Goal: Task Accomplishment & Management: Manage account settings

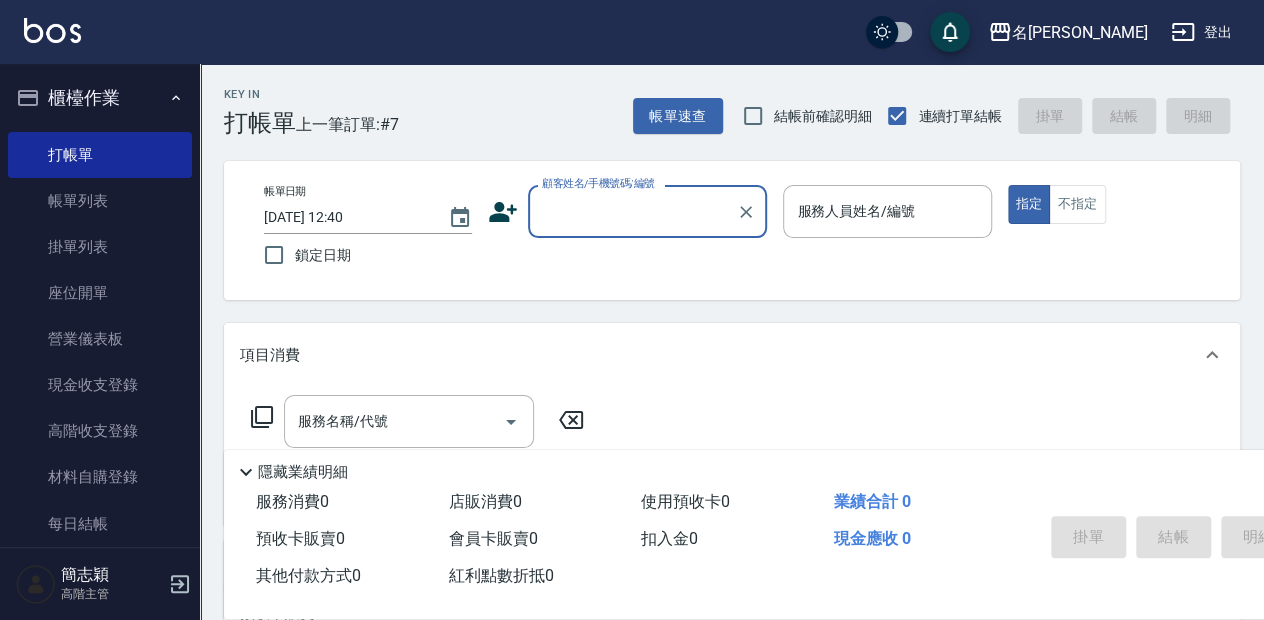
click at [589, 218] on input "顧客姓名/手機號碼/編號" at bounding box center [633, 211] width 192 height 35
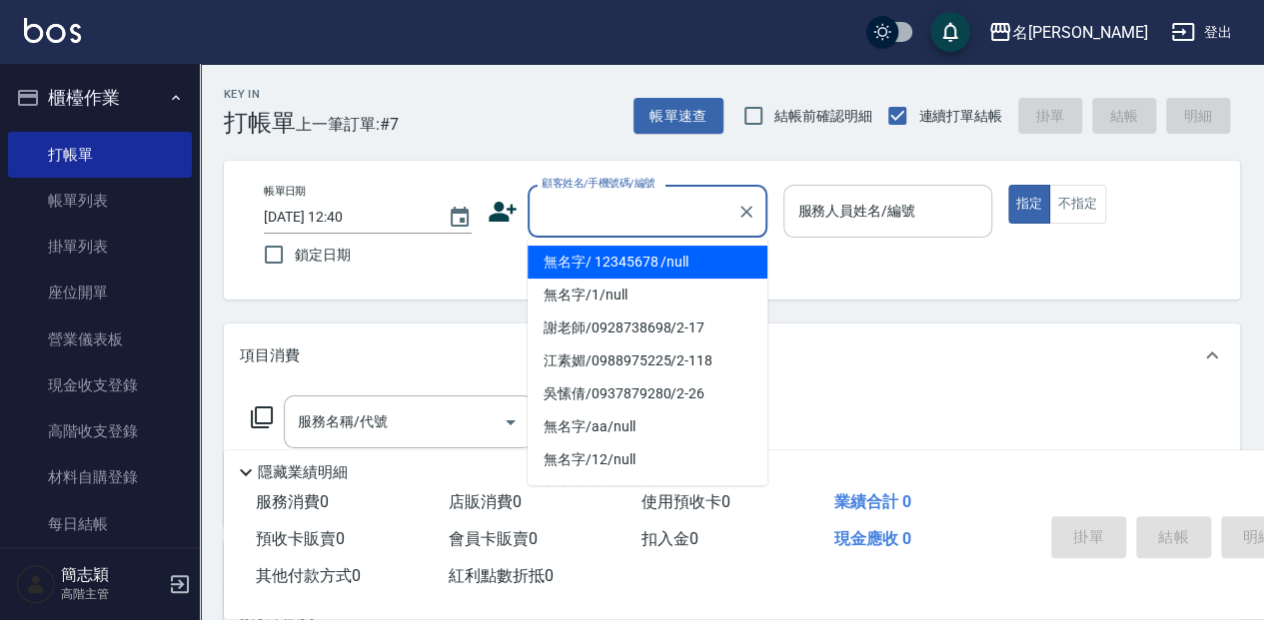
click at [629, 270] on li "無名字/ 12345678 /null" at bounding box center [648, 262] width 240 height 33
type input "無名字/ 12345678 /null"
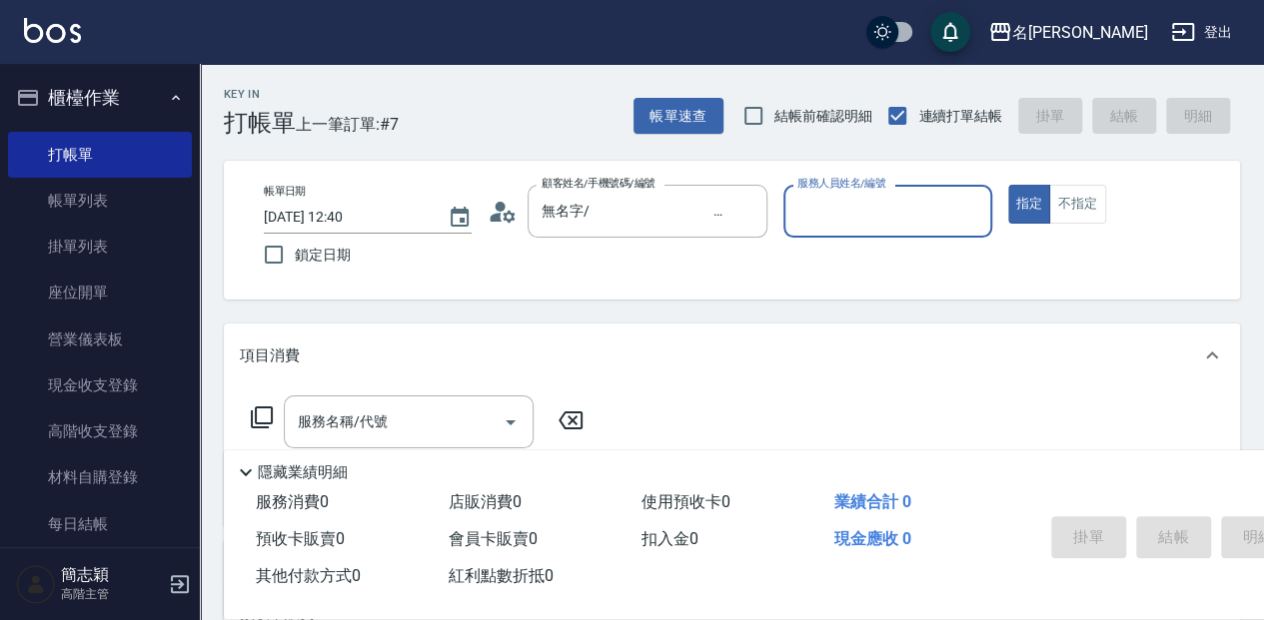
click at [832, 214] on input "服務人員姓名/編號" at bounding box center [887, 211] width 190 height 35
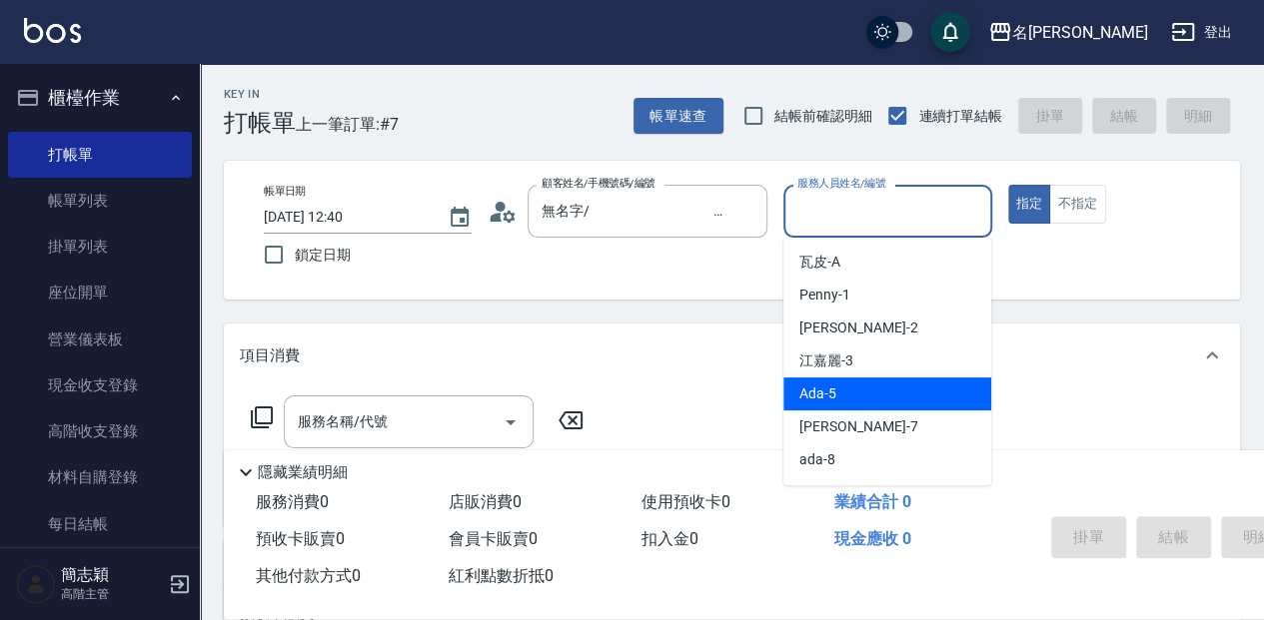
click at [877, 403] on div "Ada -5" at bounding box center [887, 394] width 208 height 33
type input "Ada-5"
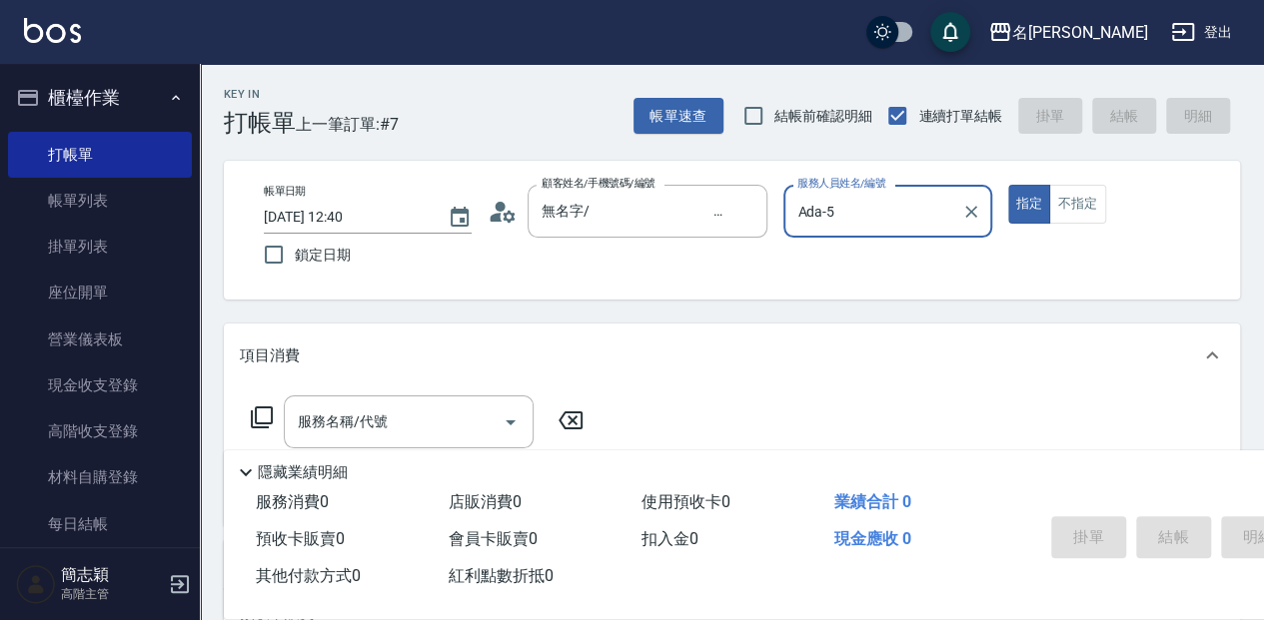
click at [274, 416] on div "服務名稱/代號 服務名稱/代號" at bounding box center [418, 422] width 356 height 53
click at [258, 418] on icon at bounding box center [262, 418] width 24 height 24
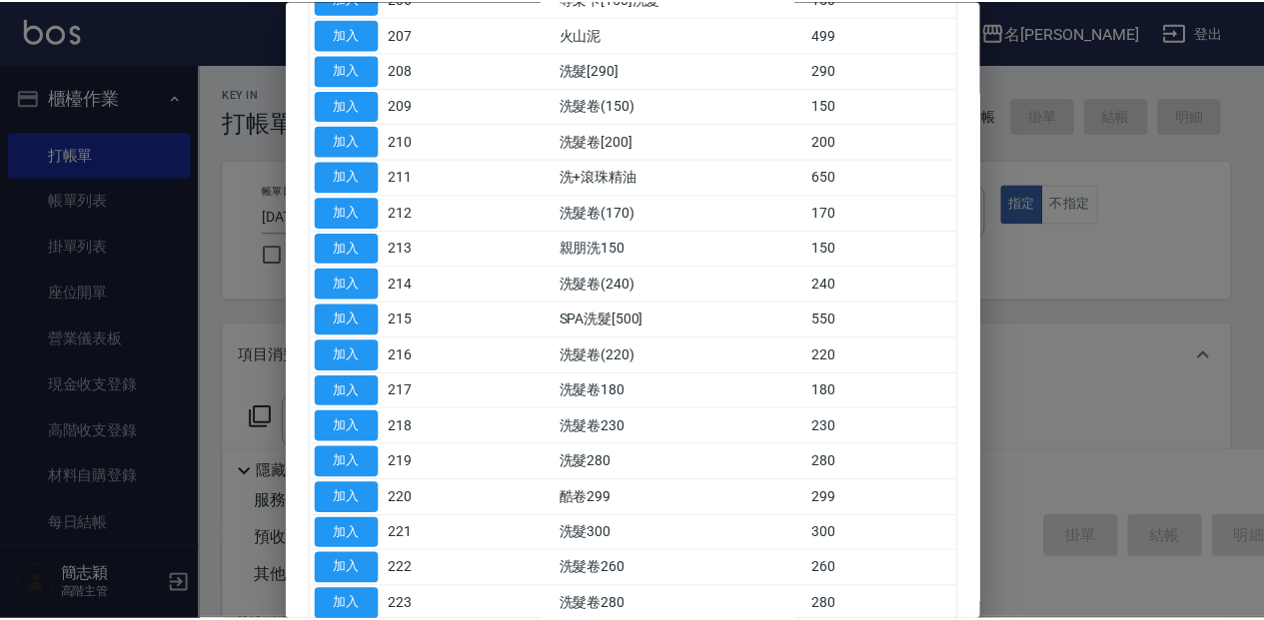
scroll to position [466, 0]
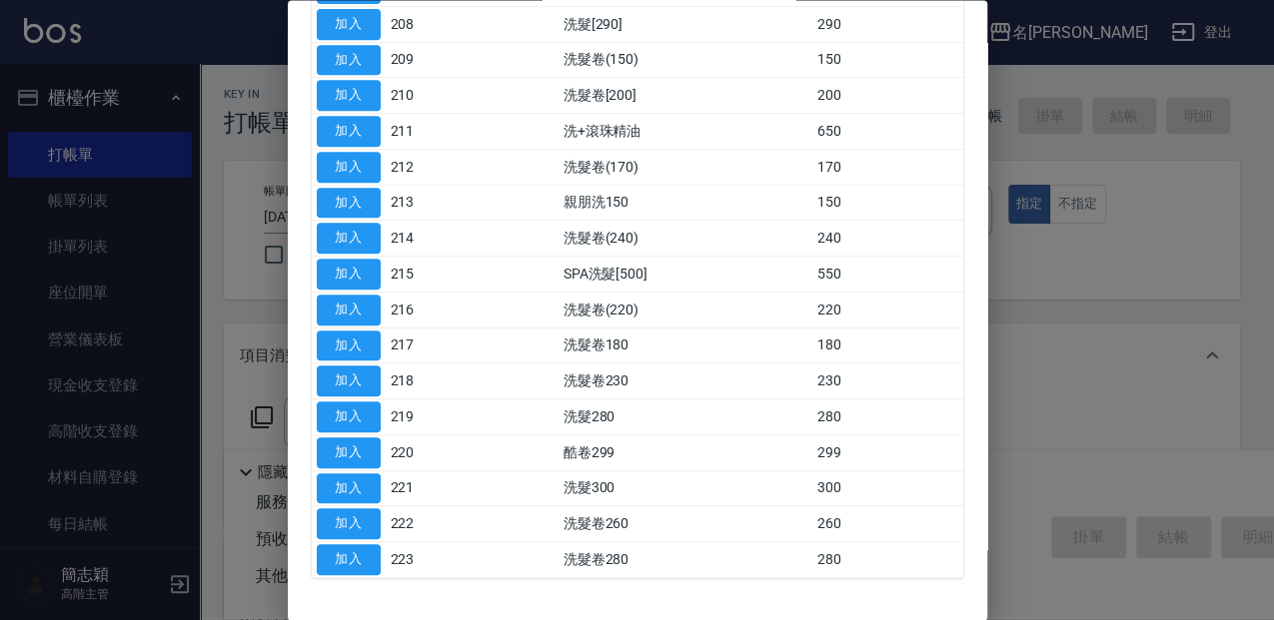
drag, startPoint x: 360, startPoint y: 523, endPoint x: 505, endPoint y: 484, distance: 150.0
click at [360, 522] on button "加入" at bounding box center [349, 525] width 64 height 31
type input "洗髮卷260(222)"
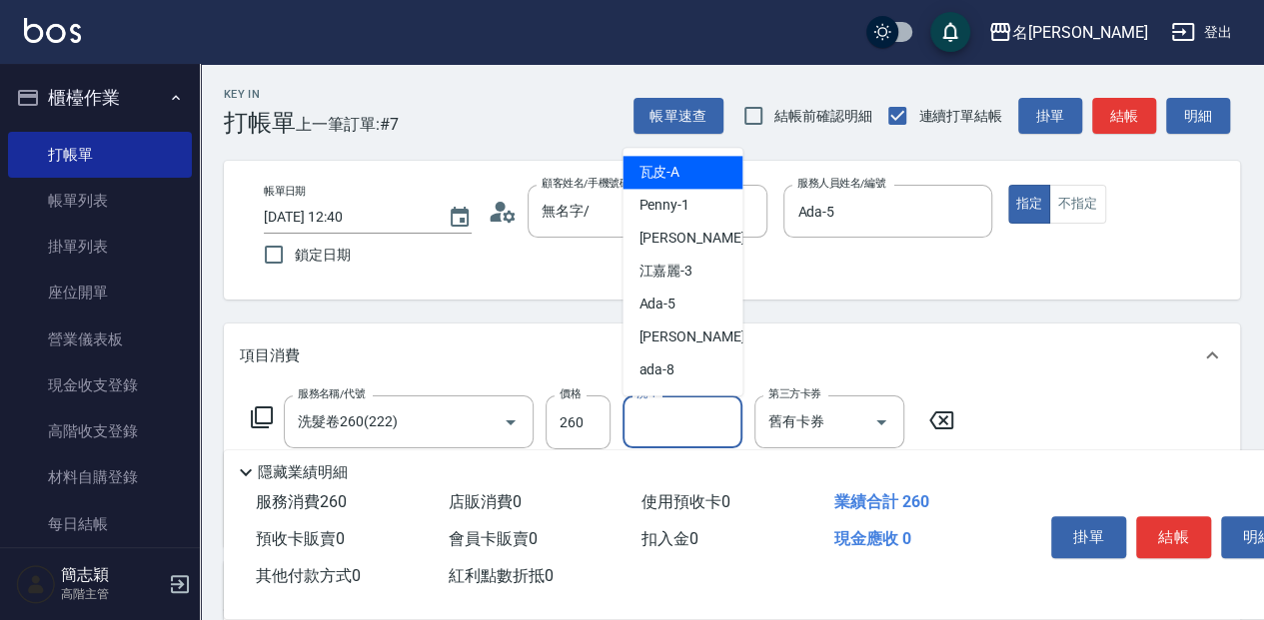
click at [645, 424] on div "洗-1 洗-1" at bounding box center [682, 422] width 120 height 53
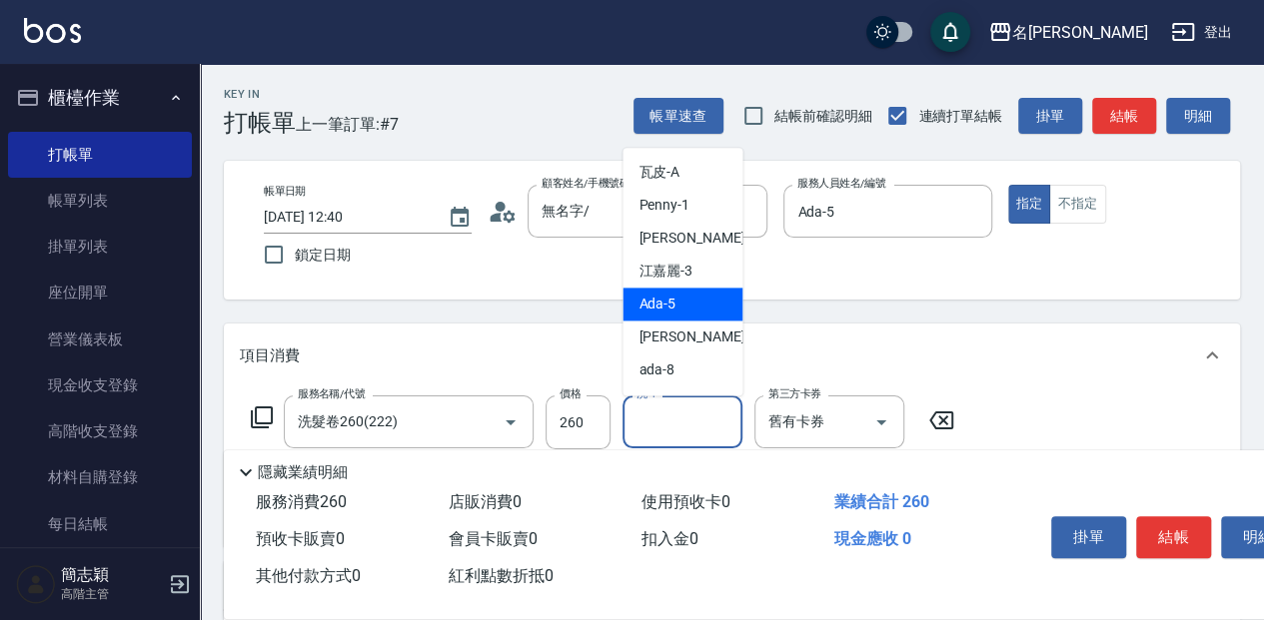
click at [703, 306] on div "Ada -5" at bounding box center [682, 304] width 120 height 33
type input "Ada-5"
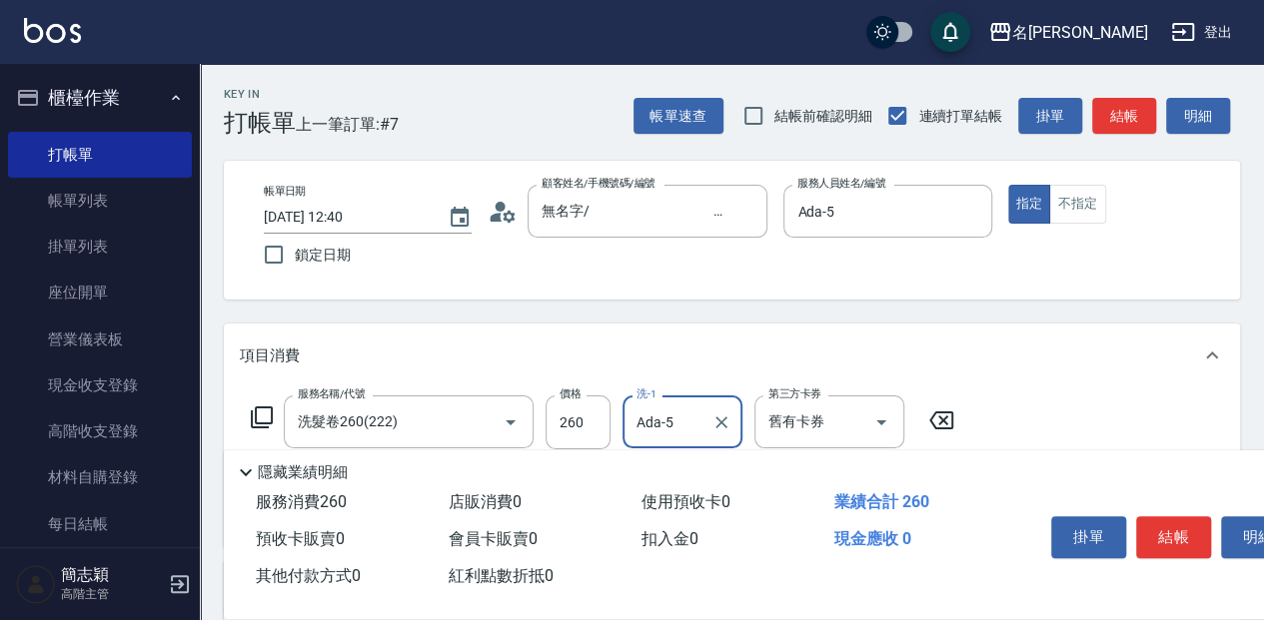
click at [1178, 539] on button "結帳" at bounding box center [1173, 538] width 75 height 42
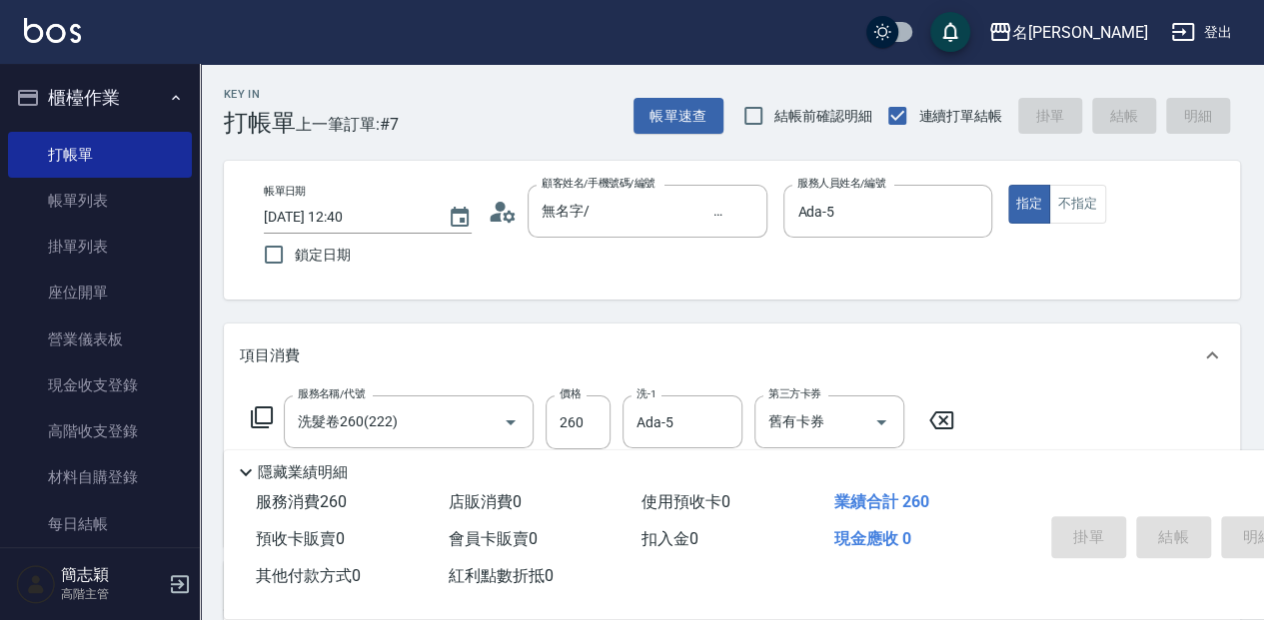
type input "[DATE] 13:58"
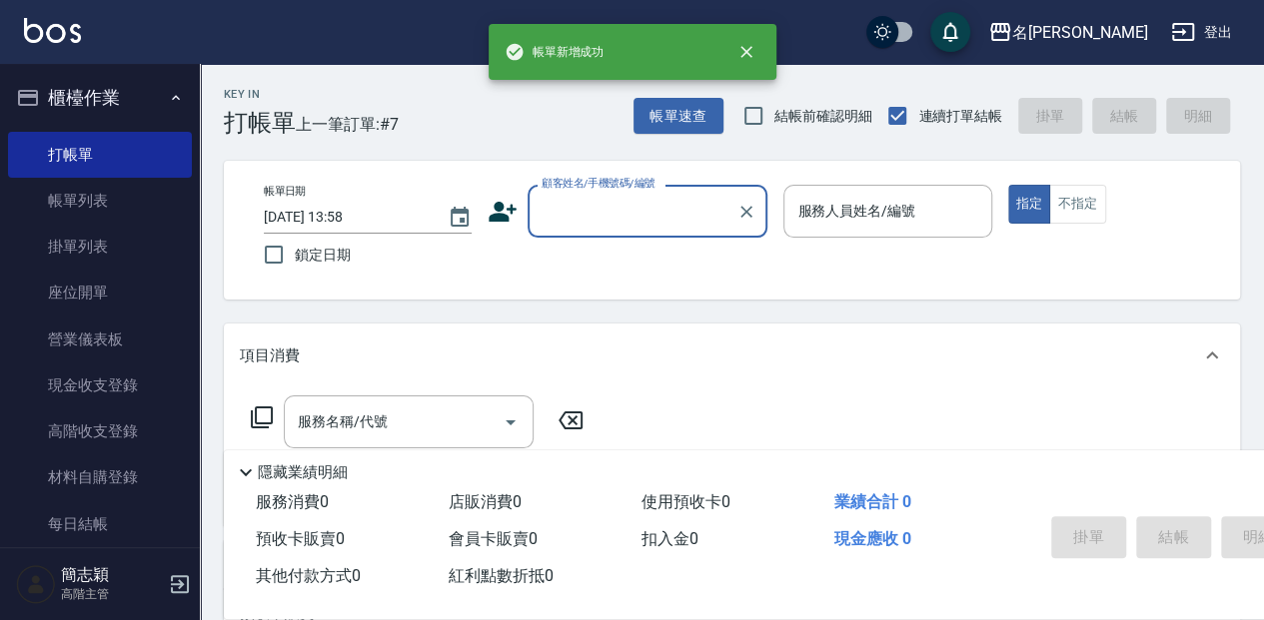
scroll to position [0, 0]
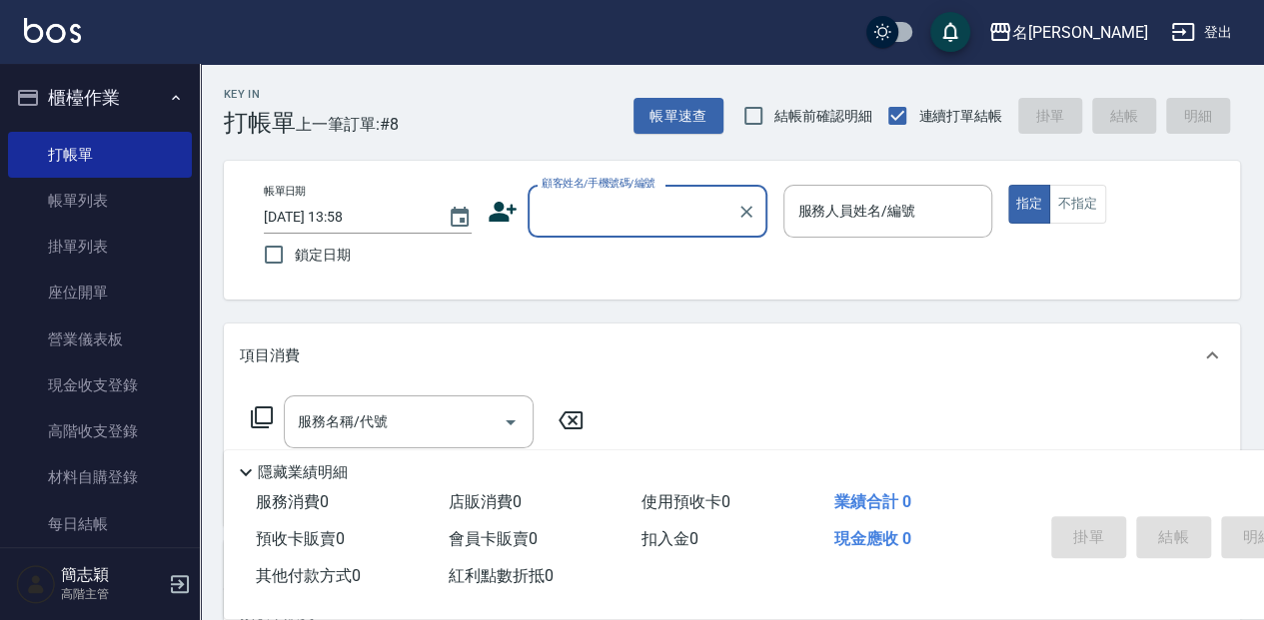
click at [613, 210] on input "顧客姓名/手機號碼/編號" at bounding box center [633, 211] width 192 height 35
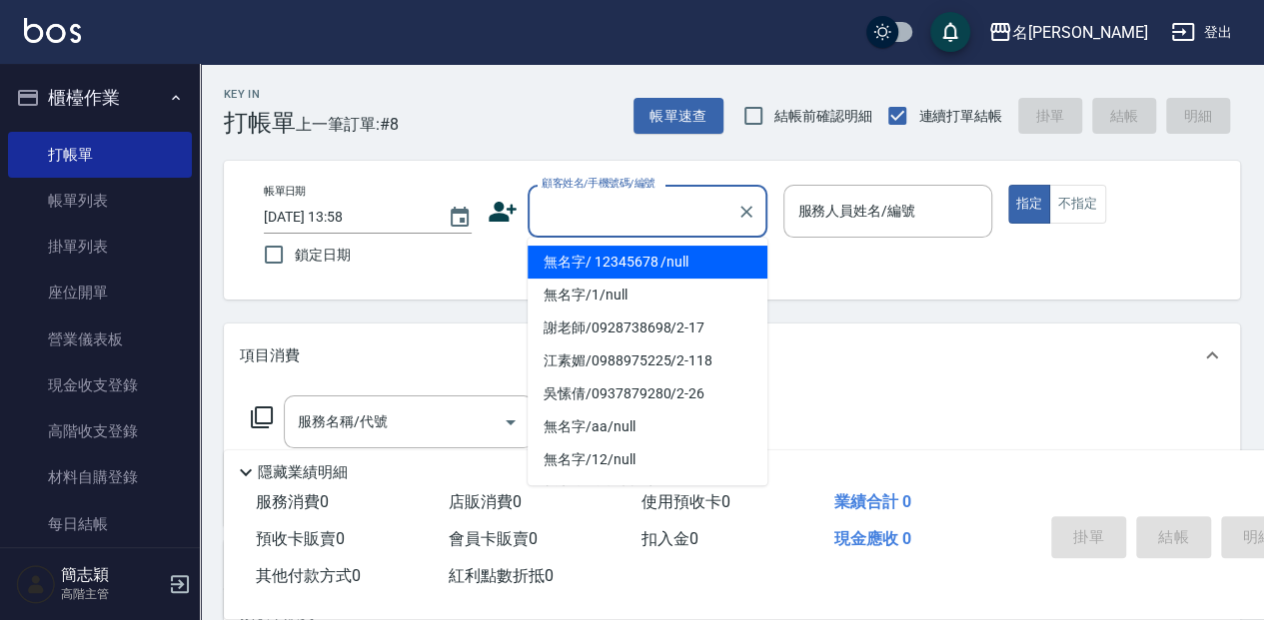
click at [617, 255] on li "無名字/ 12345678 /null" at bounding box center [648, 262] width 240 height 33
type input "無名字/ 12345678 /null"
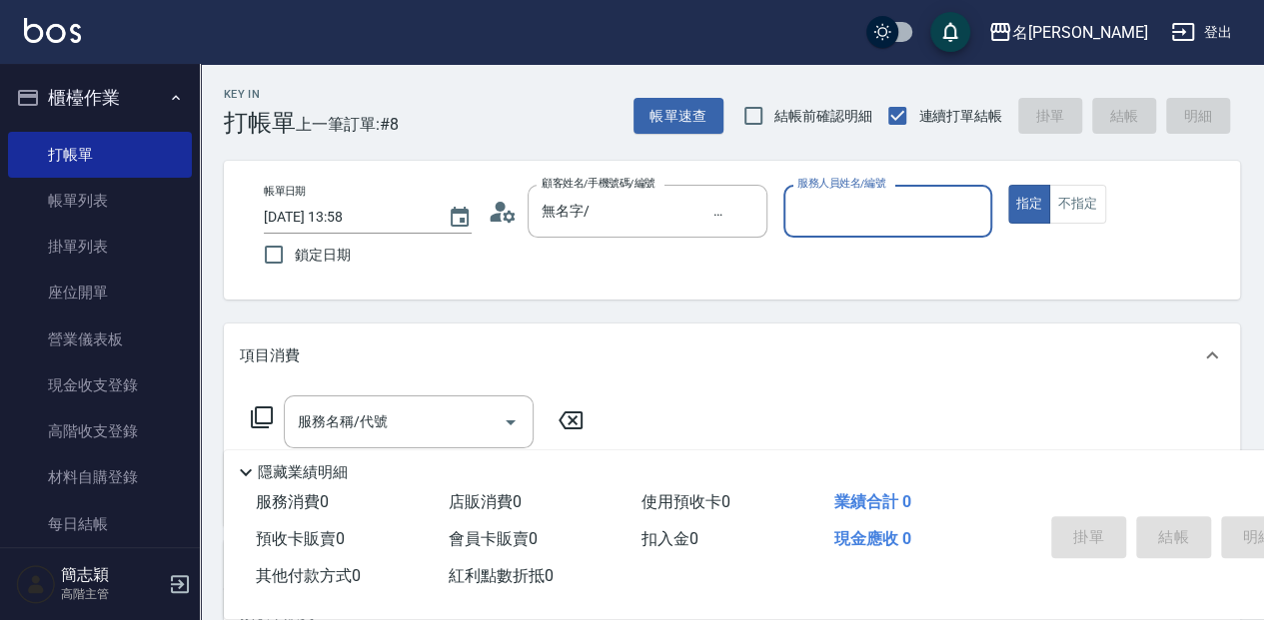
click at [832, 213] on input "服務人員姓名/編號" at bounding box center [887, 211] width 190 height 35
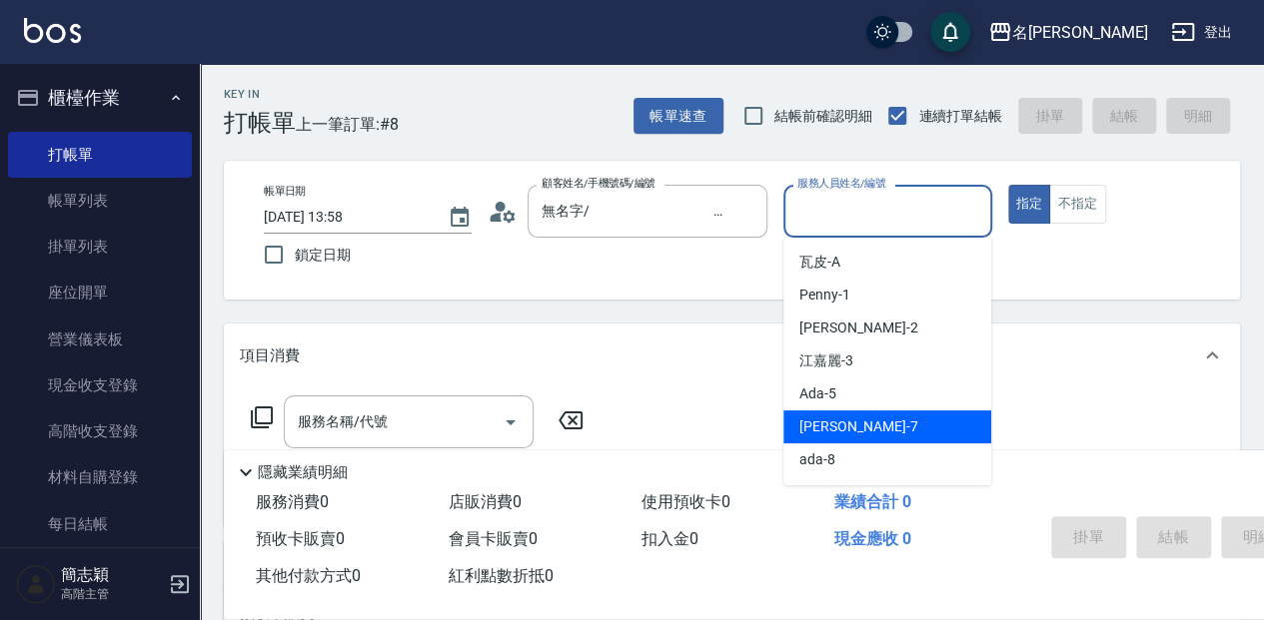
click at [883, 428] on div "[PERSON_NAME] -7" at bounding box center [887, 427] width 208 height 33
type input "[PERSON_NAME]-7"
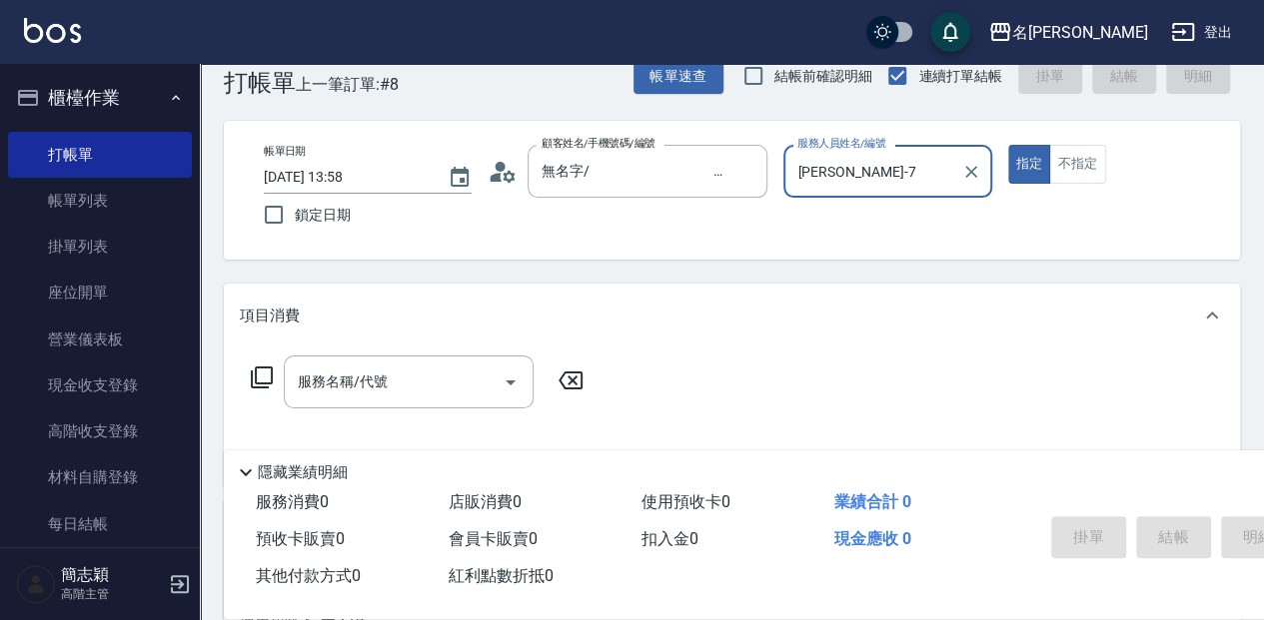
scroll to position [66, 0]
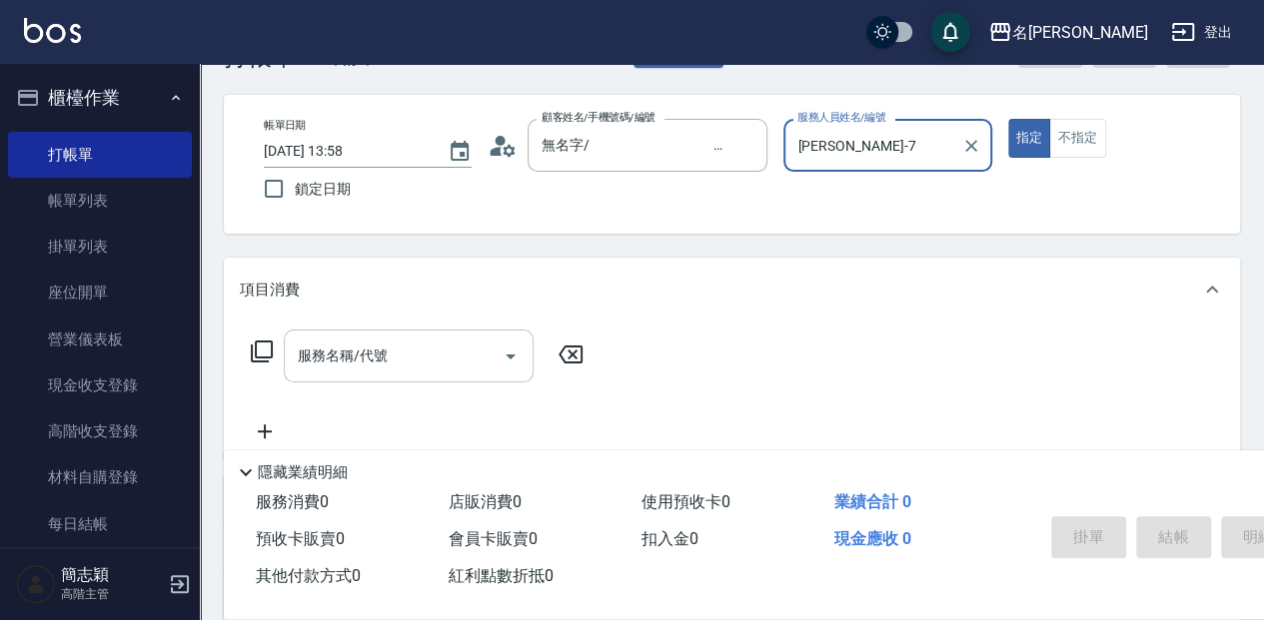
drag, startPoint x: 446, startPoint y: 360, endPoint x: 510, endPoint y: 360, distance: 63.9
click at [447, 359] on input "服務名稱/代號" at bounding box center [394, 356] width 202 height 35
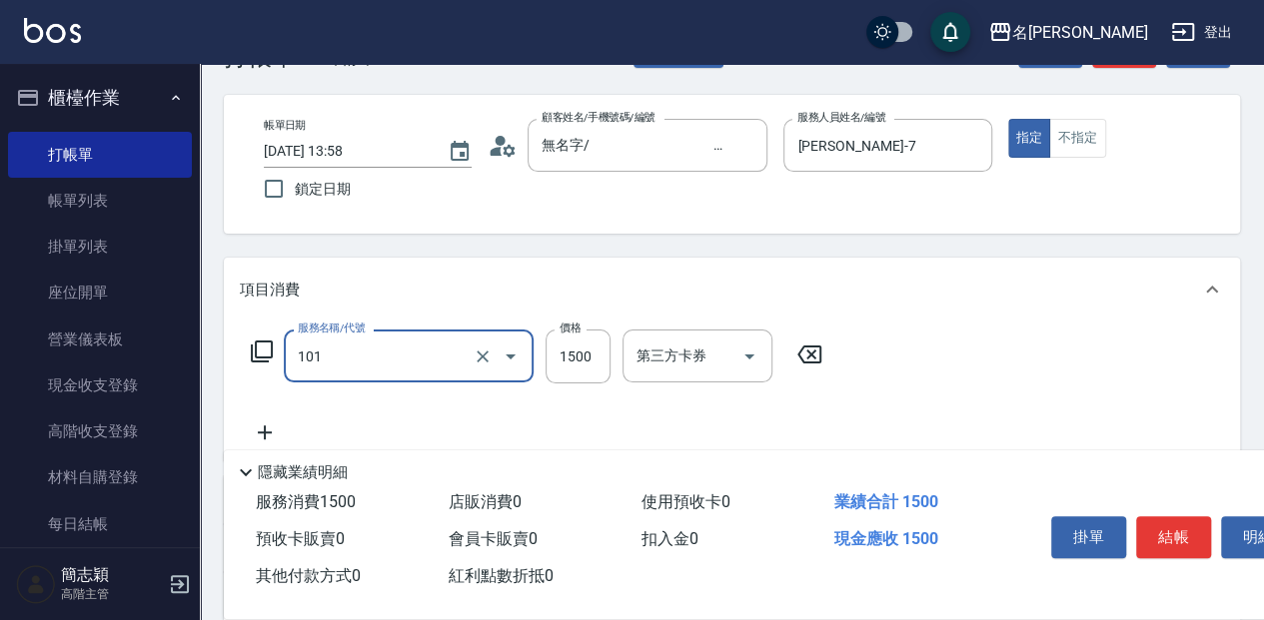
type input "草本頭皮(101)"
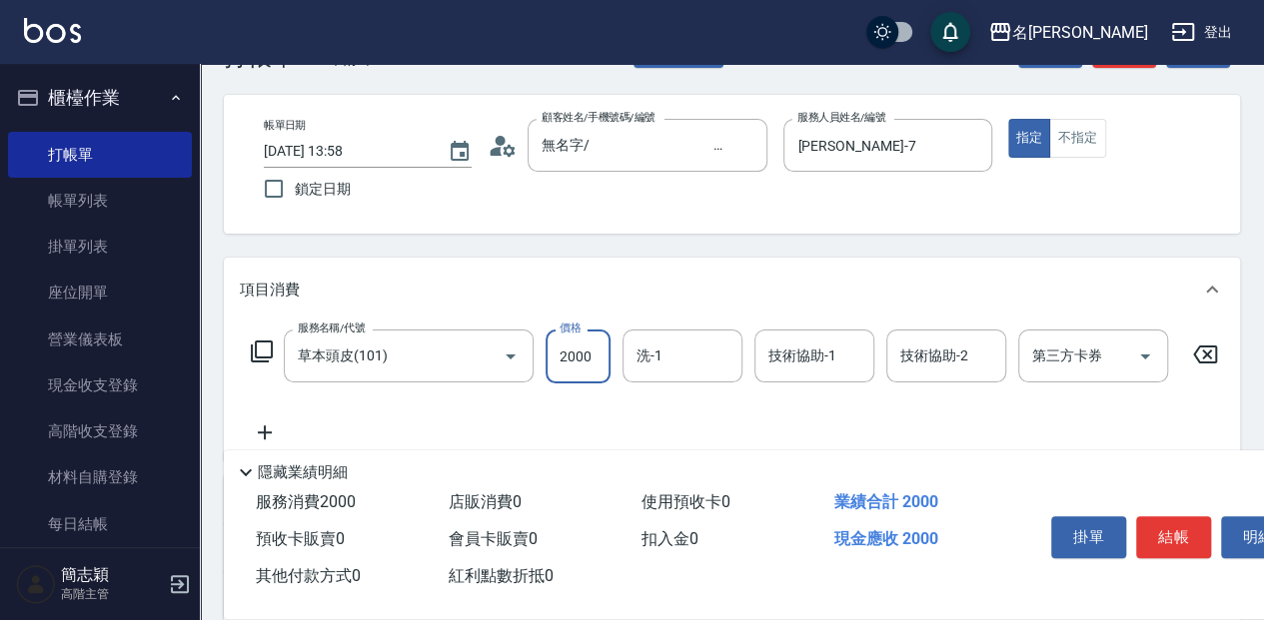
type input "2000"
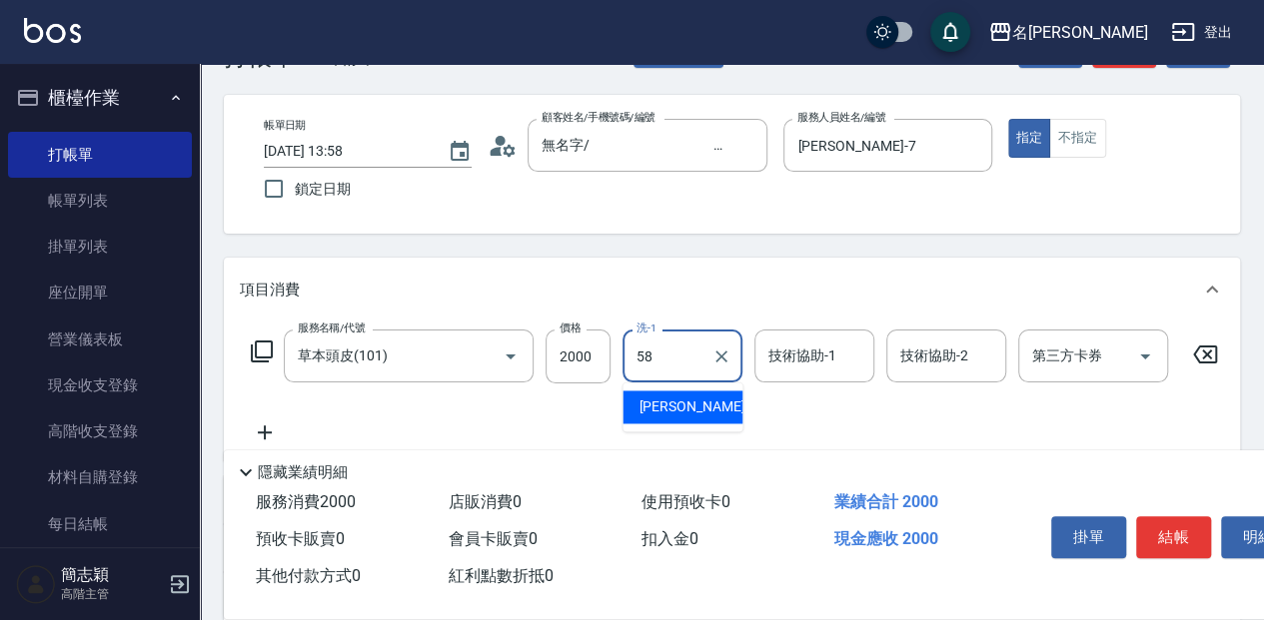
type input "[PERSON_NAME]-58"
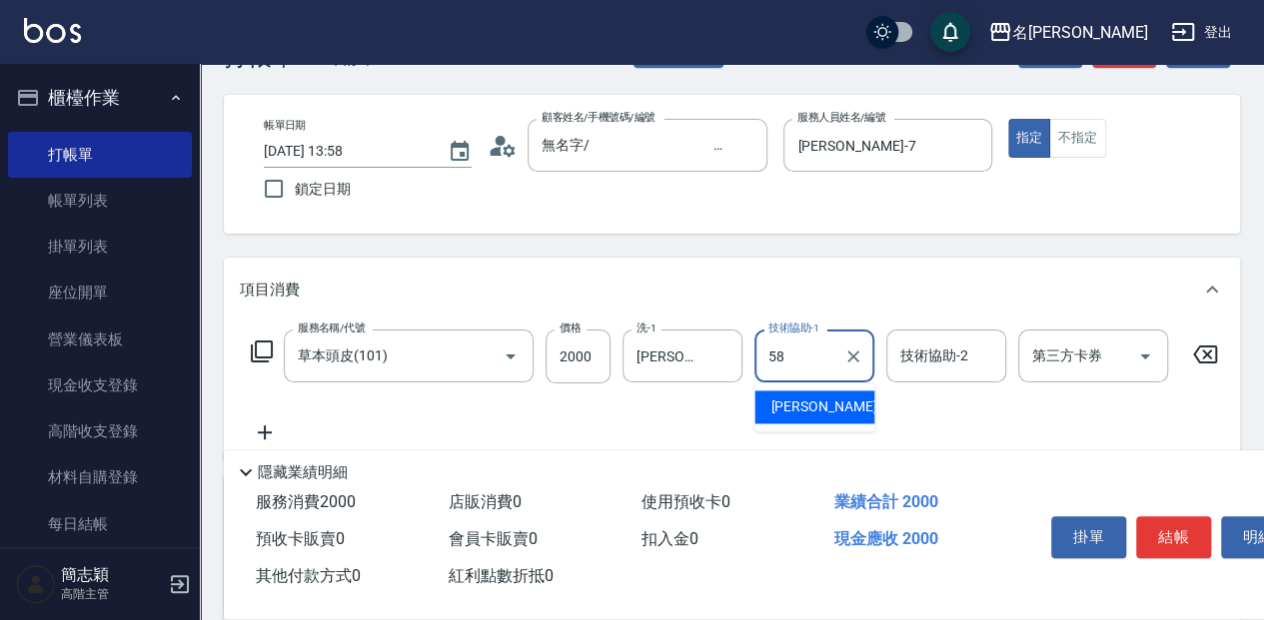
type input "[PERSON_NAME]-58"
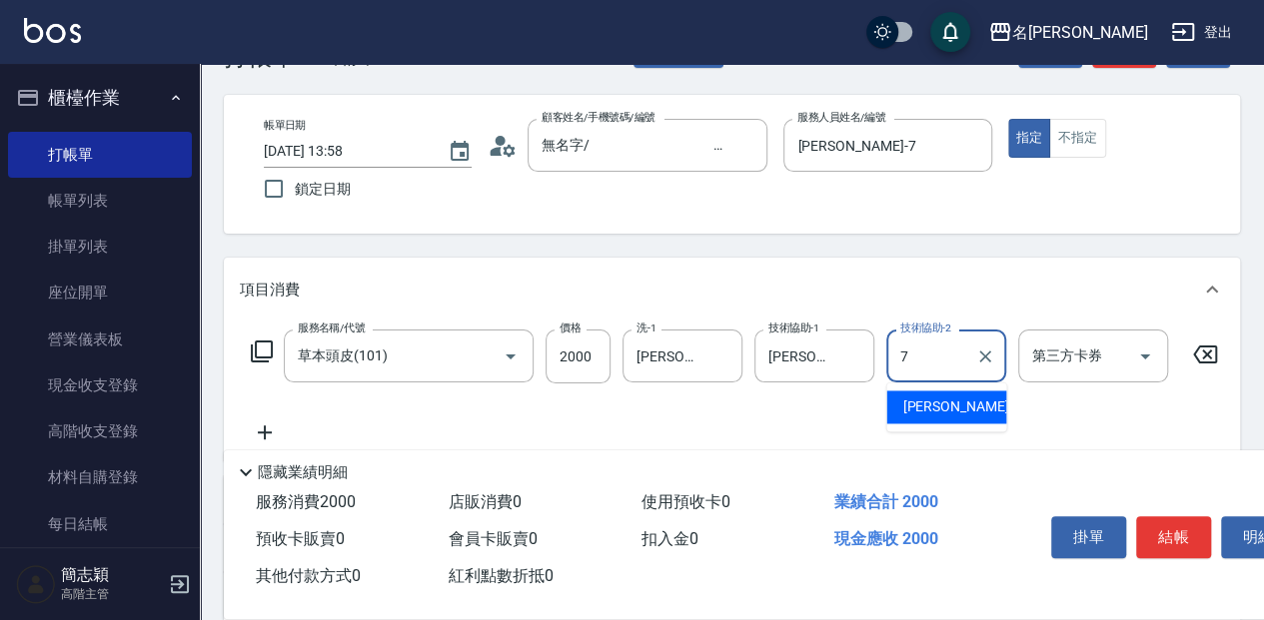
type input "[PERSON_NAME]-7"
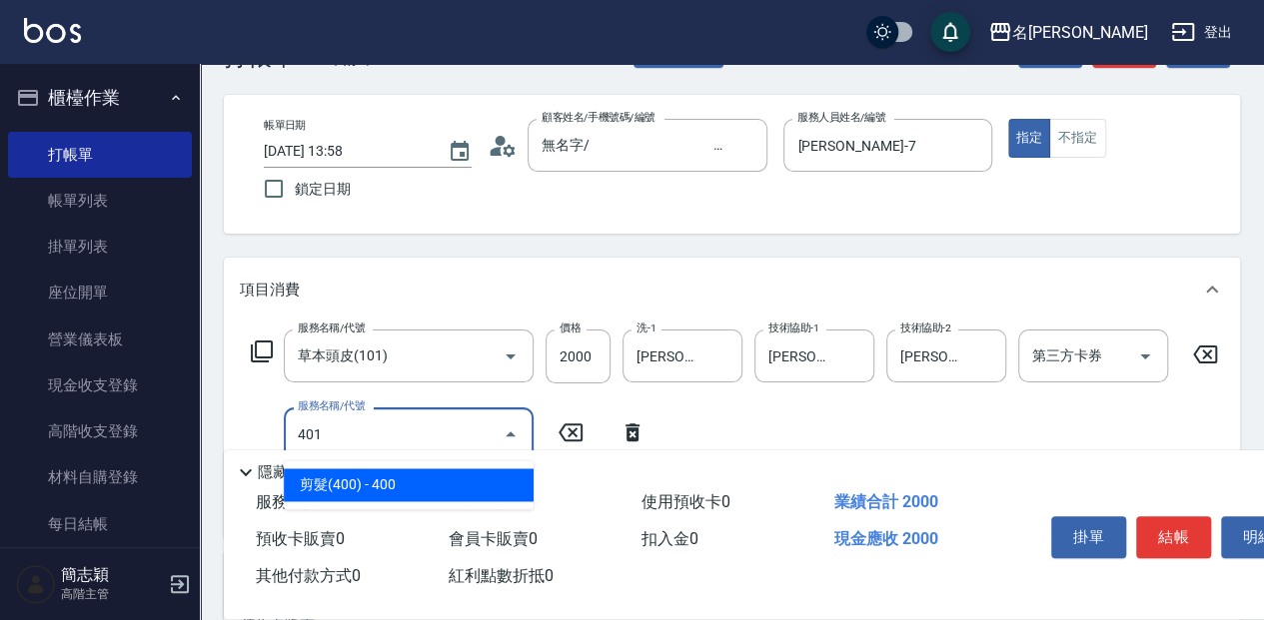
type input "剪髮(400)(401)"
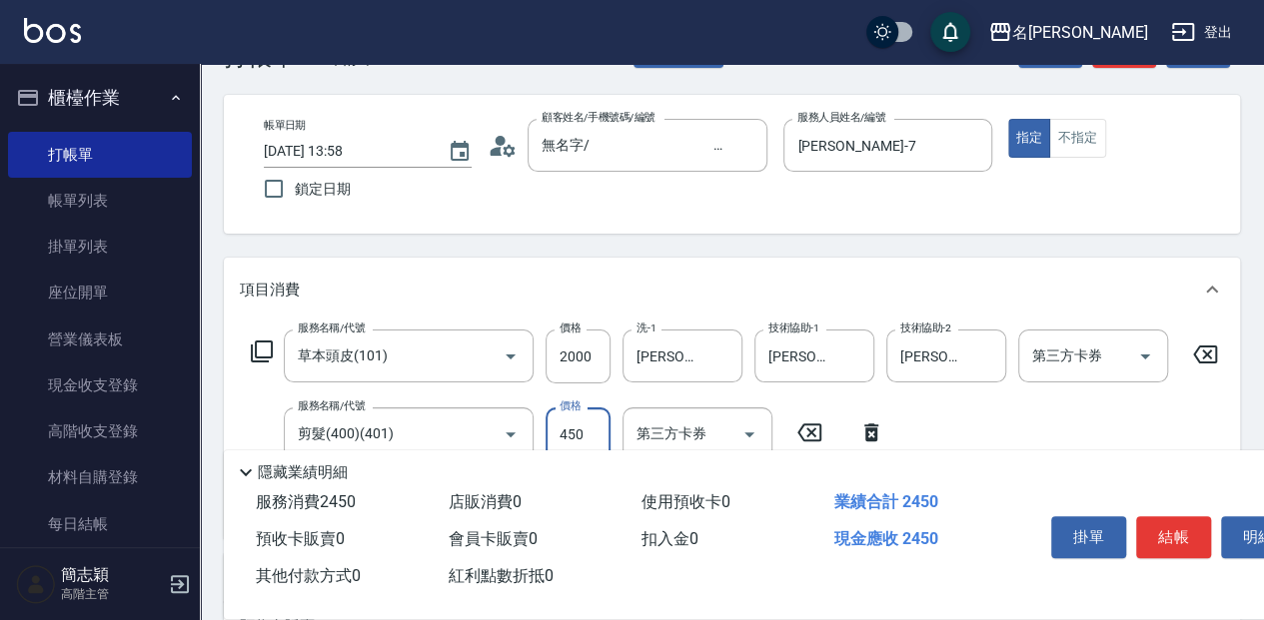
type input "450"
click at [1171, 534] on button "結帳" at bounding box center [1173, 538] width 75 height 42
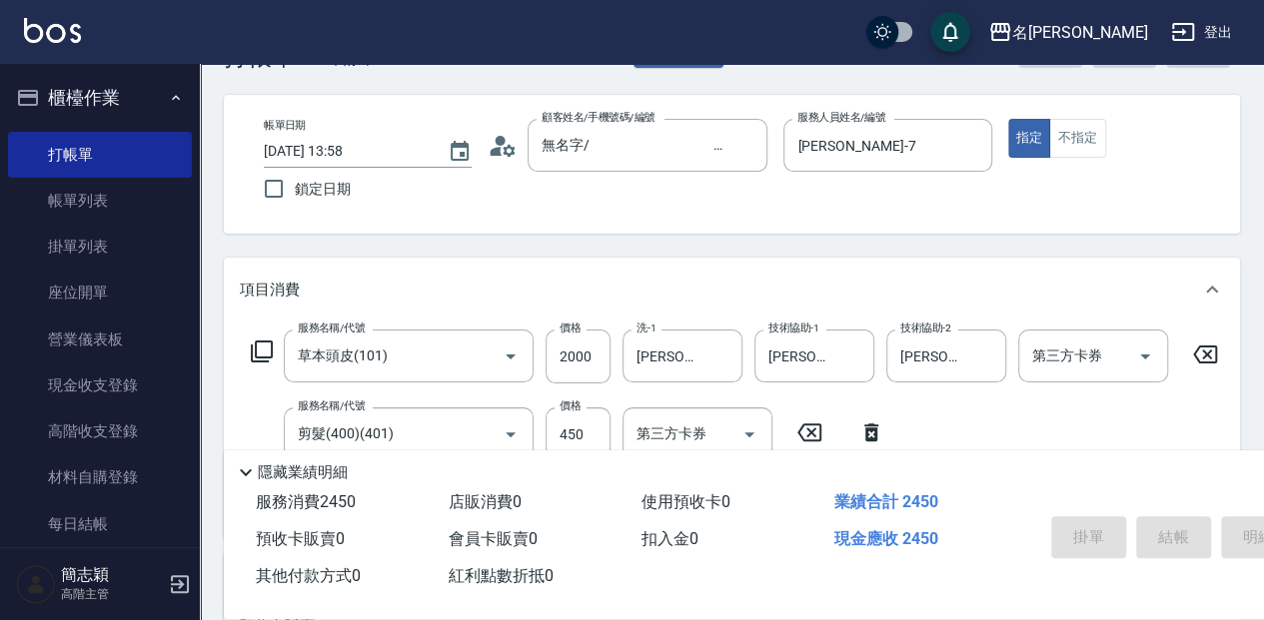
type input "[DATE] 14:59"
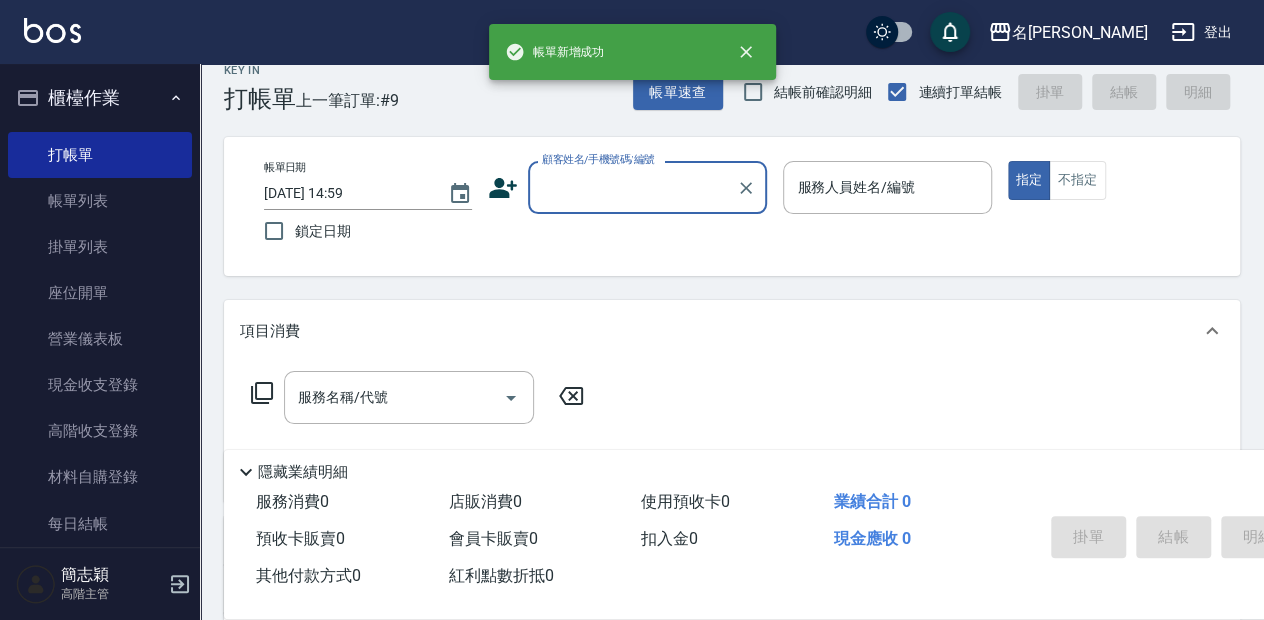
scroll to position [0, 0]
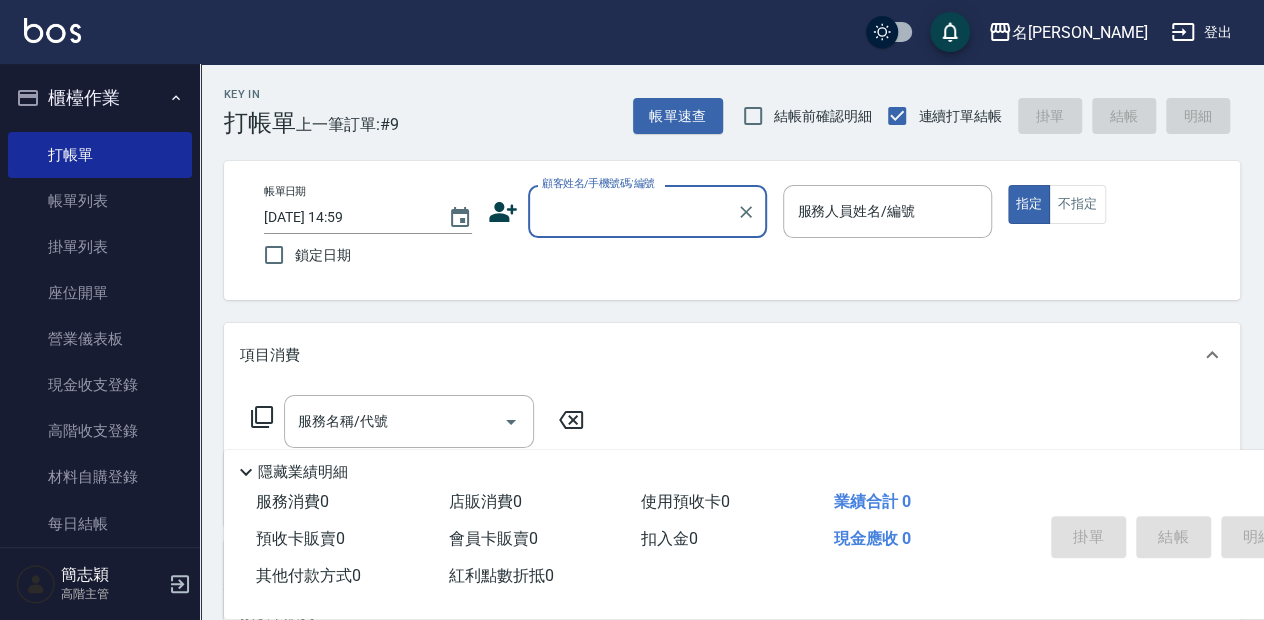
drag, startPoint x: 627, startPoint y: 197, endPoint x: 624, endPoint y: 210, distance: 13.3
click at [625, 197] on input "顧客姓名/手機號碼/編號" at bounding box center [633, 211] width 192 height 35
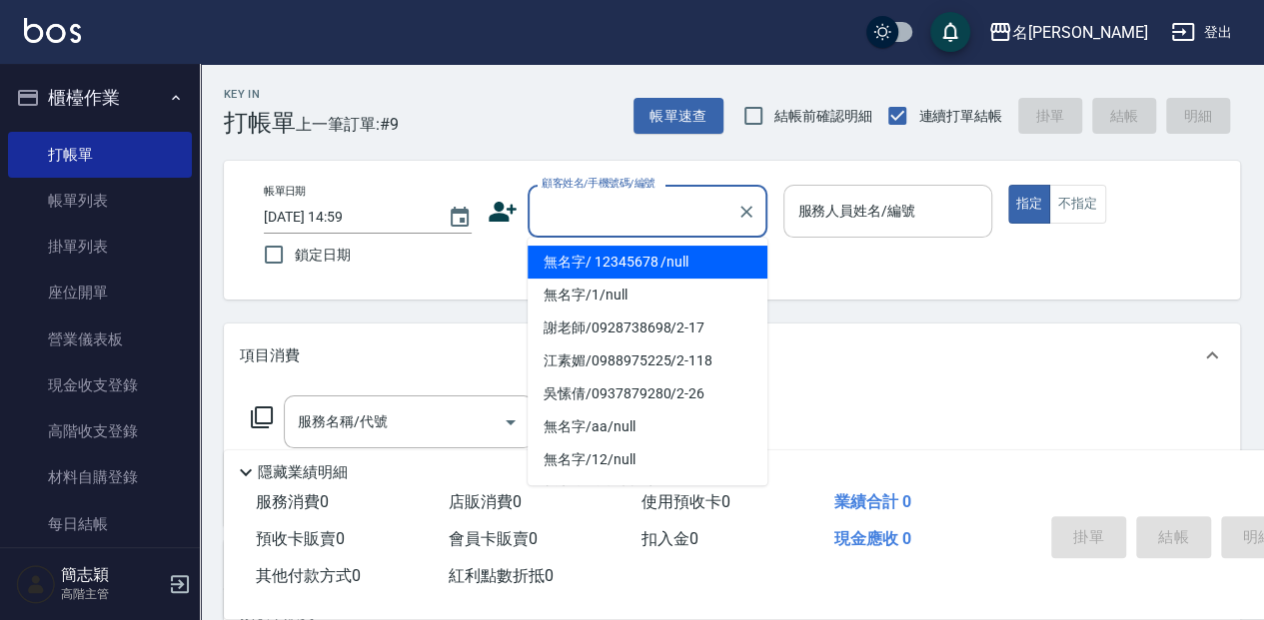
drag, startPoint x: 605, startPoint y: 255, endPoint x: 869, endPoint y: 187, distance: 272.4
click at [607, 255] on li "無名字/ 12345678 /null" at bounding box center [648, 262] width 240 height 33
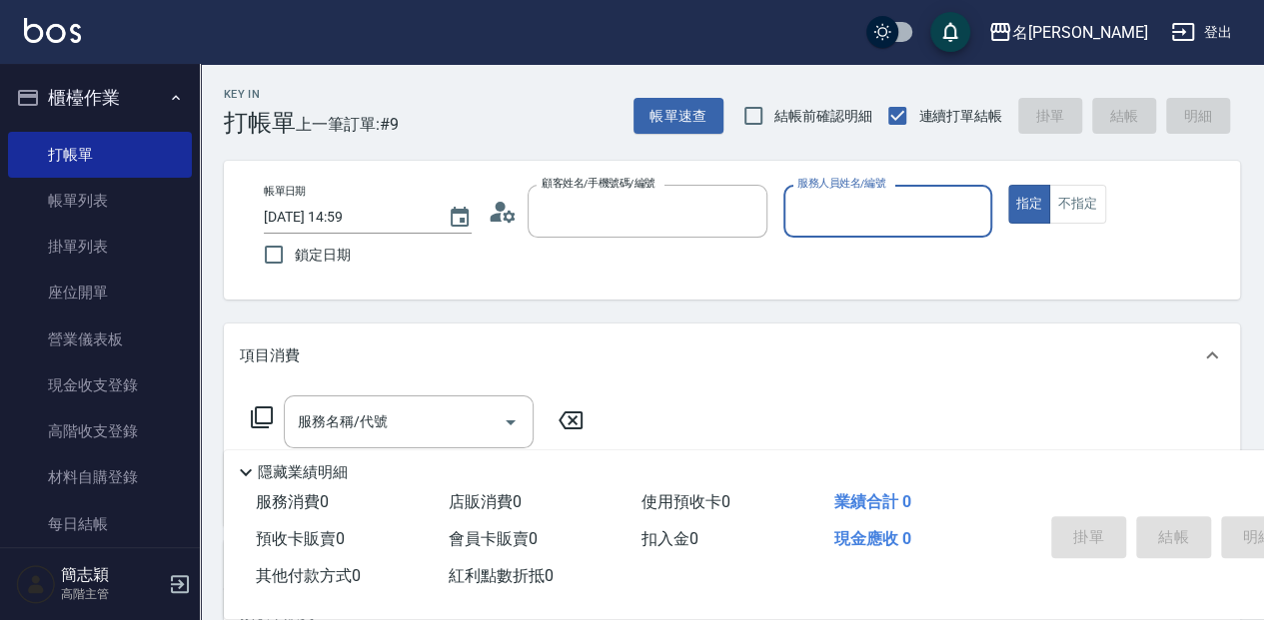
type input "無名字/ 12345678 /null"
click at [860, 215] on input "服務人員姓名/編號" at bounding box center [887, 211] width 190 height 35
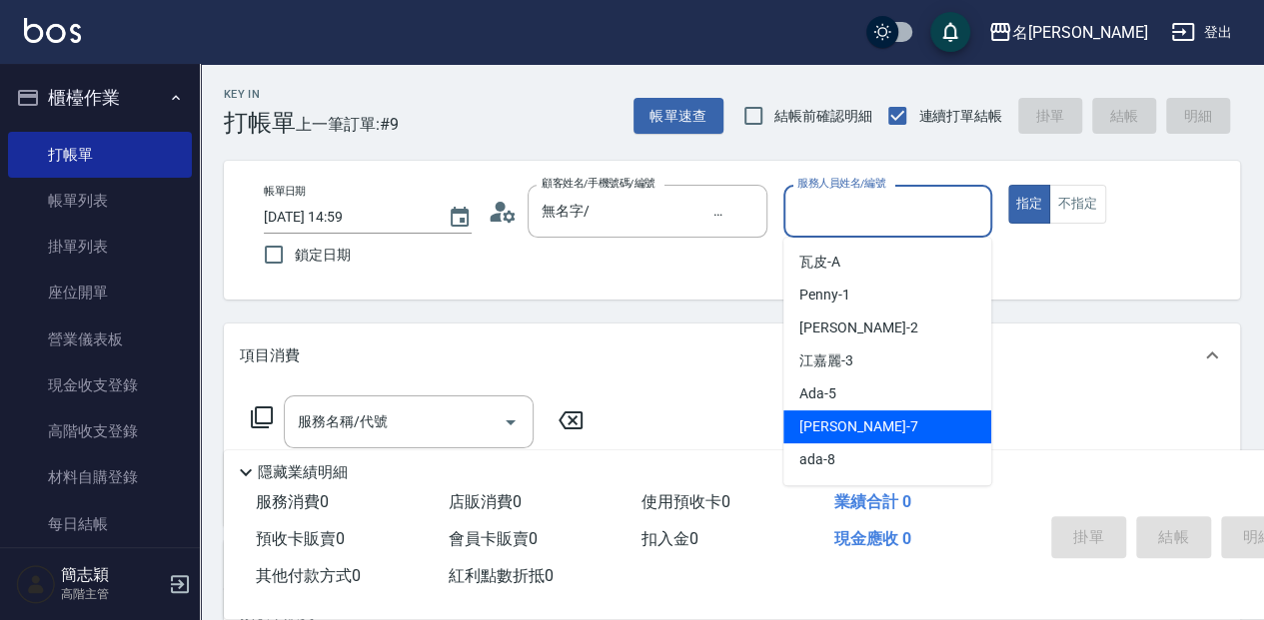
drag, startPoint x: 867, startPoint y: 418, endPoint x: 655, endPoint y: 421, distance: 211.8
click at [867, 418] on div "[PERSON_NAME] -7" at bounding box center [887, 427] width 208 height 33
type input "[PERSON_NAME]-7"
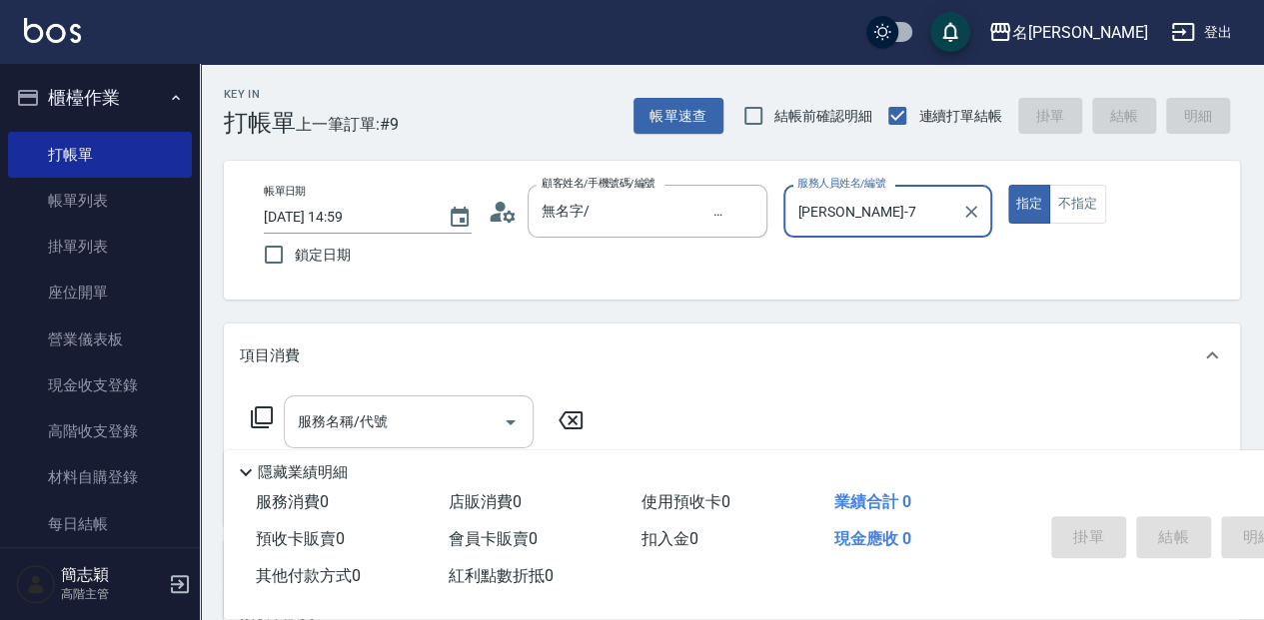
click at [372, 416] on div "服務名稱/代號 服務名稱/代號" at bounding box center [409, 422] width 250 height 53
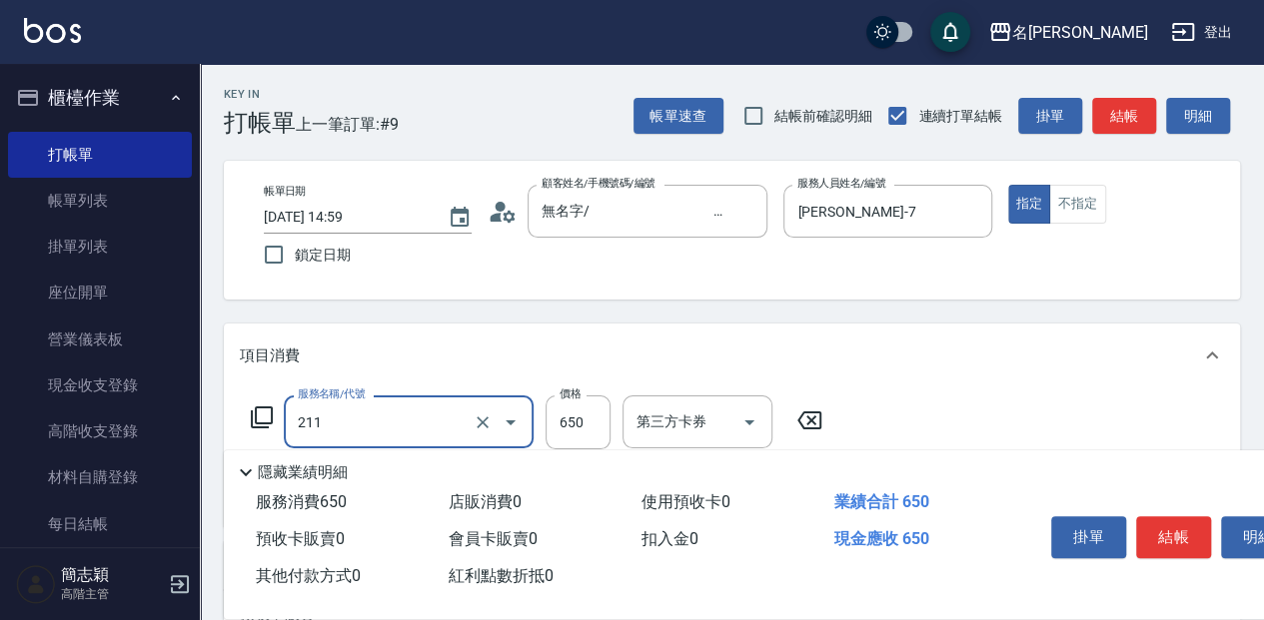
type input "洗+滾珠精油(211)"
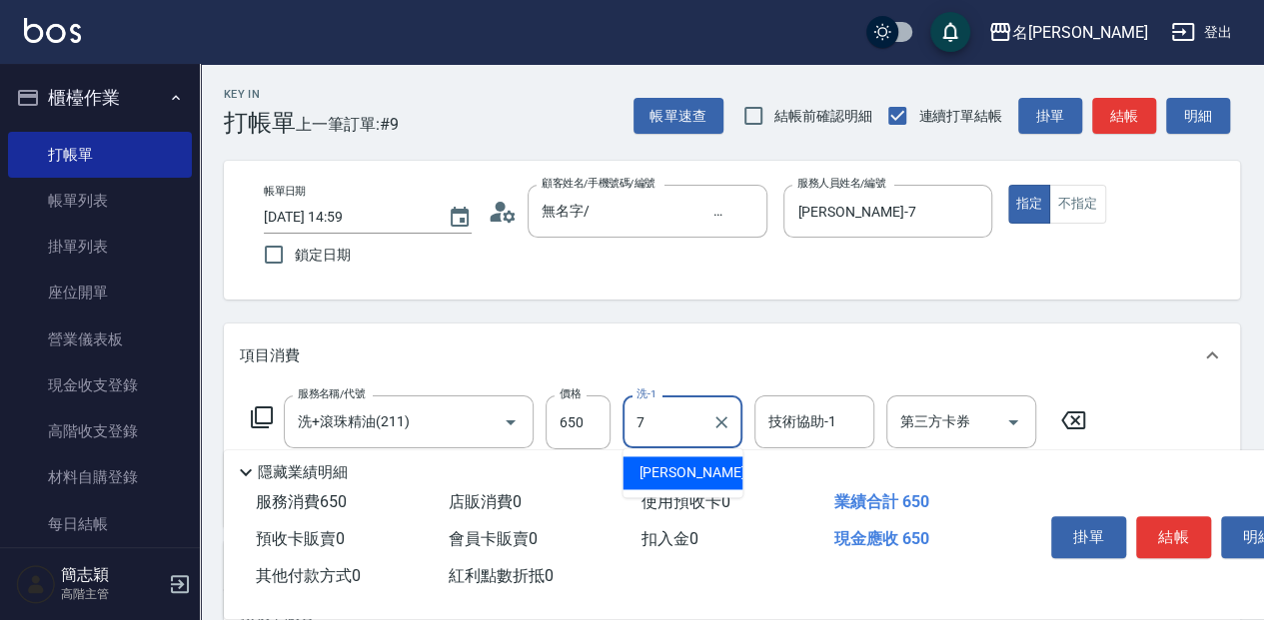
type input "[PERSON_NAME]-7"
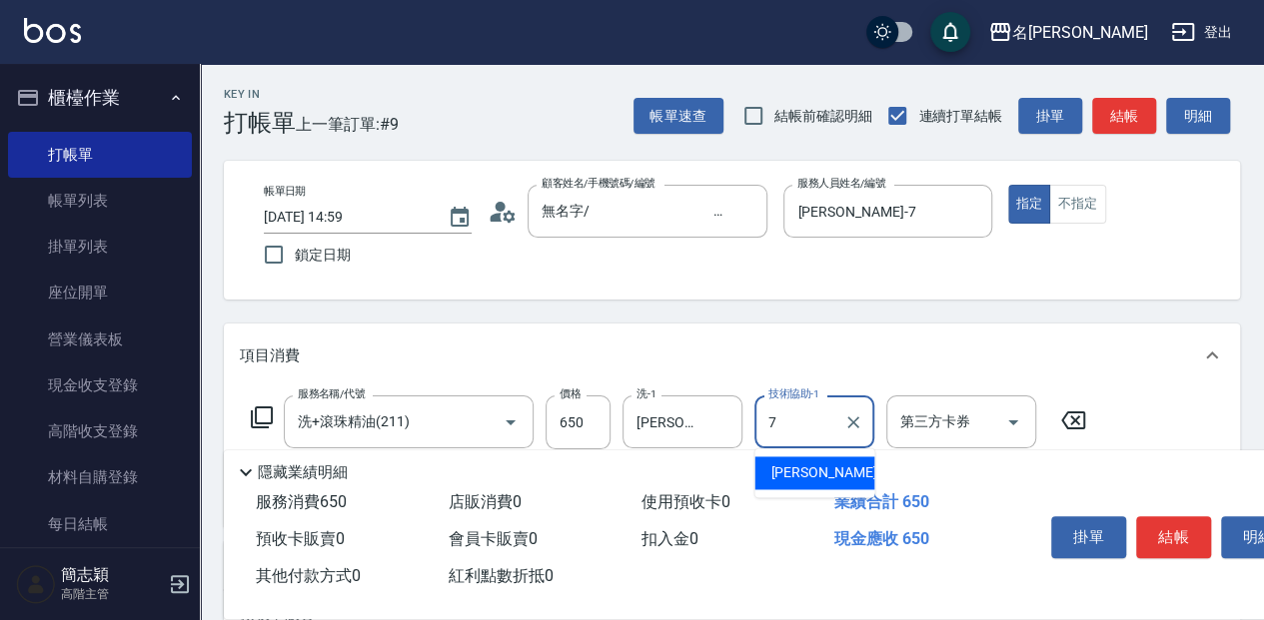
type input "[PERSON_NAME]-7"
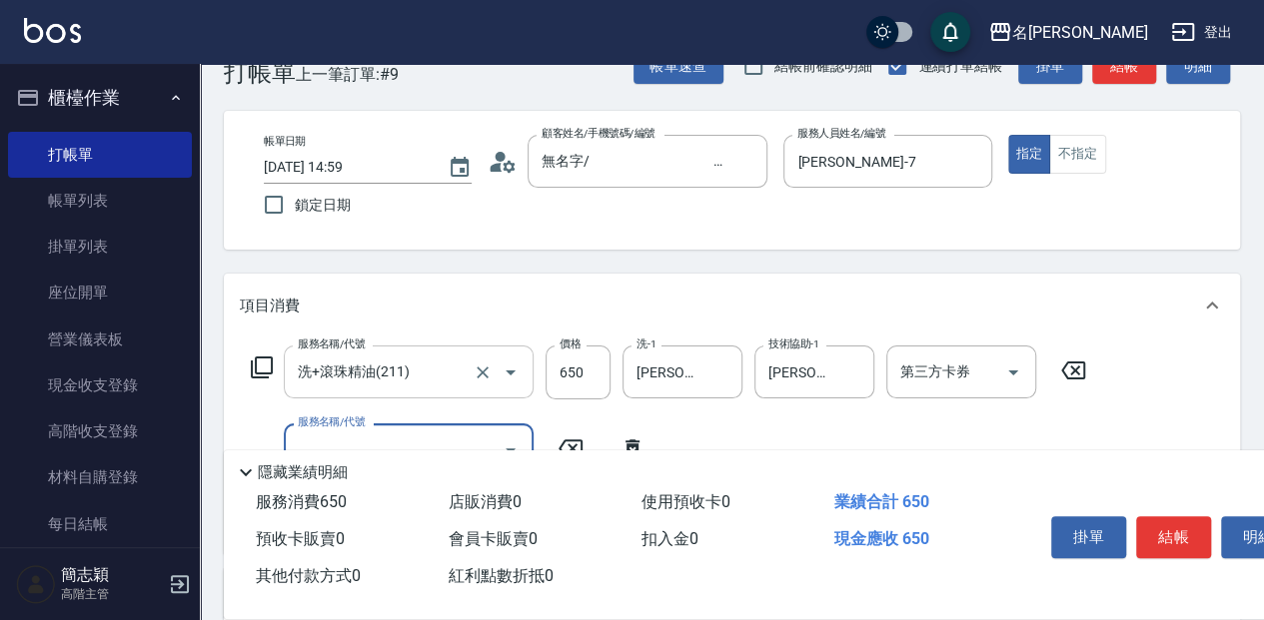
scroll to position [66, 0]
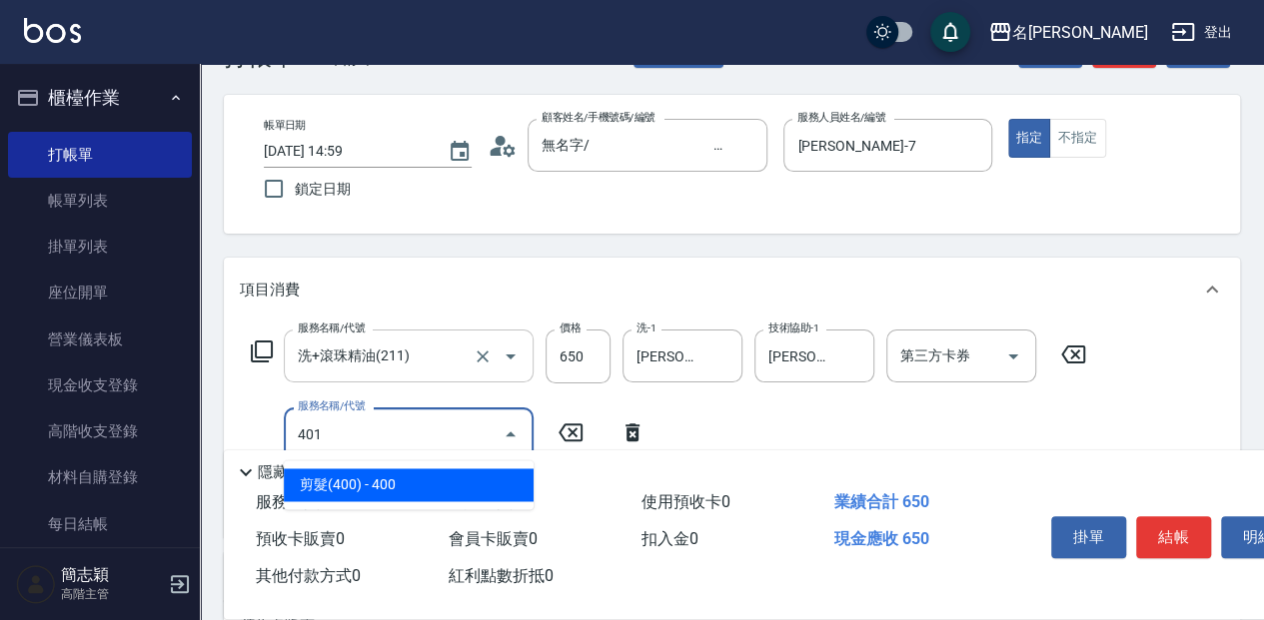
type input "剪髮(400)(401)"
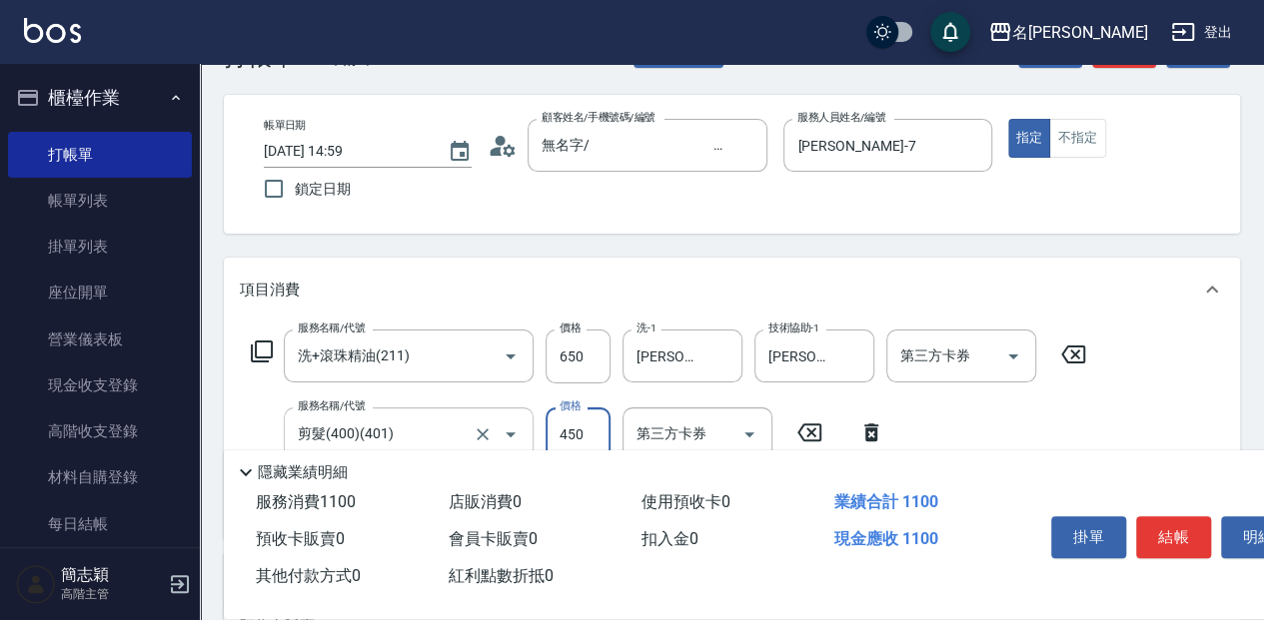
type input "450"
click at [1162, 542] on button "結帳" at bounding box center [1173, 538] width 75 height 42
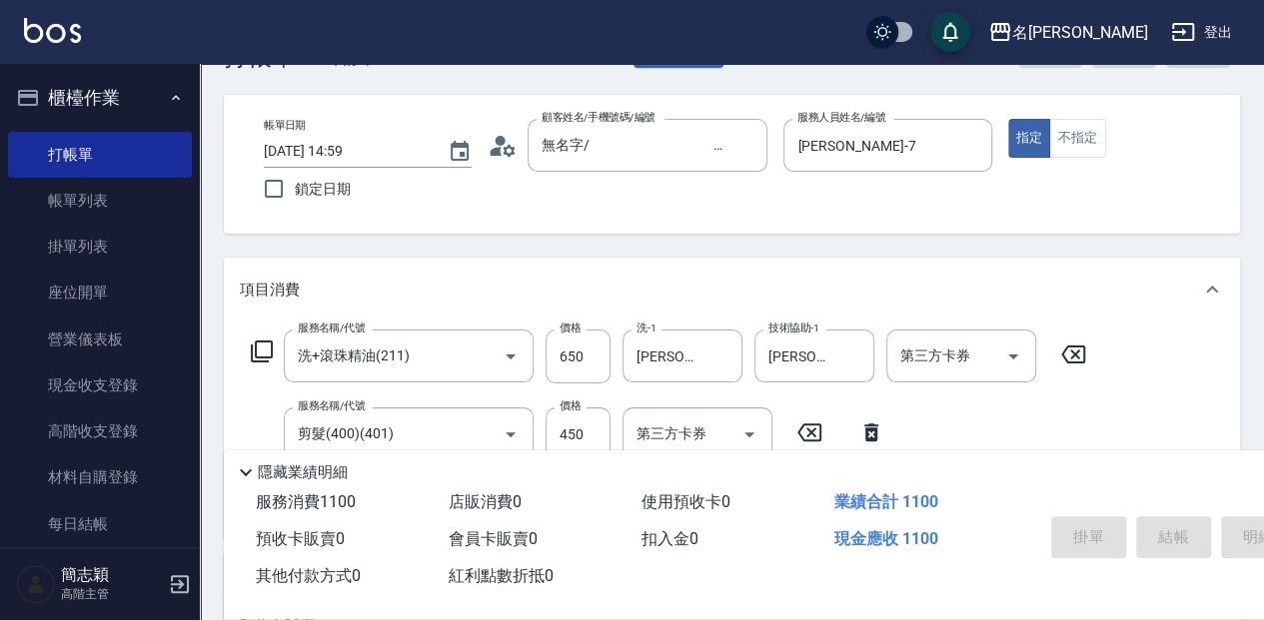
type input "[DATE] 15:00"
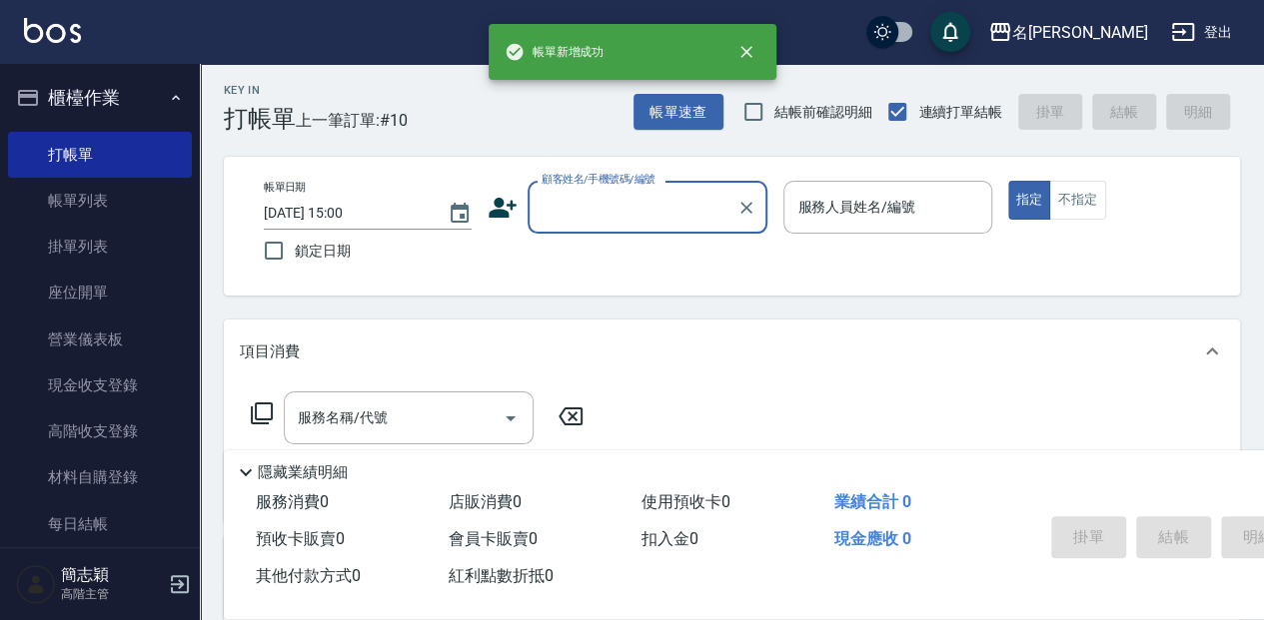
scroll to position [0, 0]
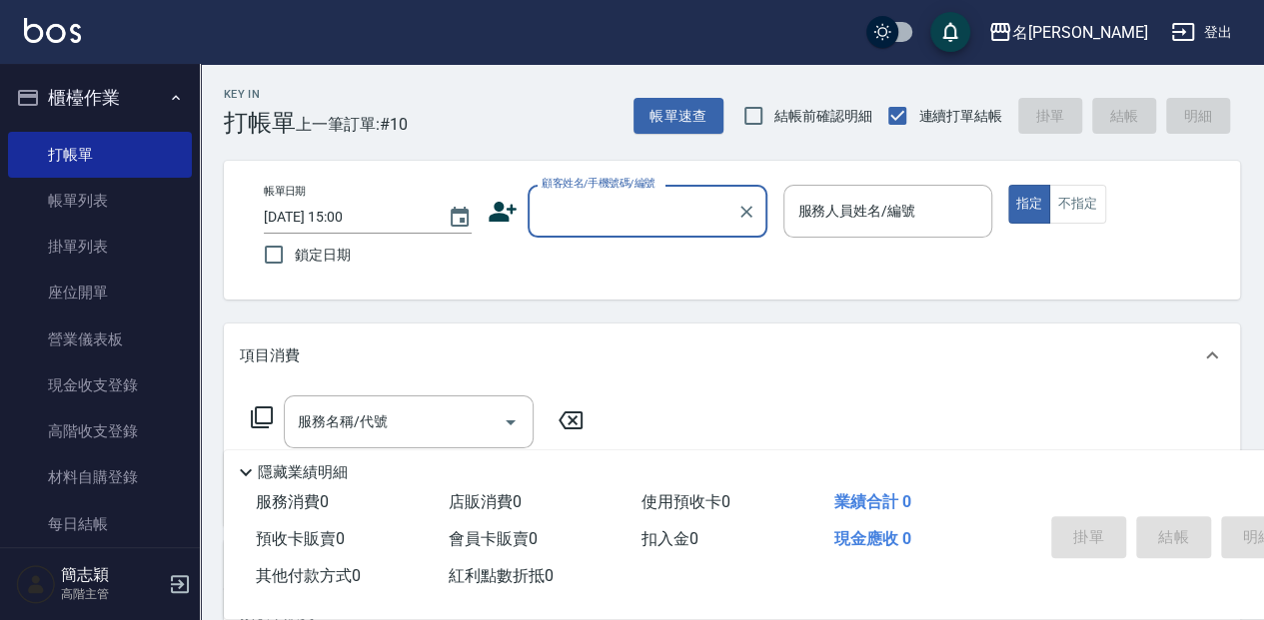
click at [623, 225] on input "顧客姓名/手機號碼/編號" at bounding box center [633, 211] width 192 height 35
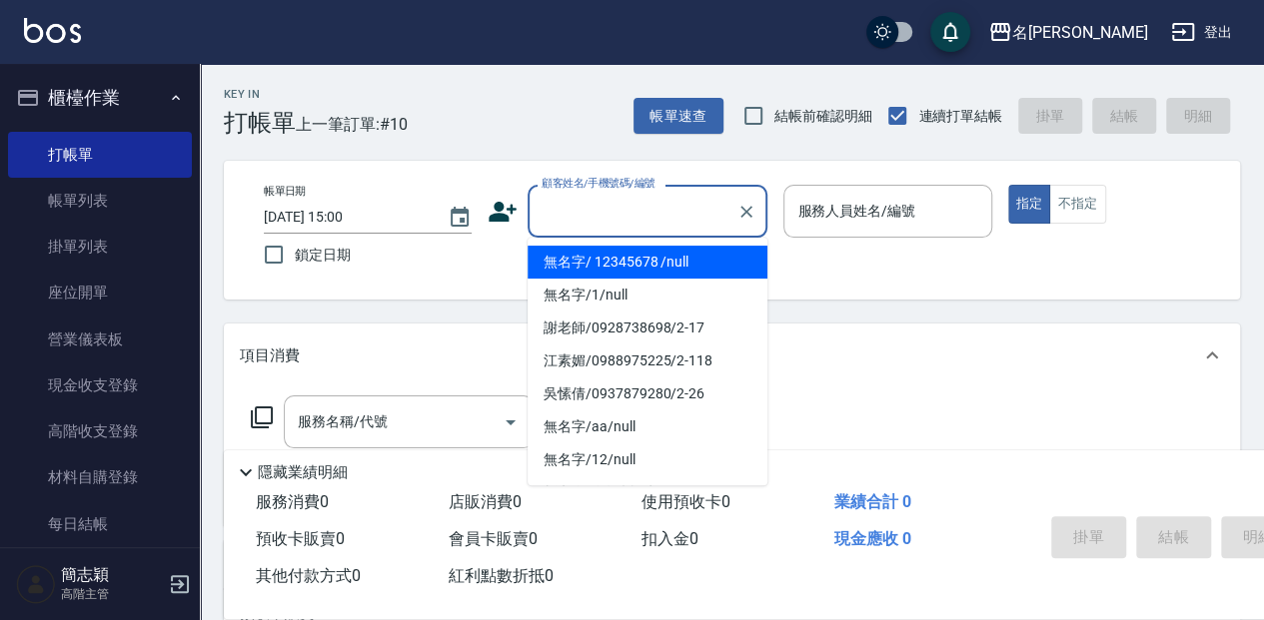
click at [630, 256] on li "無名字/ 12345678 /null" at bounding box center [648, 262] width 240 height 33
type input "無名字/ 12345678 /null"
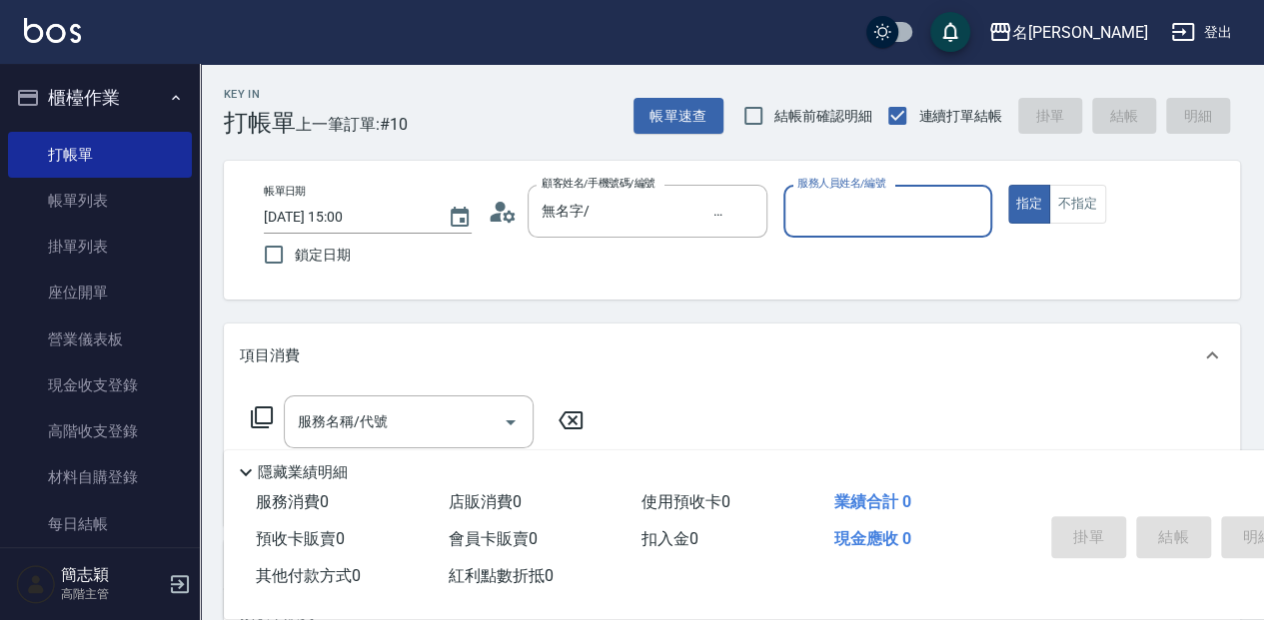
click at [889, 207] on input "服務人員姓名/編號" at bounding box center [887, 211] width 190 height 35
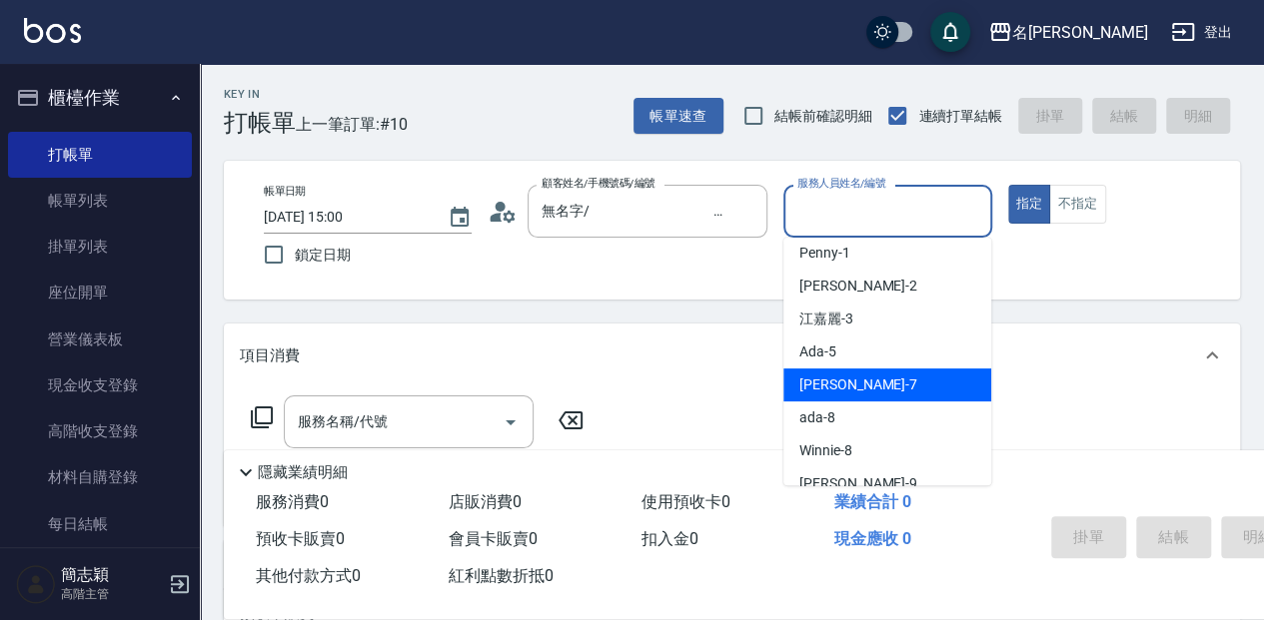
scroll to position [66, 0]
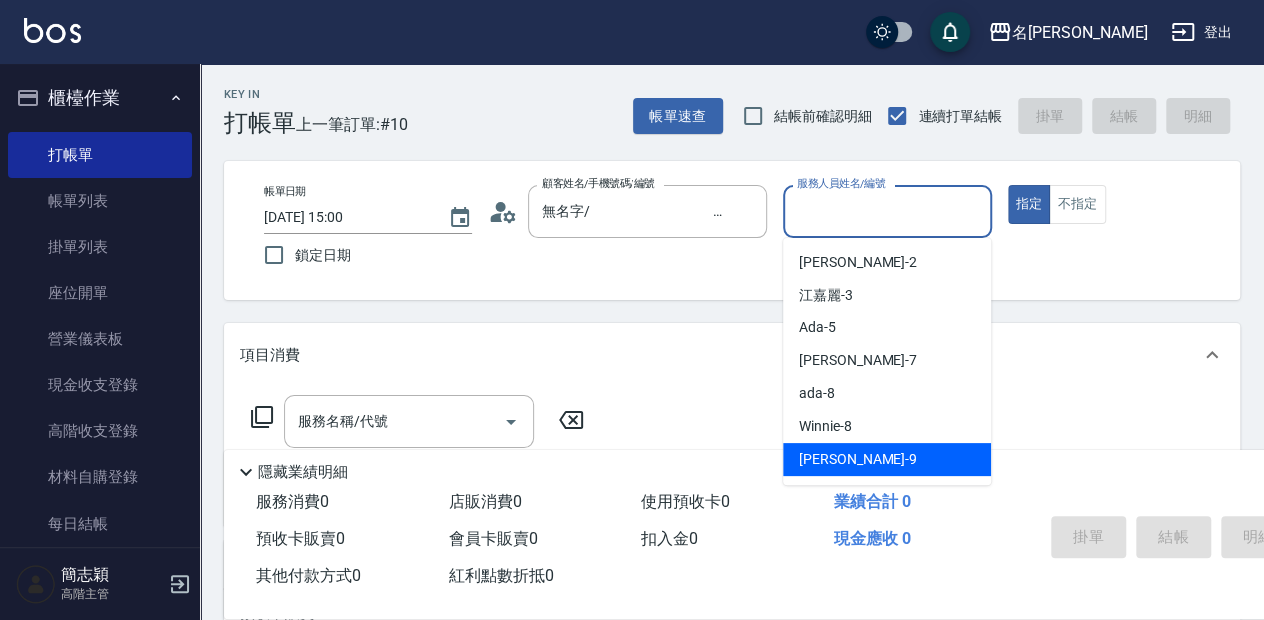
drag, startPoint x: 881, startPoint y: 452, endPoint x: 984, endPoint y: 333, distance: 157.2
click at [883, 453] on div "[PERSON_NAME] -9" at bounding box center [887, 460] width 208 height 33
type input "[PERSON_NAME]-9"
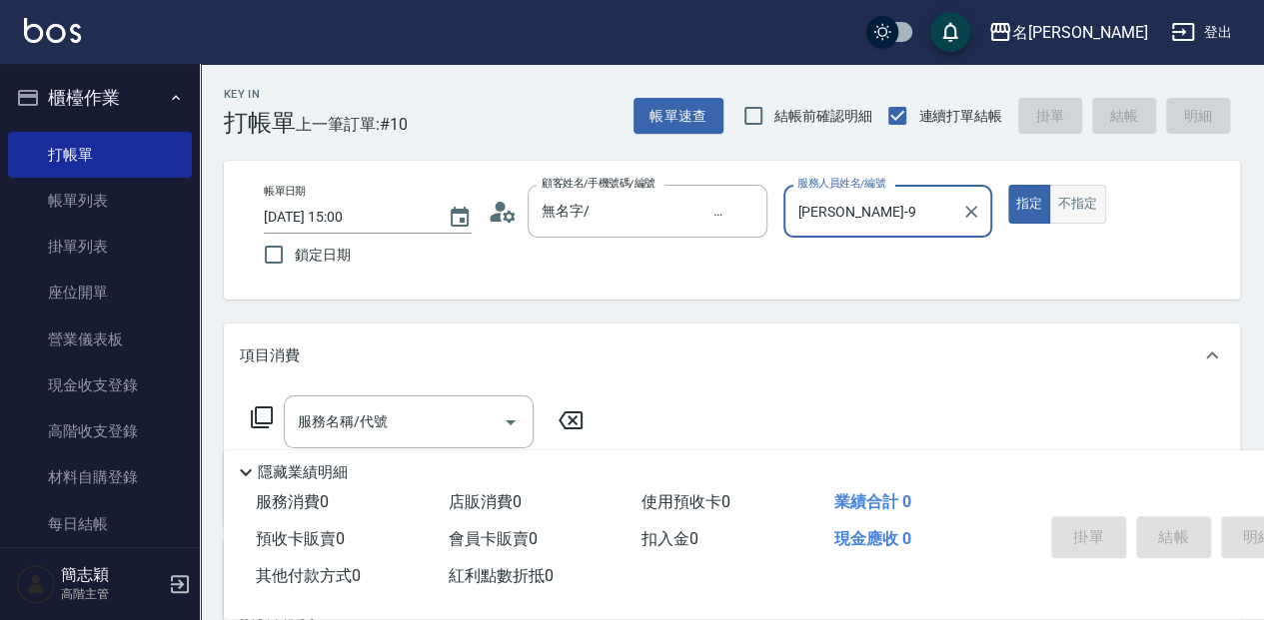
click at [1087, 207] on button "不指定" at bounding box center [1077, 204] width 56 height 39
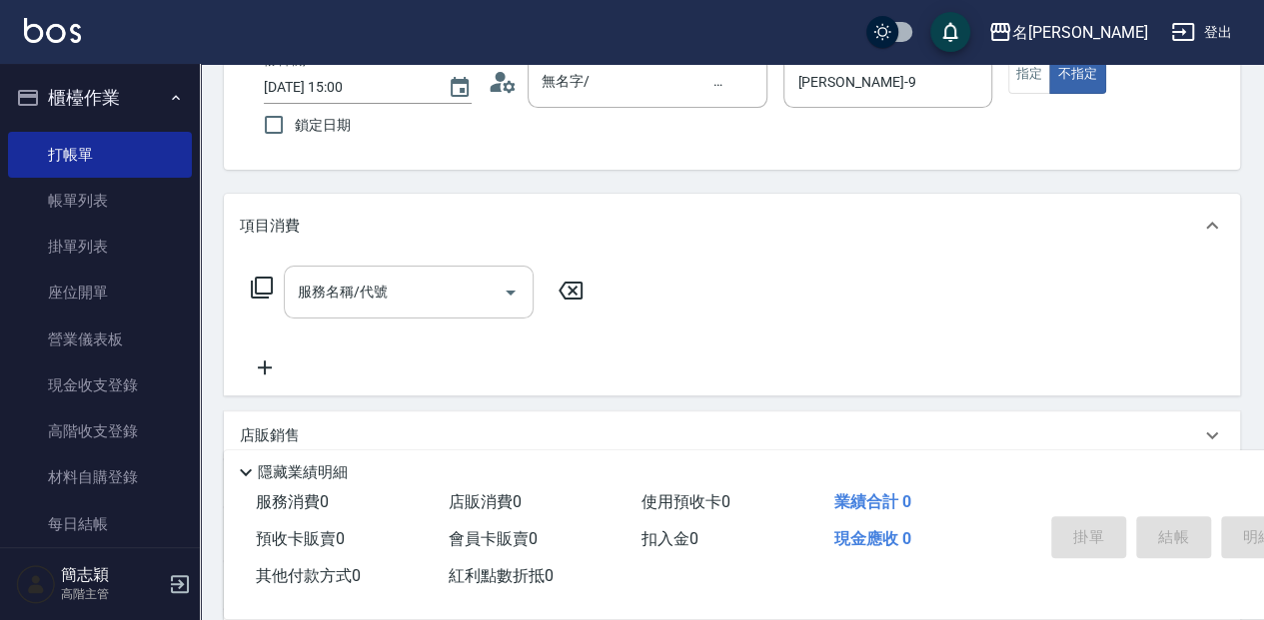
scroll to position [133, 0]
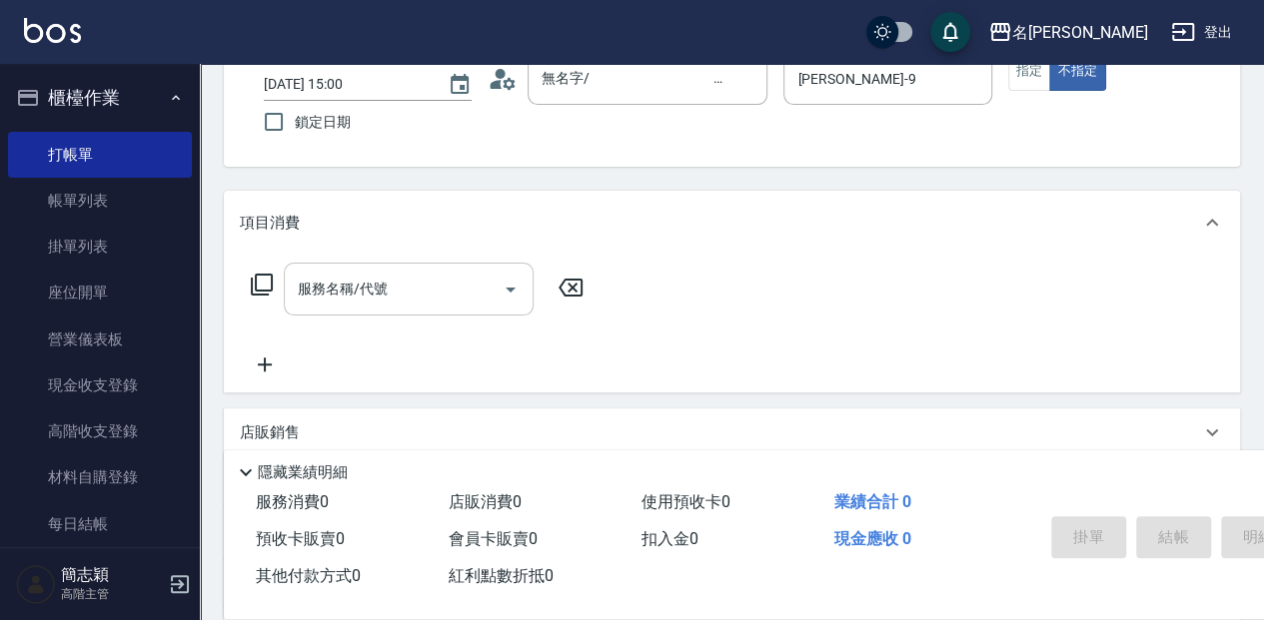
drag, startPoint x: 462, startPoint y: 297, endPoint x: 476, endPoint y: 298, distance: 14.0
click at [464, 297] on input "服務名稱/代號" at bounding box center [394, 289] width 202 height 35
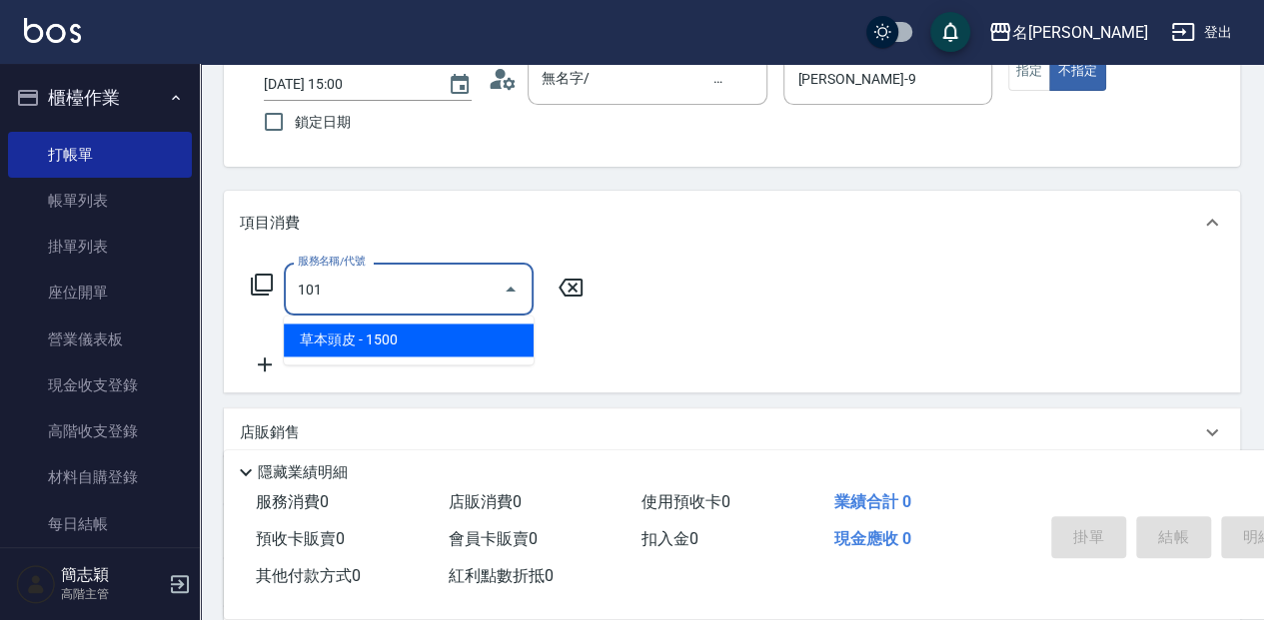
type input "草本頭皮(101)"
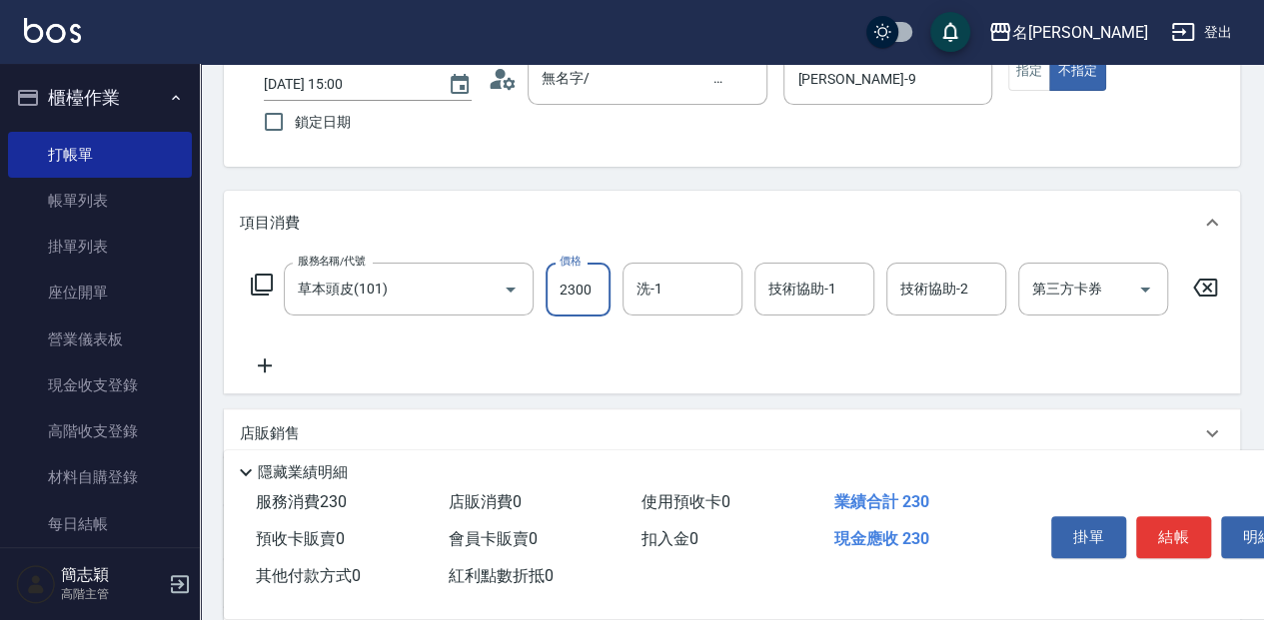
type input "2300"
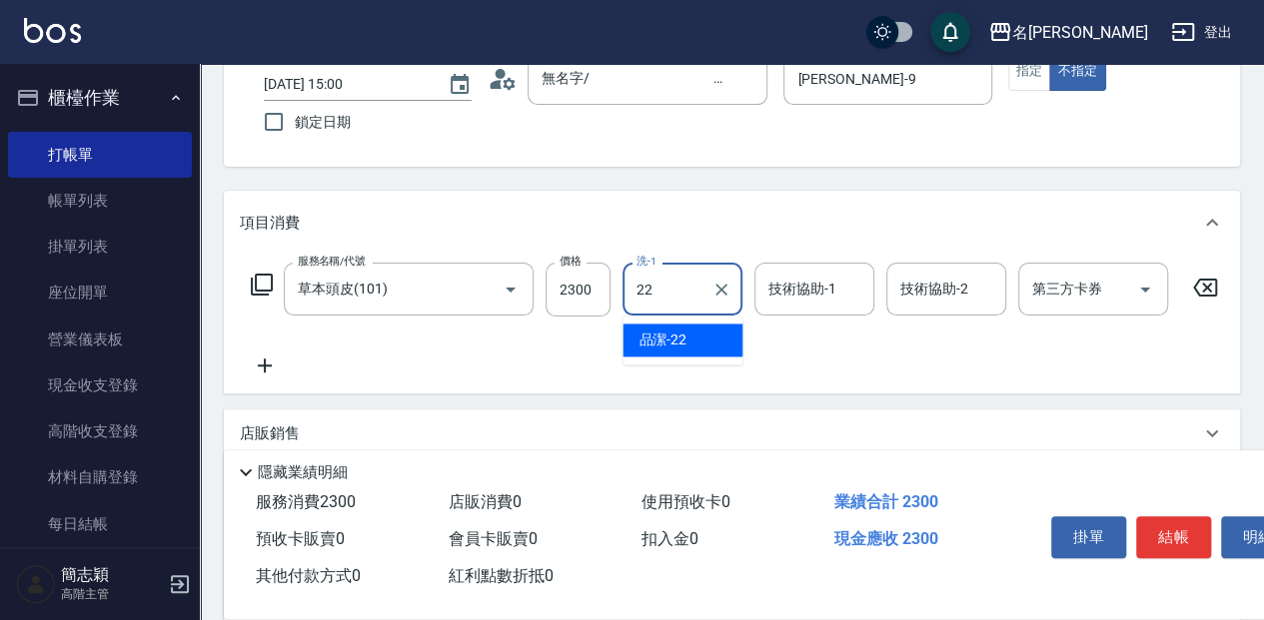
type input "品潔-22"
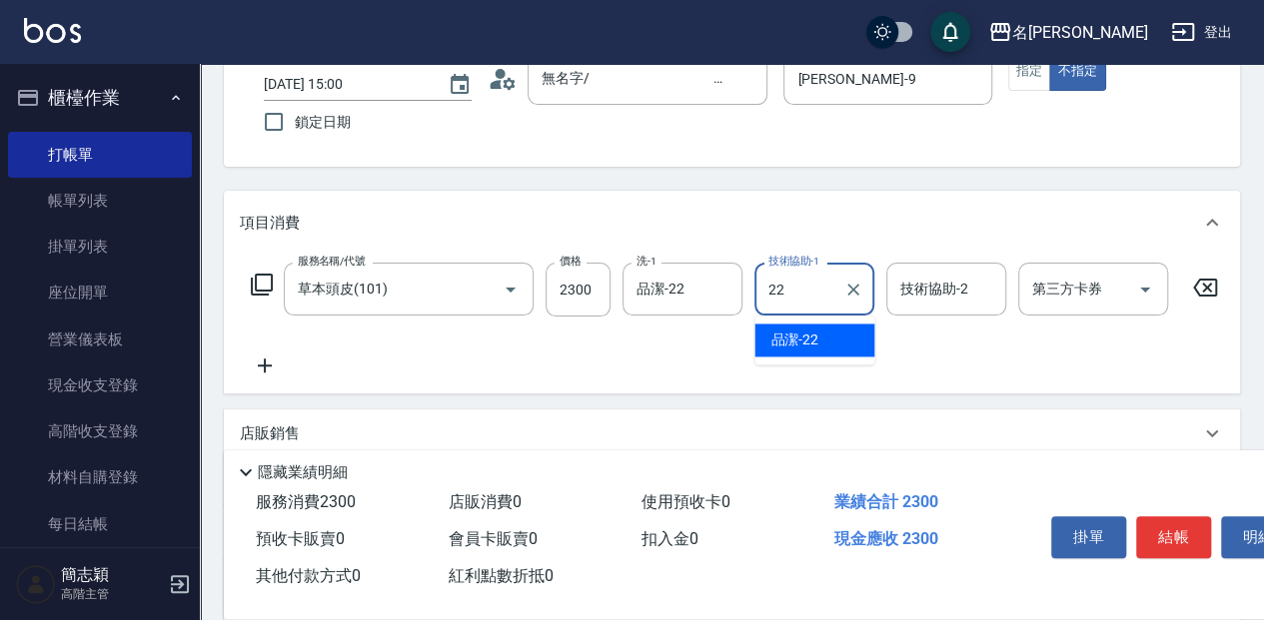
type input "品潔-22"
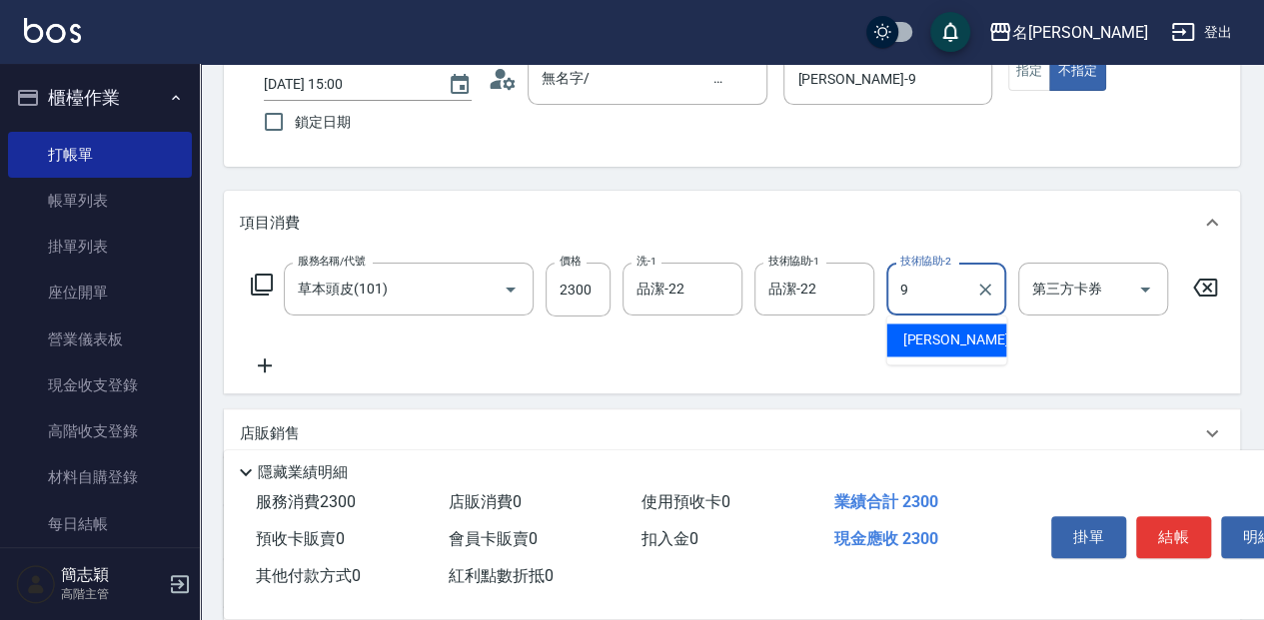
type input "[PERSON_NAME]-9"
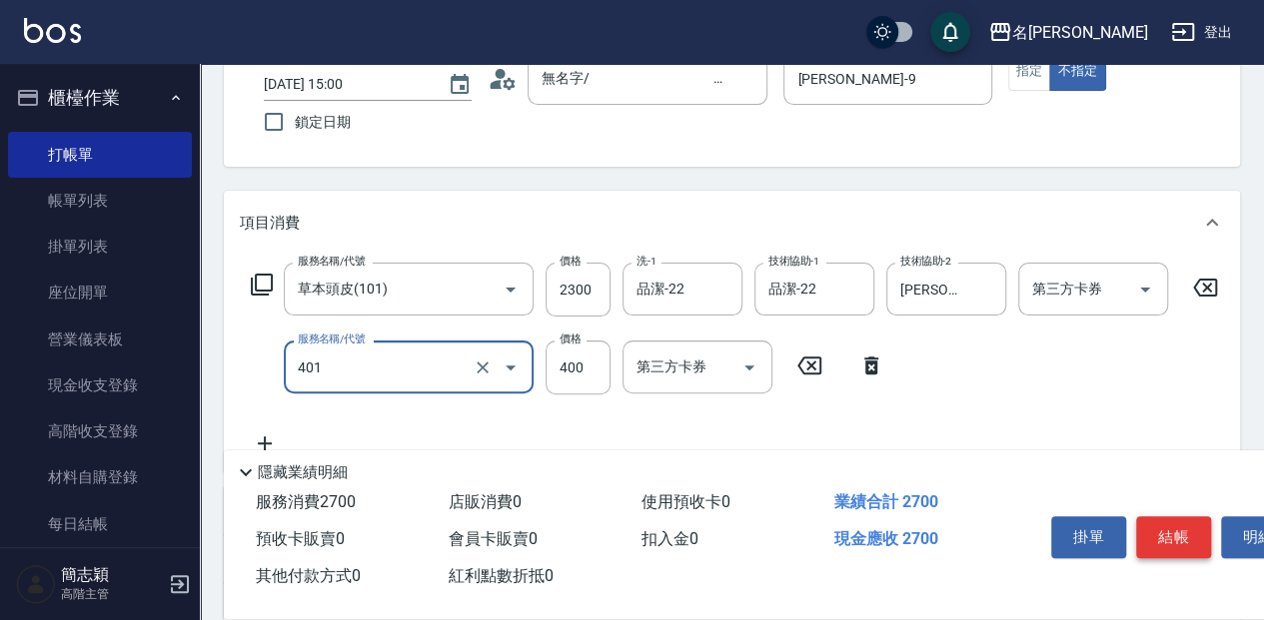
type input "剪髮(400)(401)"
click at [1168, 540] on button "結帳" at bounding box center [1173, 538] width 75 height 42
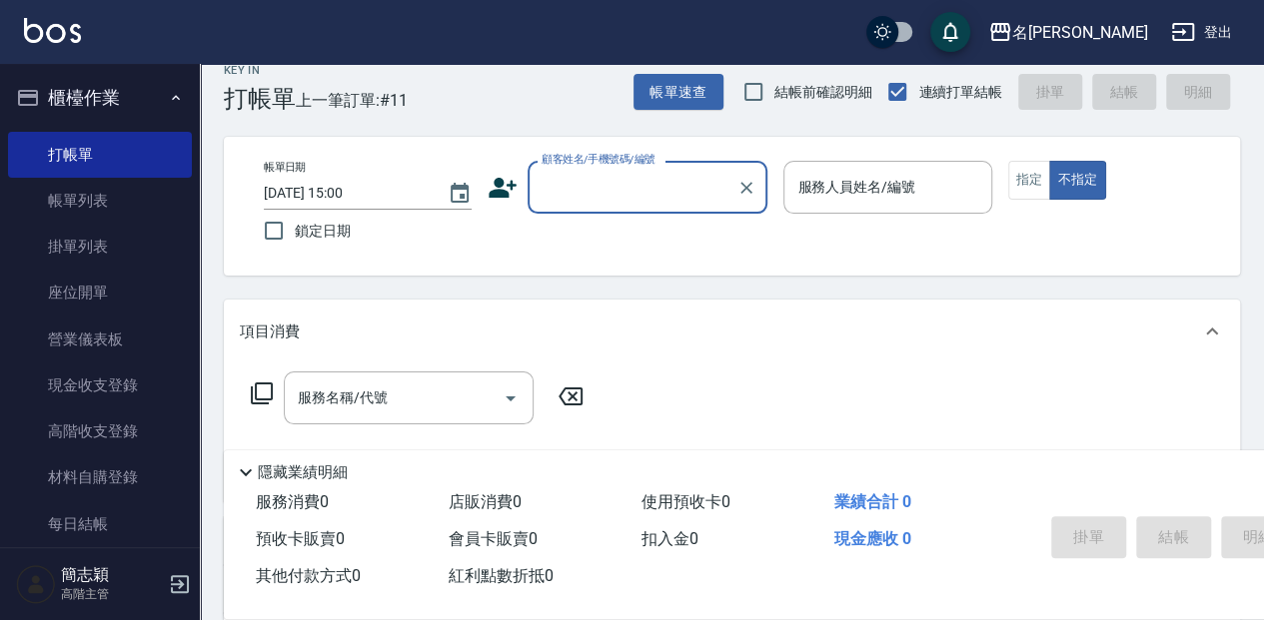
scroll to position [0, 0]
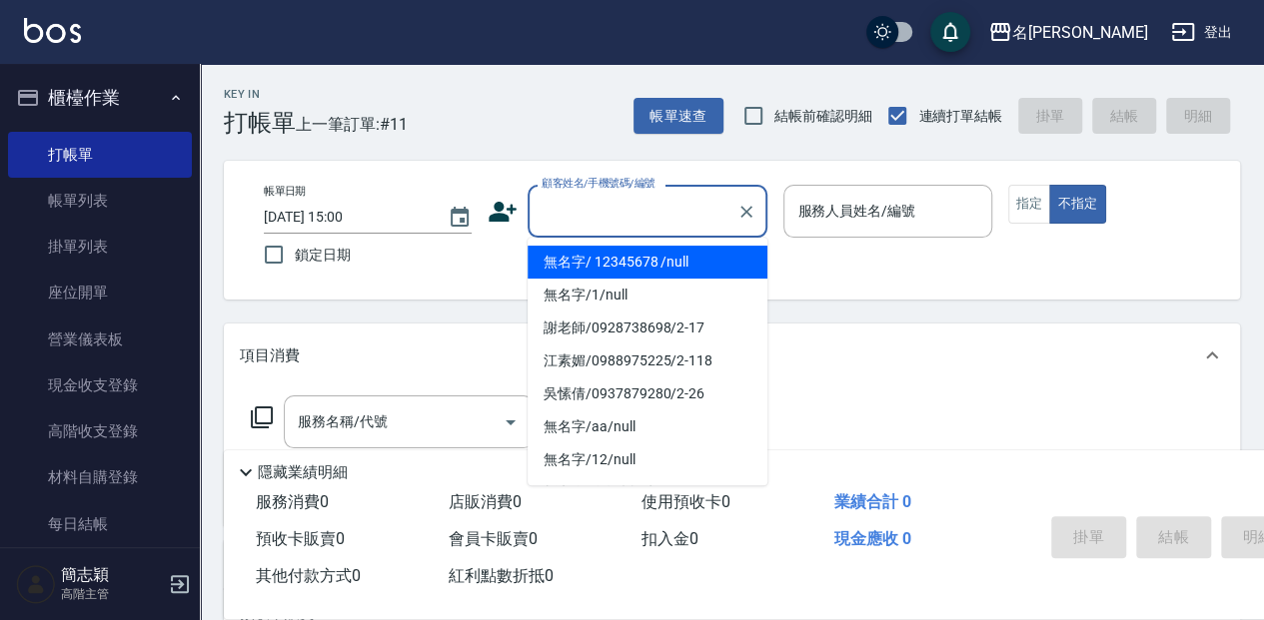
click at [593, 204] on input "顧客姓名/手機號碼/編號" at bounding box center [633, 211] width 192 height 35
click at [646, 264] on li "無名字/ 12345678 /null" at bounding box center [648, 262] width 240 height 33
type input "無名字/ 12345678 /null"
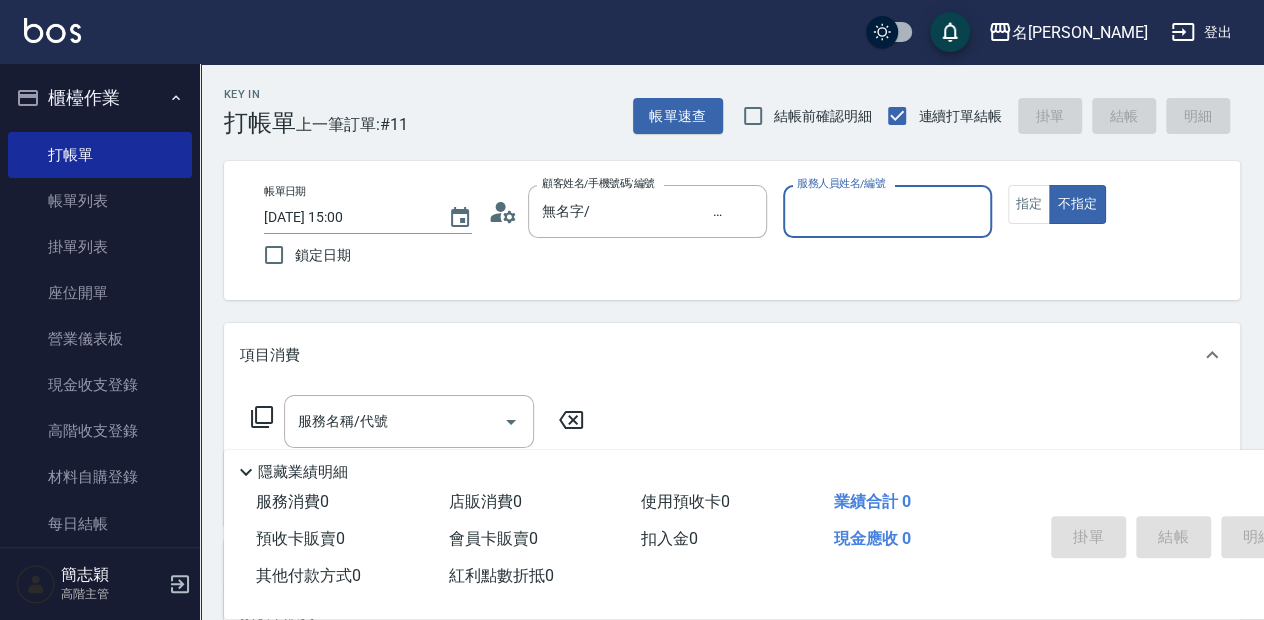
click at [857, 219] on input "服務人員姓名/編號" at bounding box center [887, 211] width 190 height 35
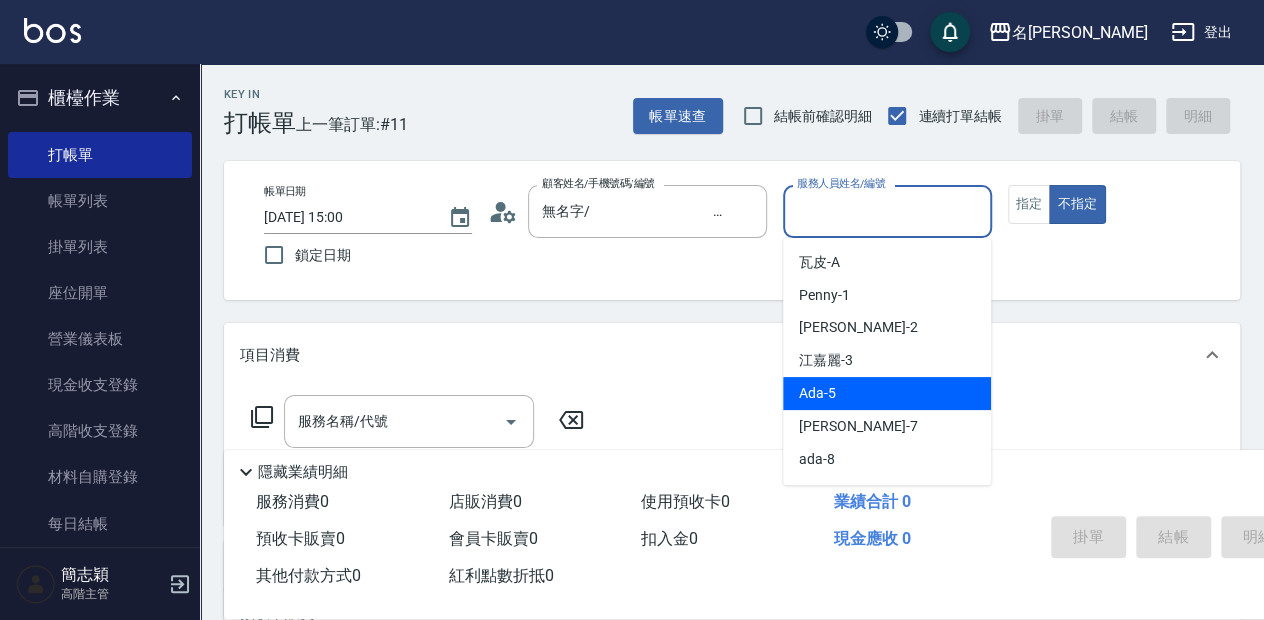
click at [882, 394] on div "Ada -5" at bounding box center [887, 394] width 208 height 33
type input "Ada-5"
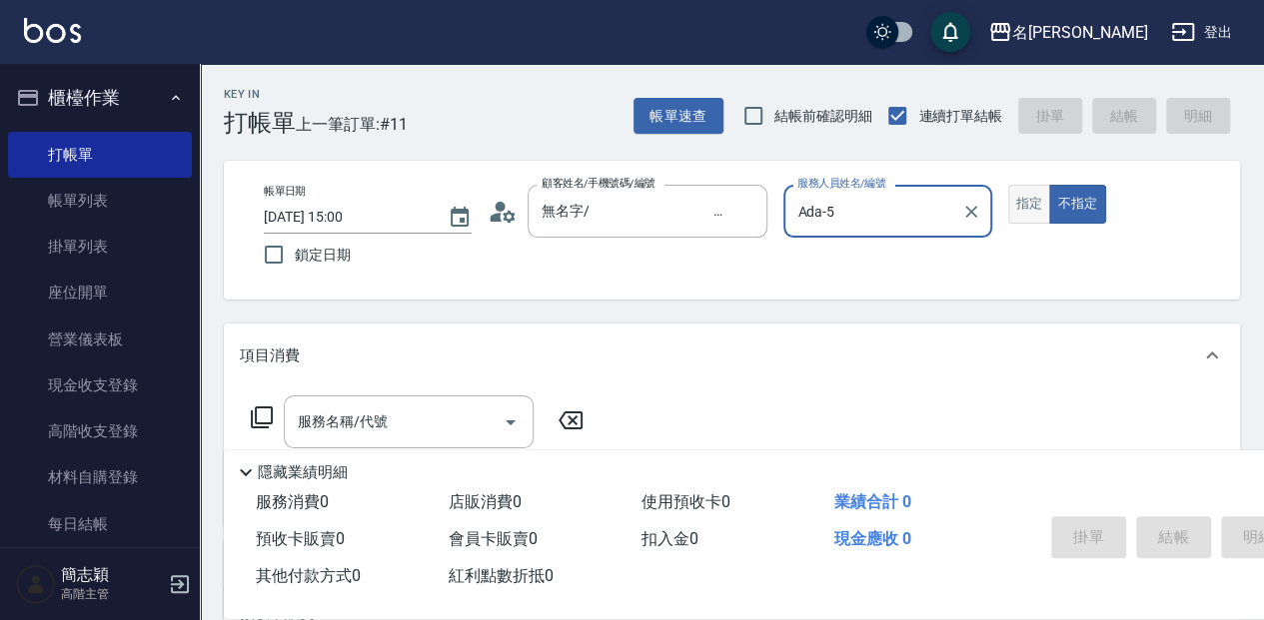
click at [1021, 218] on button "指定" at bounding box center [1029, 204] width 43 height 39
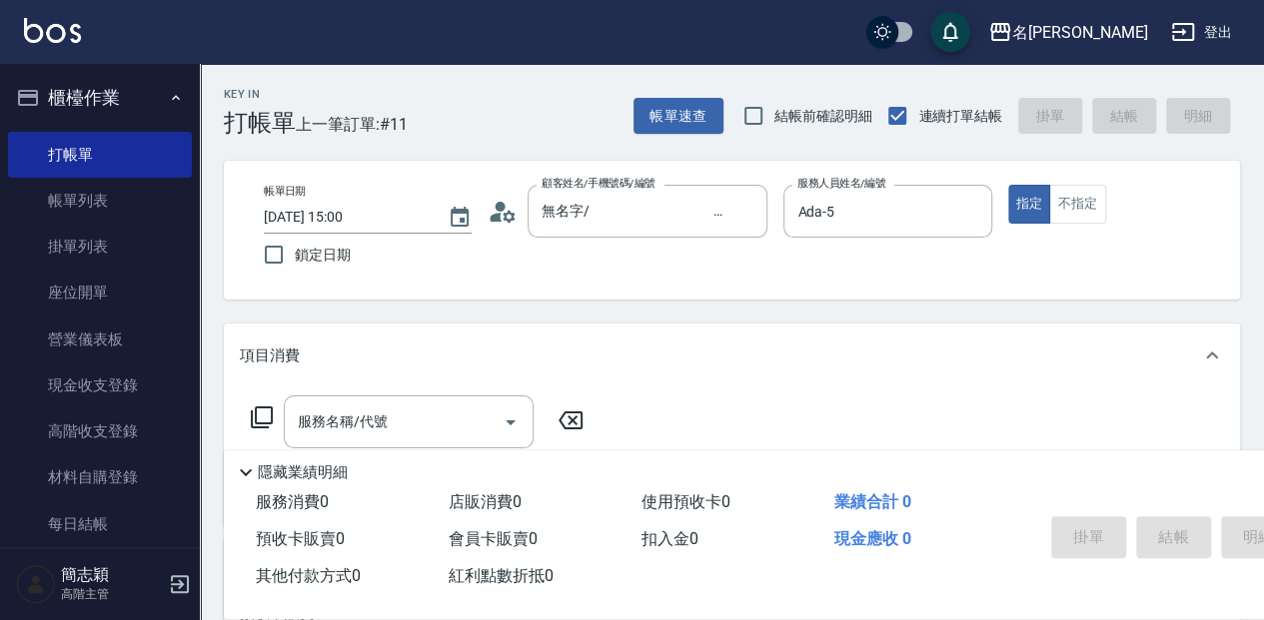
click at [312, 418] on div "服務名稱/代號 服務名稱/代號" at bounding box center [409, 422] width 250 height 53
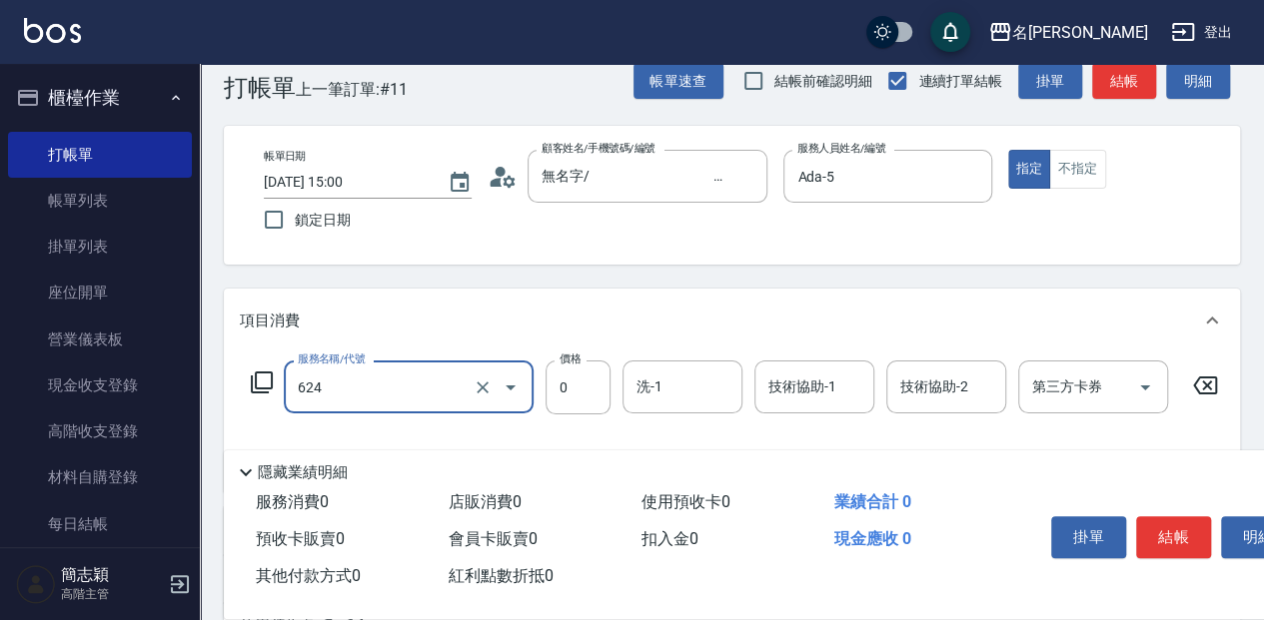
scroll to position [66, 0]
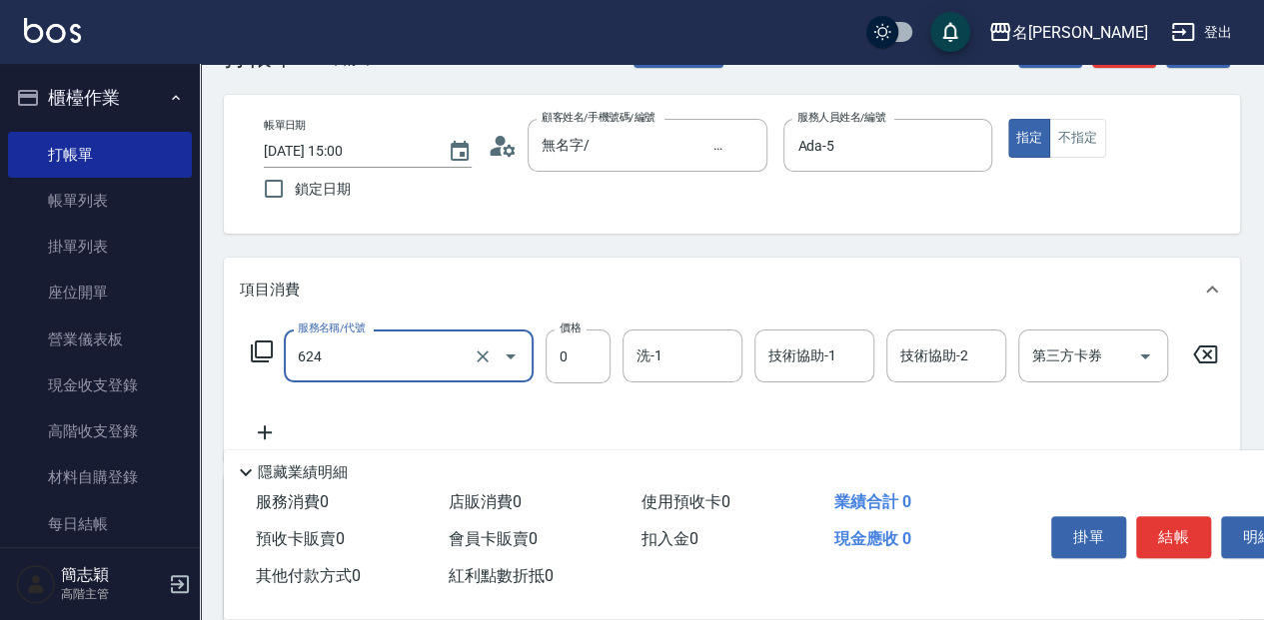
click at [651, 354] on div "洗-1 洗-1" at bounding box center [682, 356] width 120 height 53
type input "醫學單次0(624)"
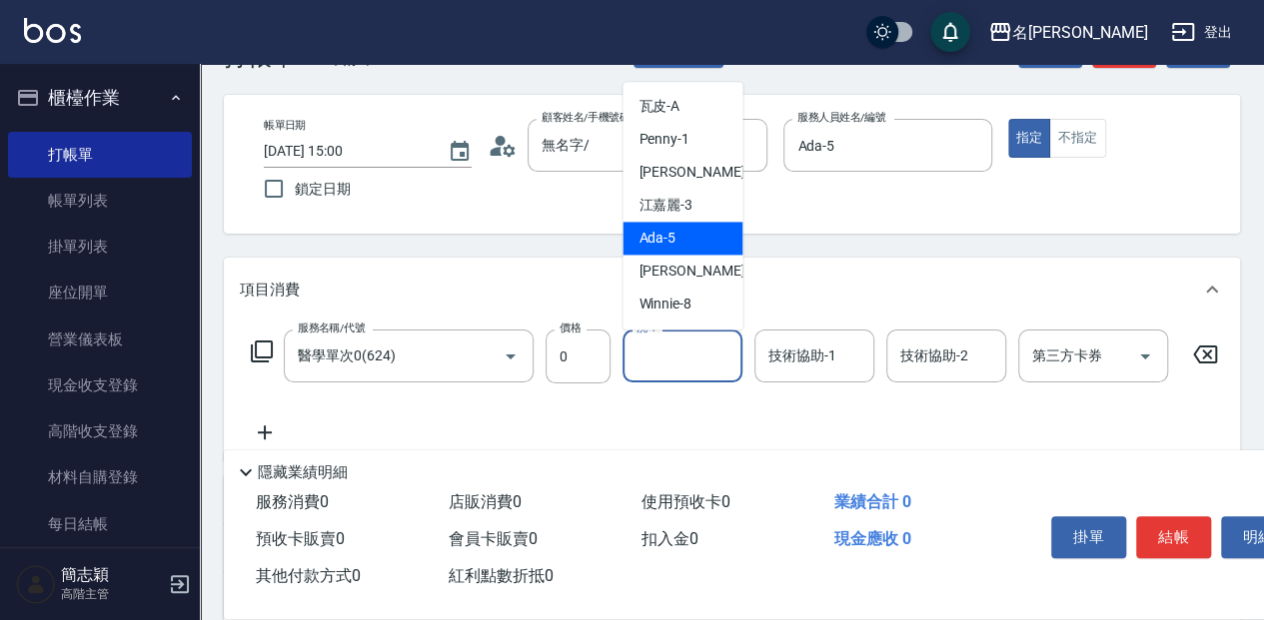
click at [696, 239] on div "Ada -5" at bounding box center [682, 238] width 120 height 33
type input "Ada-5"
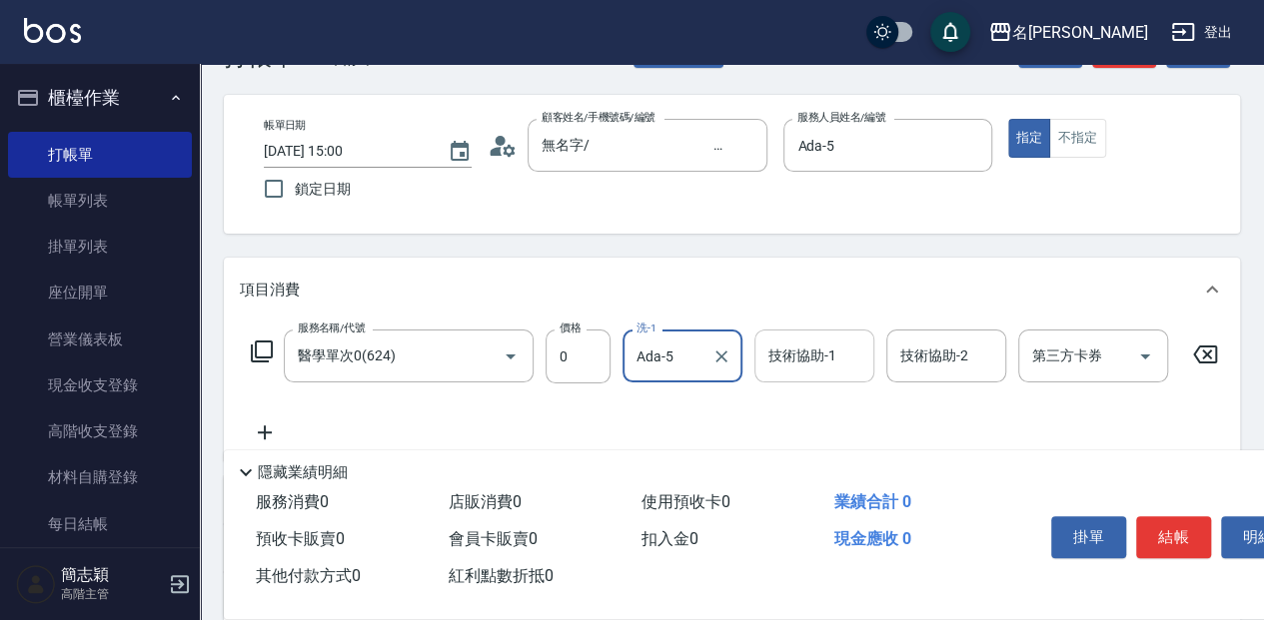
click at [784, 349] on div "技術協助-1 技術協助-1" at bounding box center [814, 356] width 120 height 53
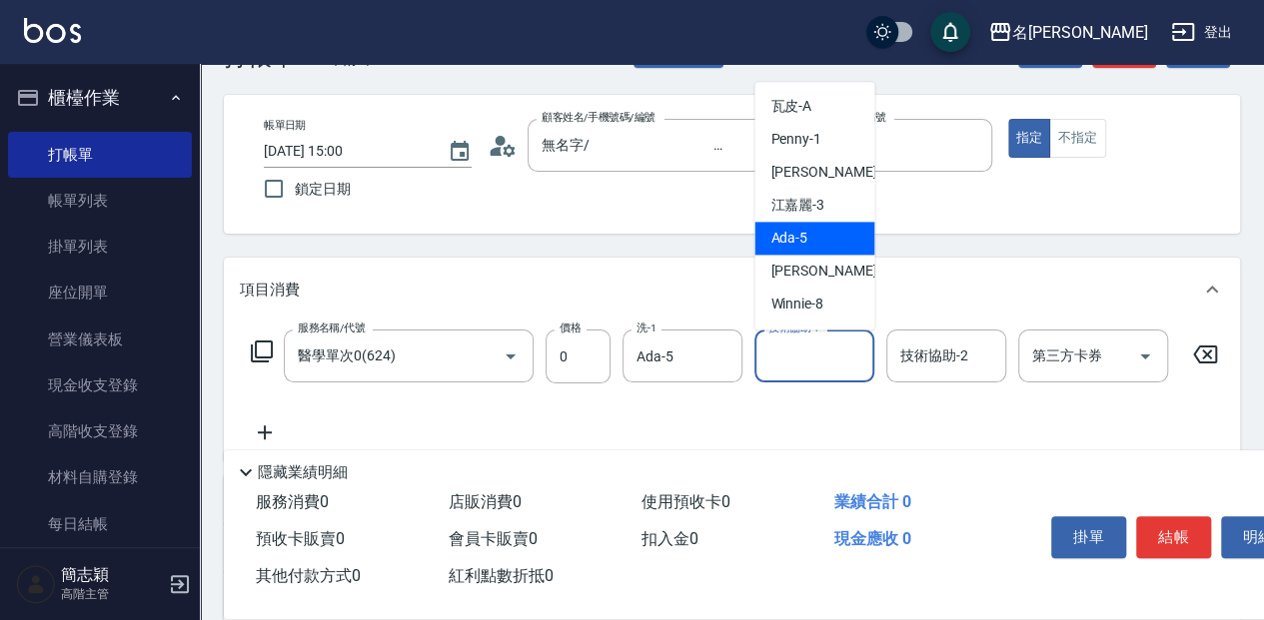
click at [793, 242] on span "Ada -5" at bounding box center [788, 238] width 37 height 21
type input "Ada-5"
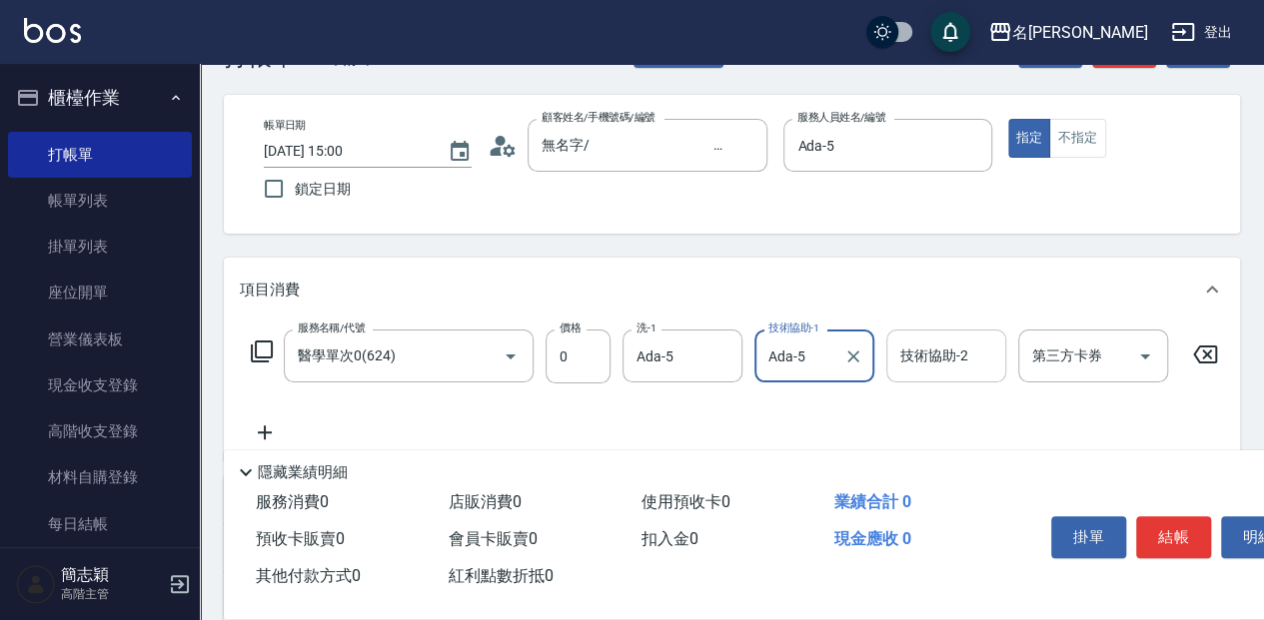
click at [919, 346] on div "技術協助-2 技術協助-2" at bounding box center [946, 356] width 120 height 53
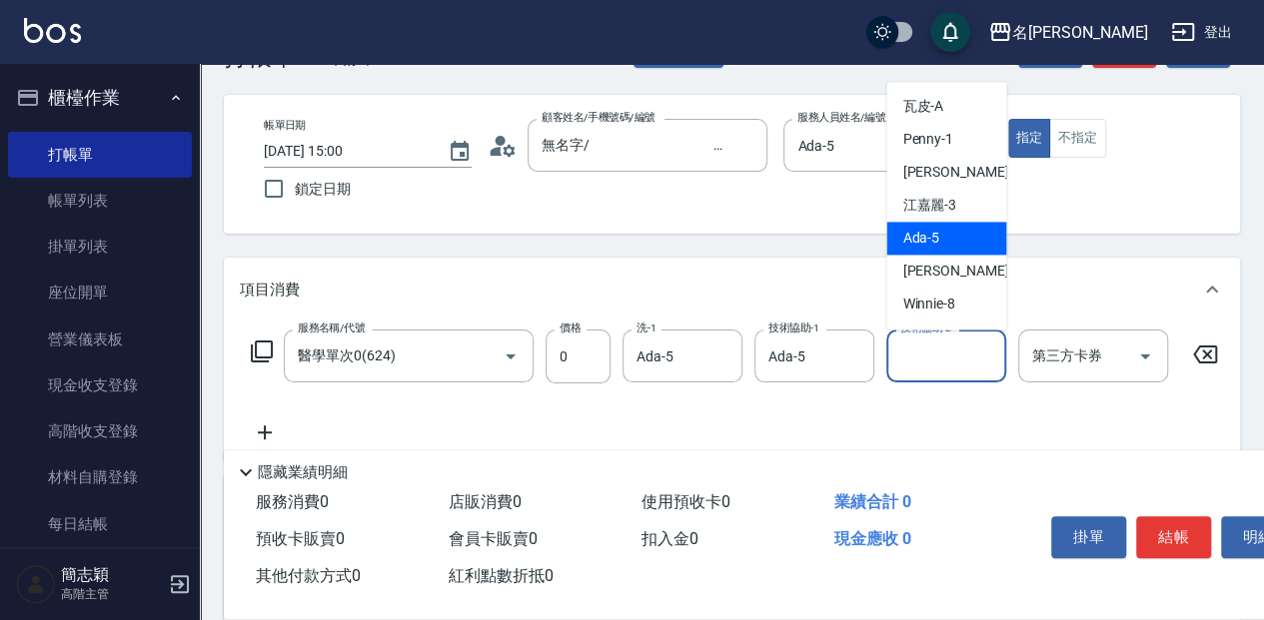
click at [945, 242] on div "Ada -5" at bounding box center [946, 238] width 120 height 33
type input "Ada-5"
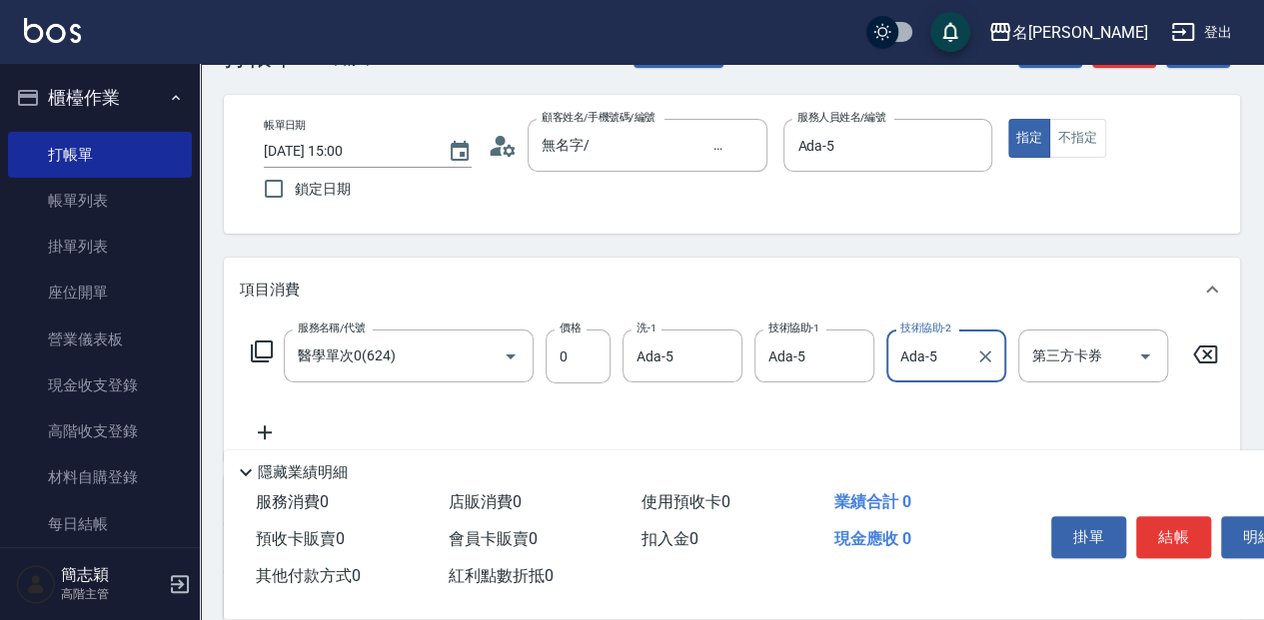
click at [1179, 532] on button "結帳" at bounding box center [1173, 538] width 75 height 42
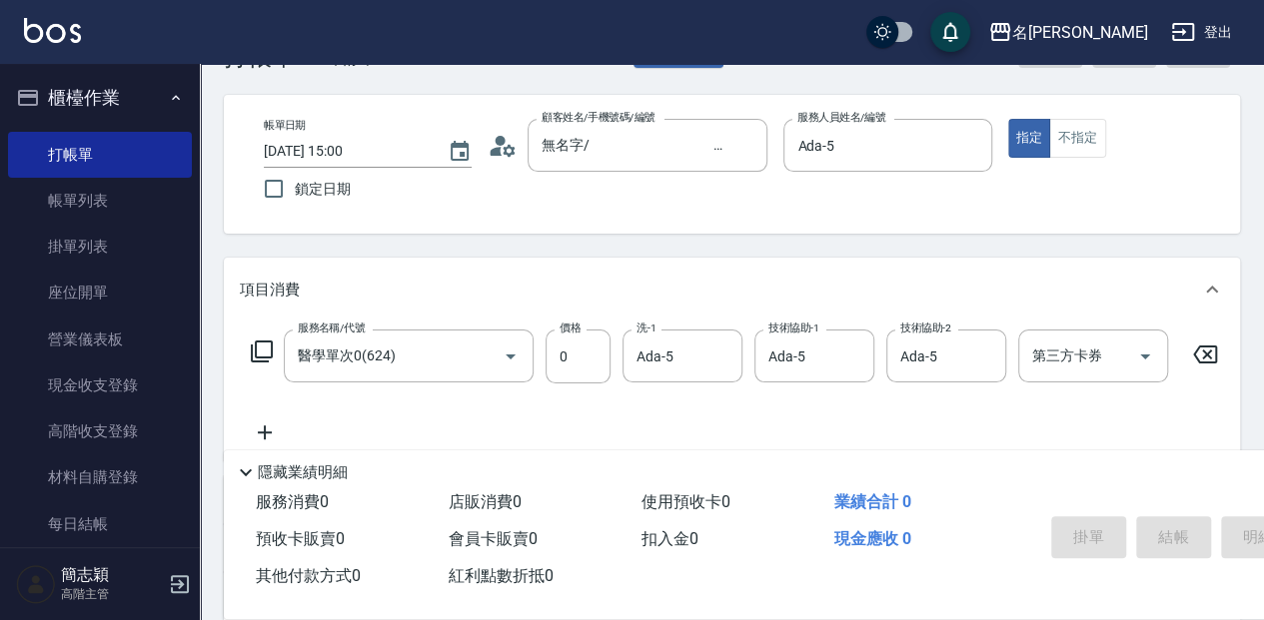
type input "[DATE] 15:43"
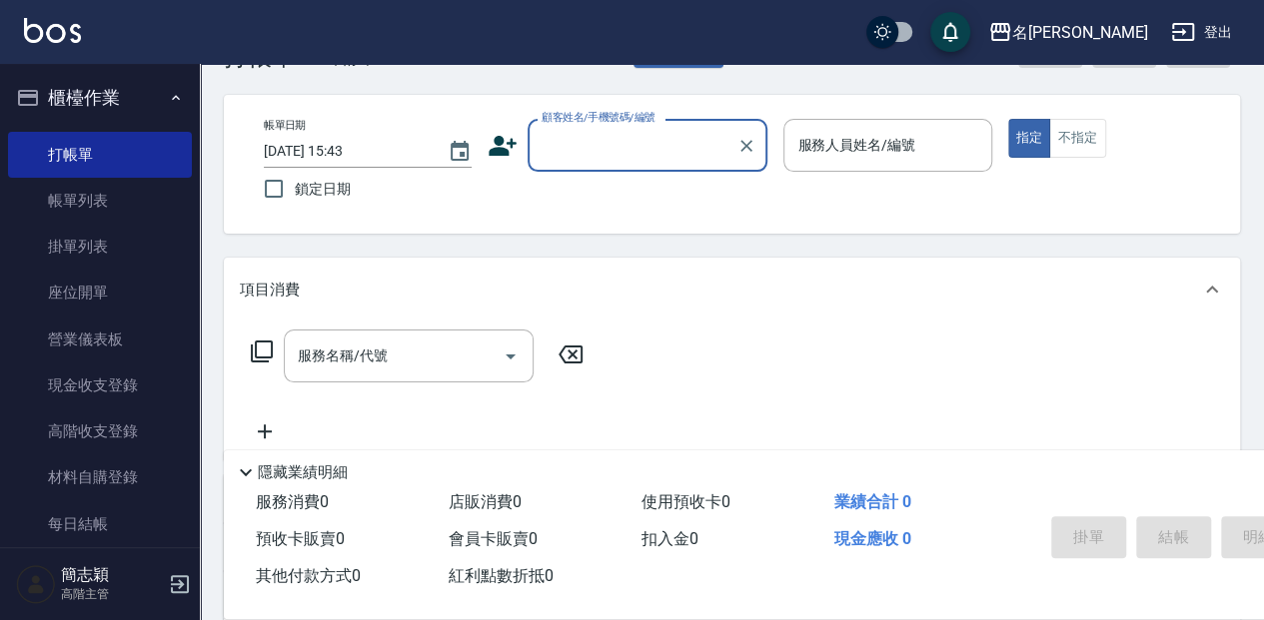
scroll to position [0, 0]
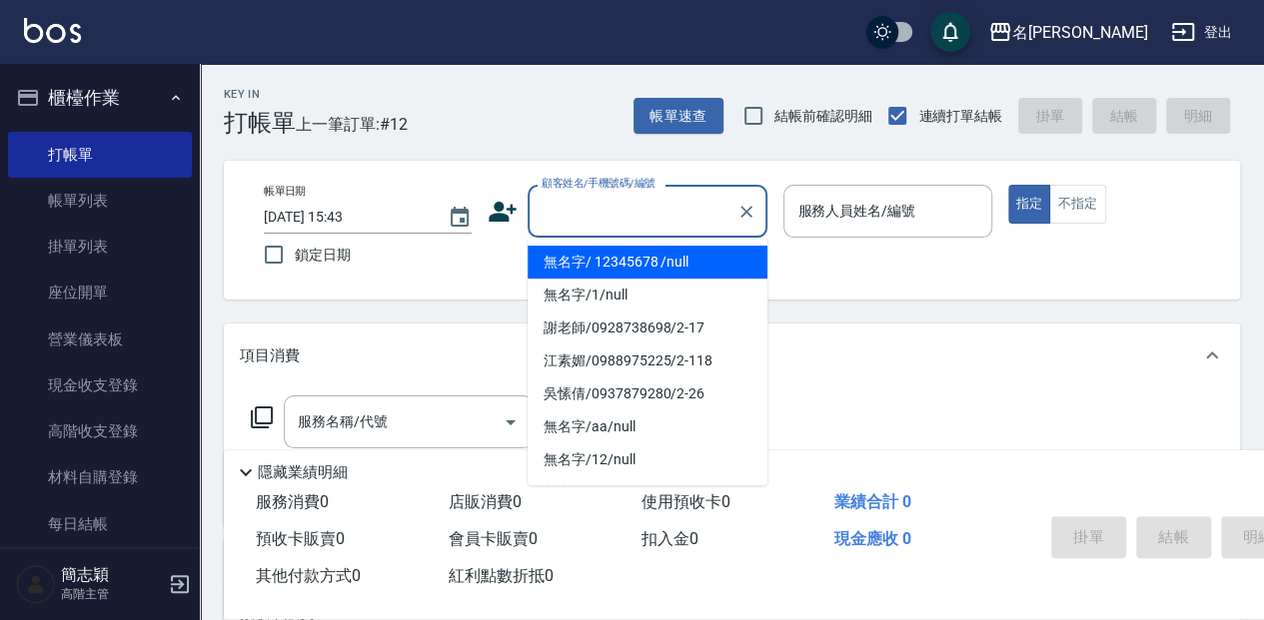
click at [597, 216] on input "顧客姓名/手機號碼/編號" at bounding box center [633, 211] width 192 height 35
click at [630, 278] on li "無名字/ 12345678 /null" at bounding box center [648, 262] width 240 height 33
type input "無名字/ 12345678 /null"
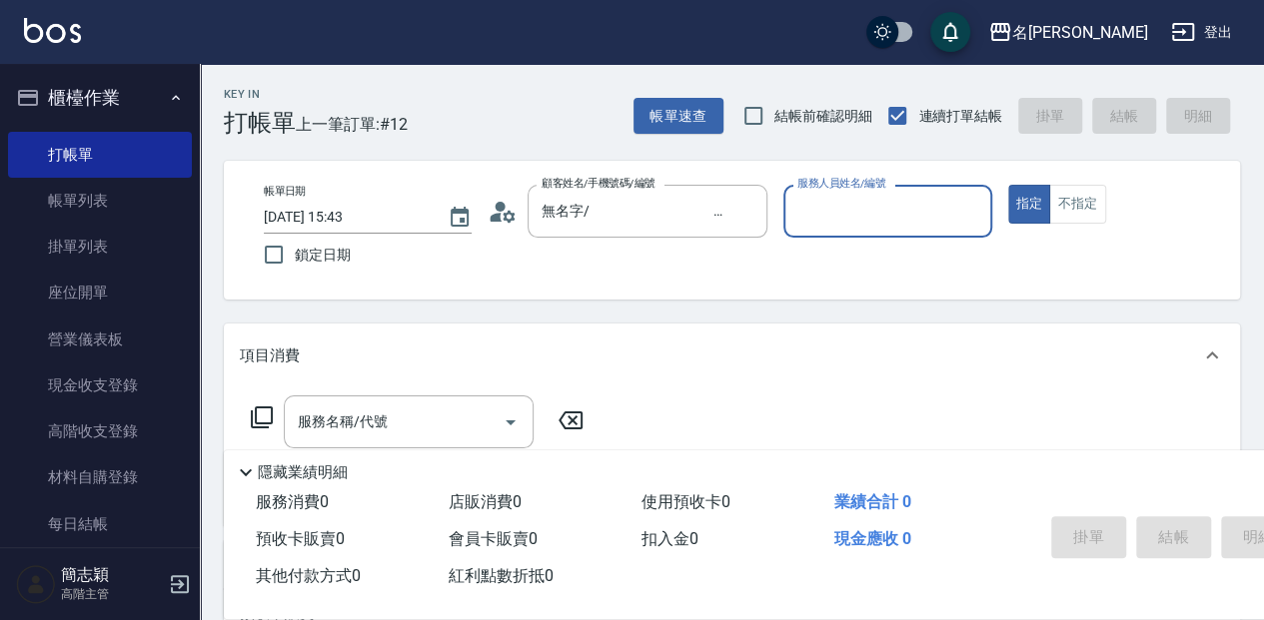
click at [823, 211] on input "服務人員姓名/編號" at bounding box center [887, 211] width 190 height 35
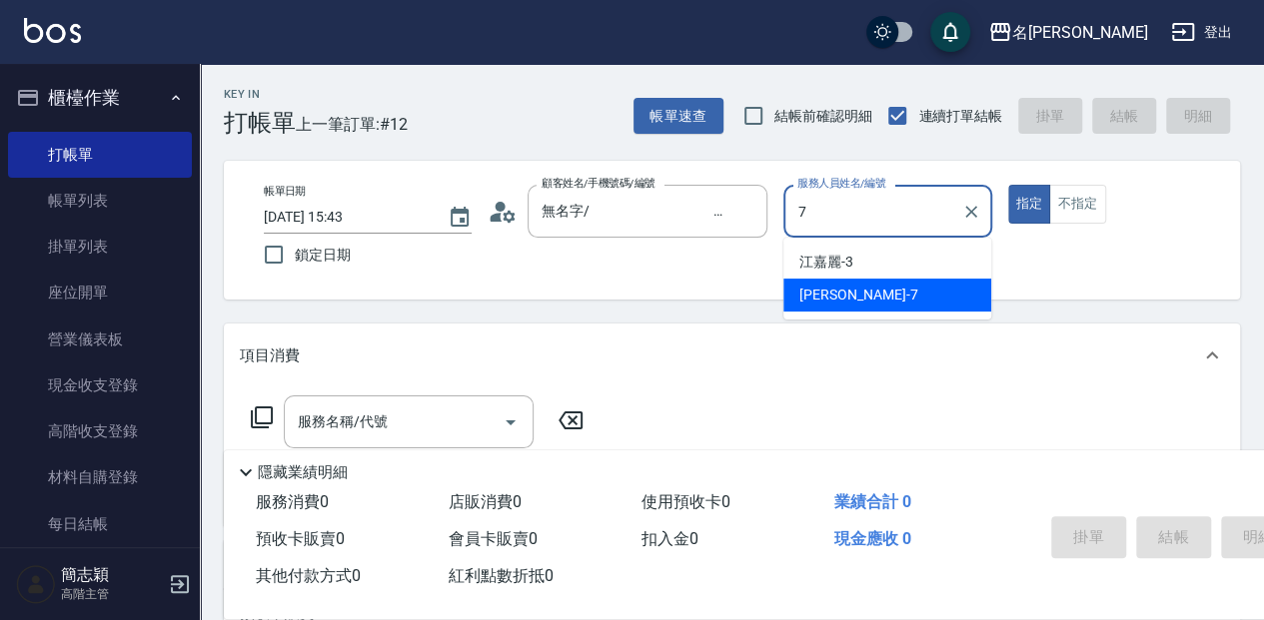
type input "[PERSON_NAME]-7"
type button "true"
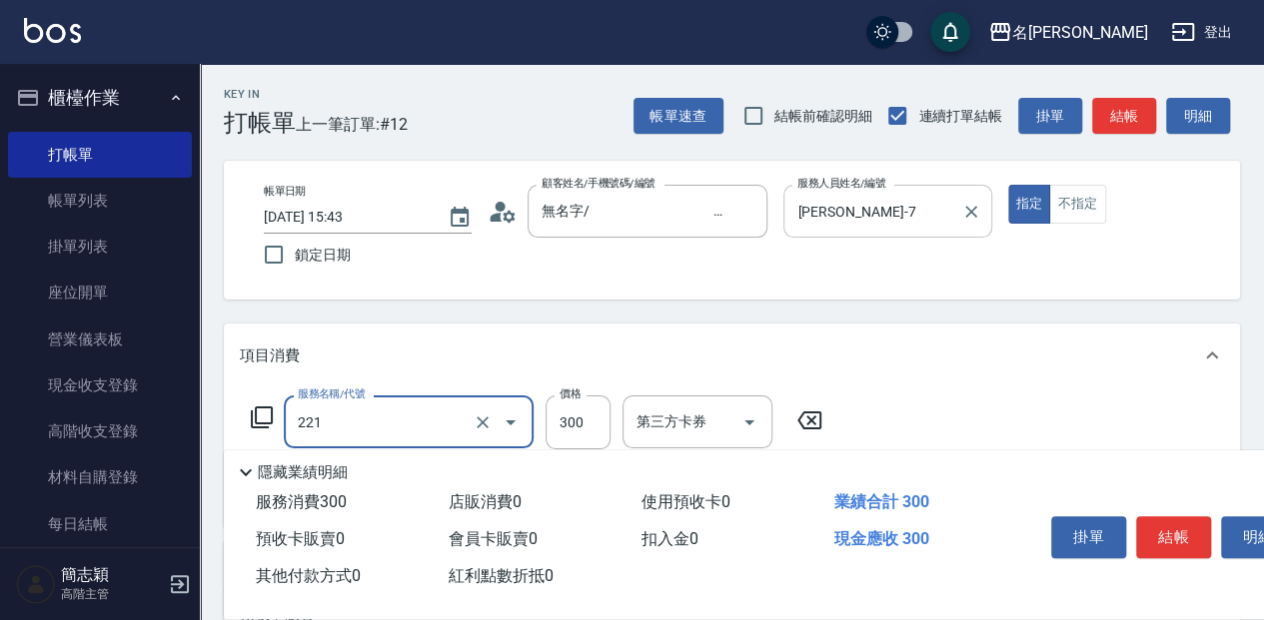
type input "洗髮300(221)"
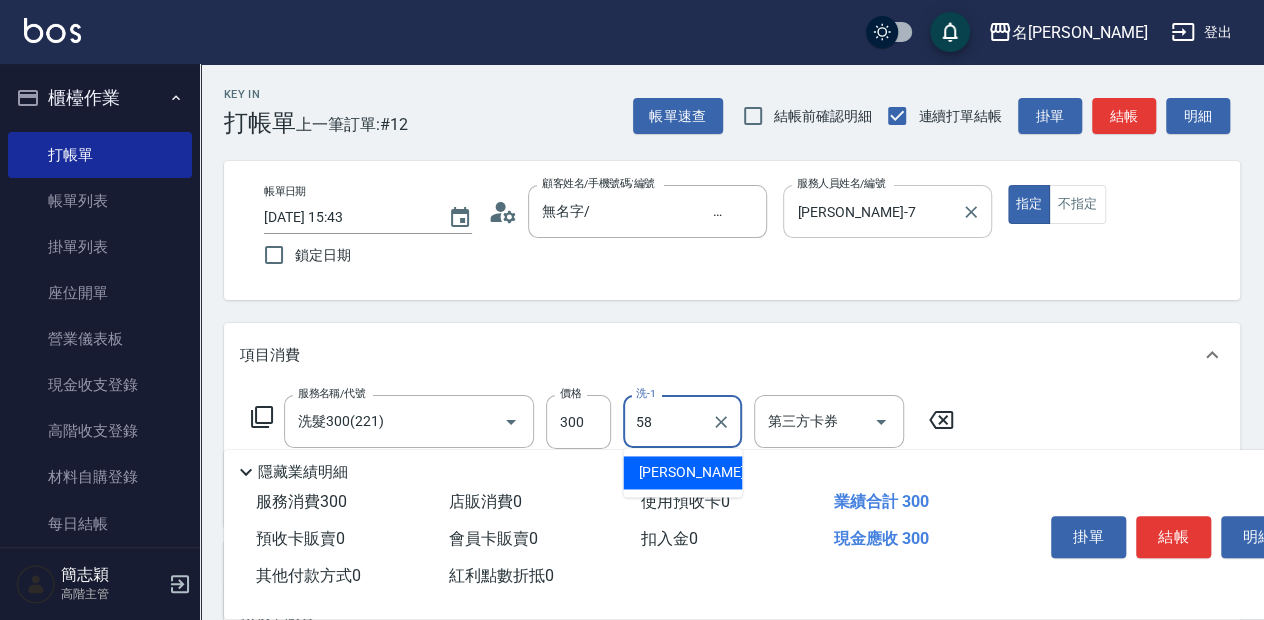
type input "[PERSON_NAME]-58"
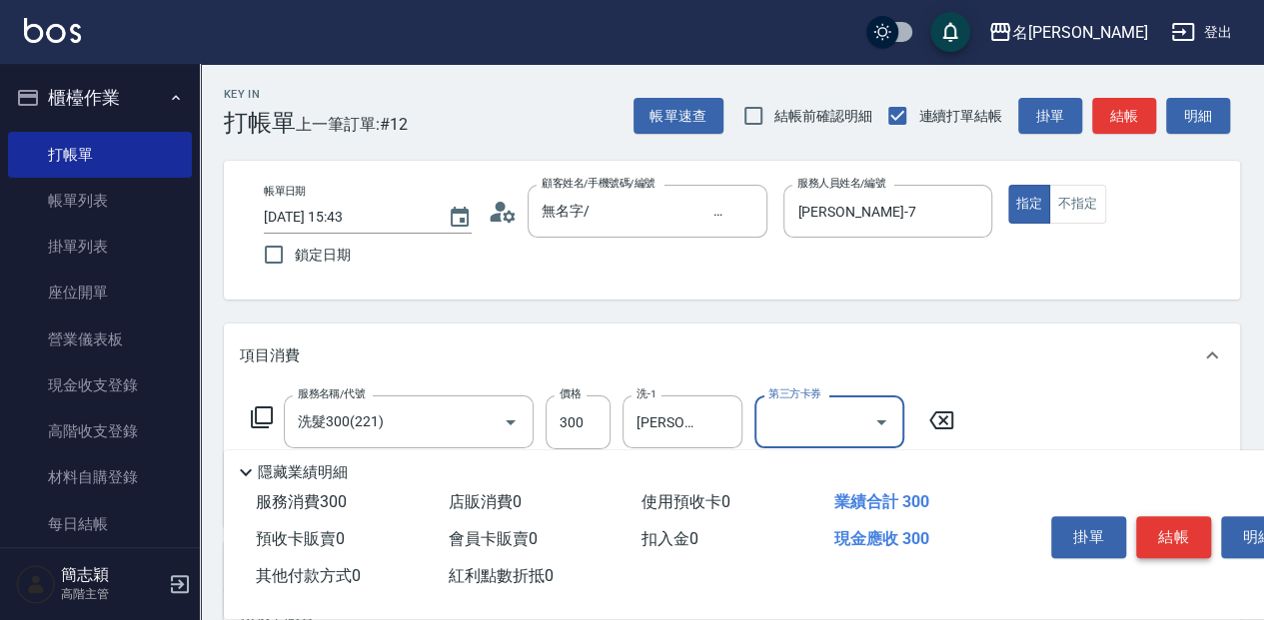
click at [1189, 530] on button "結帳" at bounding box center [1173, 538] width 75 height 42
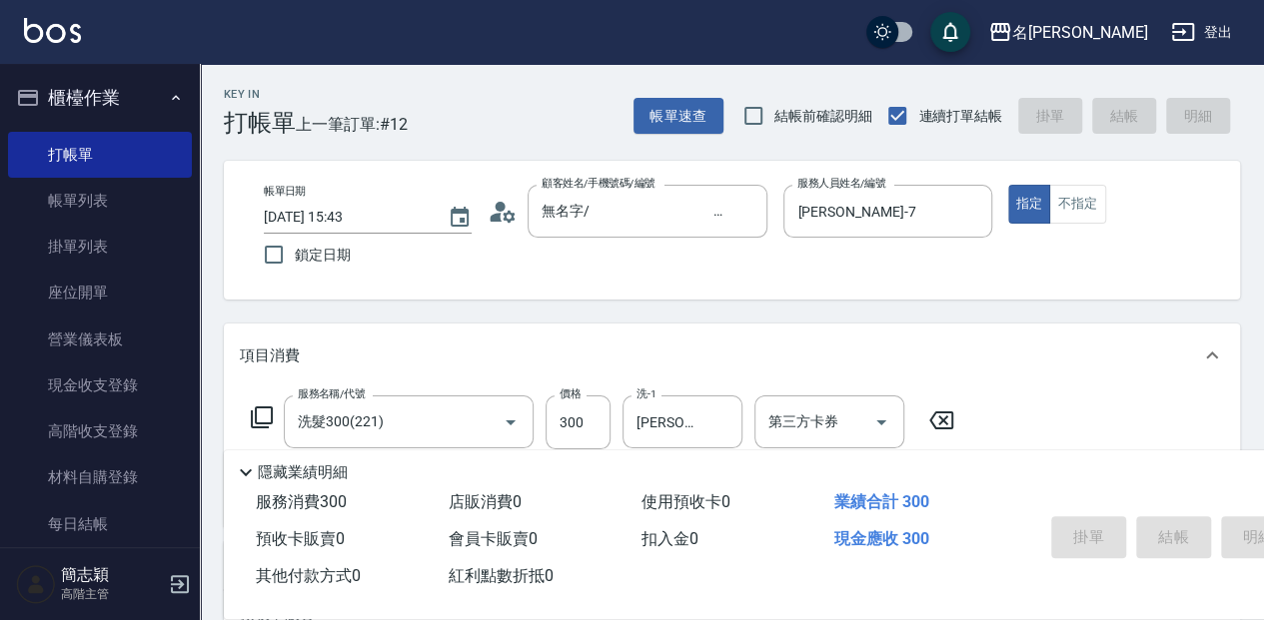
type input "[DATE] 16:08"
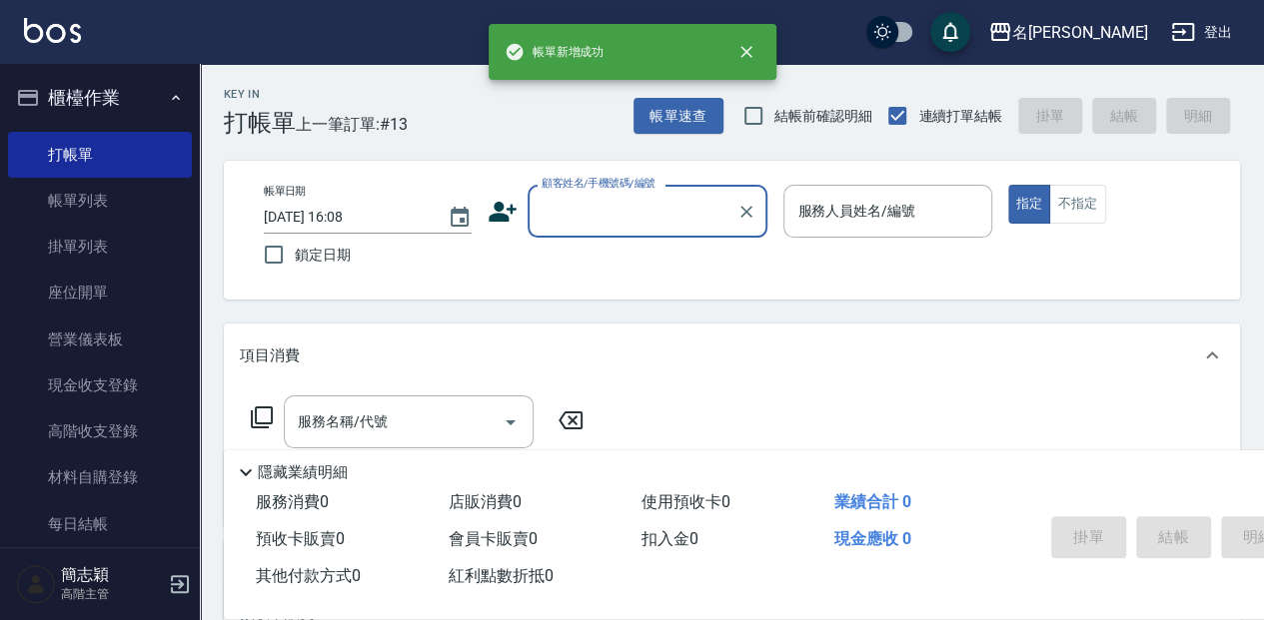
click at [589, 214] on input "顧客姓名/手機號碼/編號" at bounding box center [633, 211] width 192 height 35
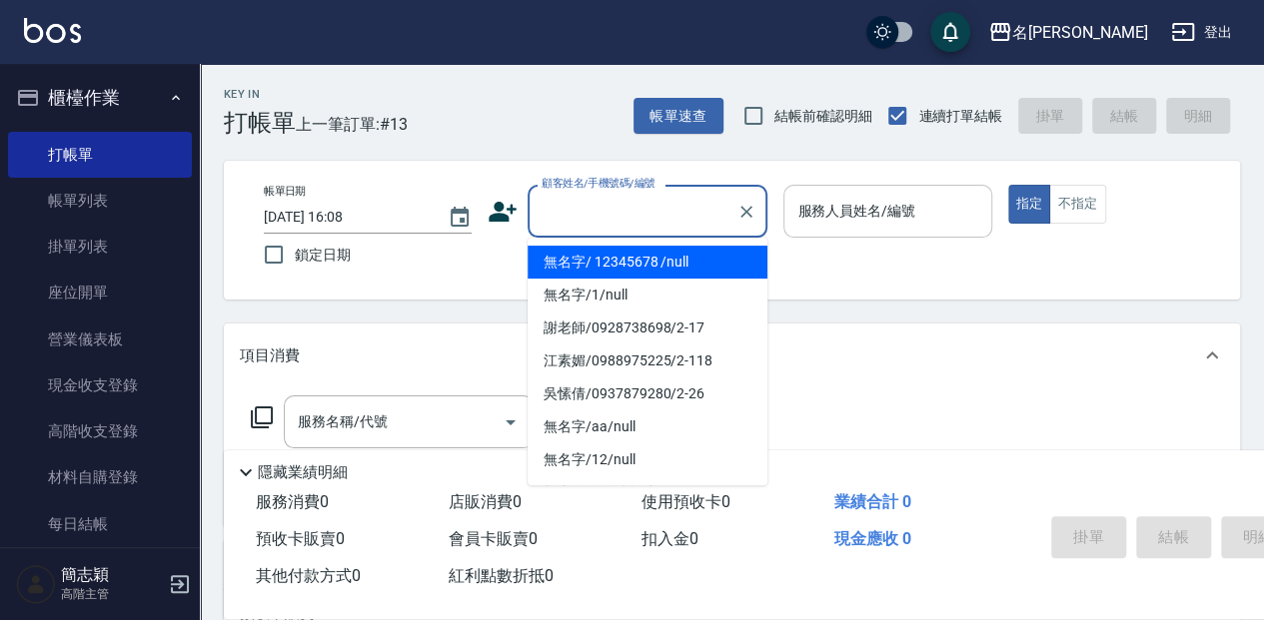
drag, startPoint x: 609, startPoint y: 264, endPoint x: 884, endPoint y: 198, distance: 282.6
click at [609, 265] on li "無名字/ 12345678 /null" at bounding box center [648, 262] width 240 height 33
type input "無名字/ 12345678 /null"
click at [884, 198] on input "服務人員姓名/編號" at bounding box center [887, 211] width 190 height 35
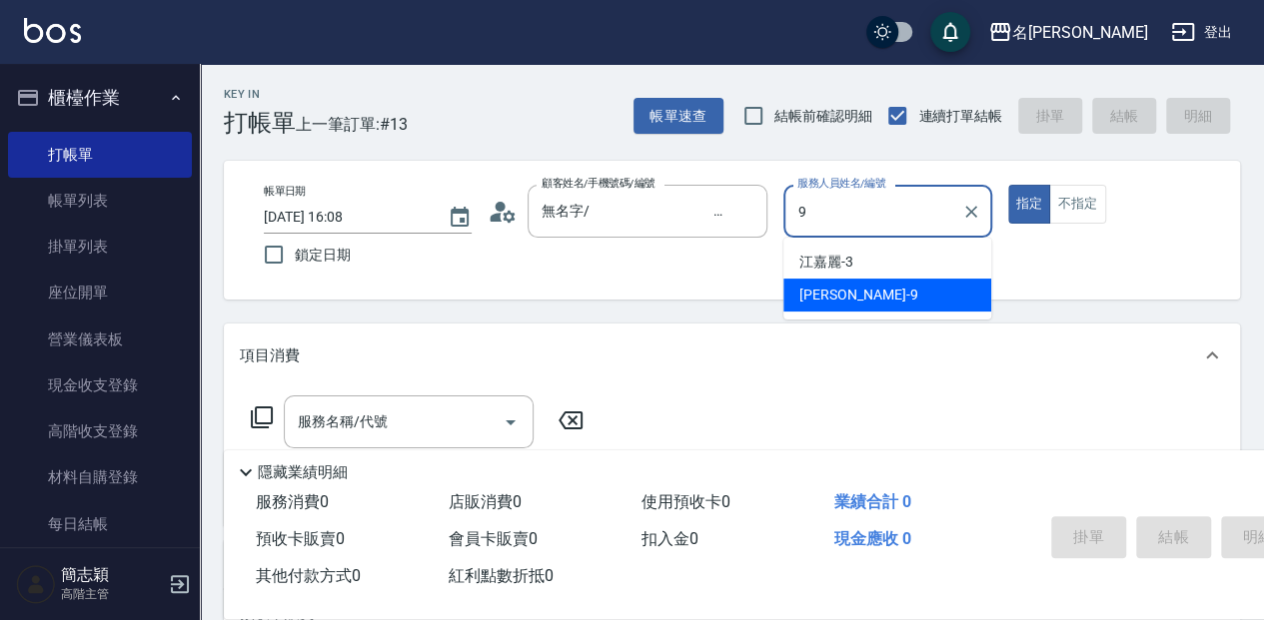
type input "[PERSON_NAME]-9"
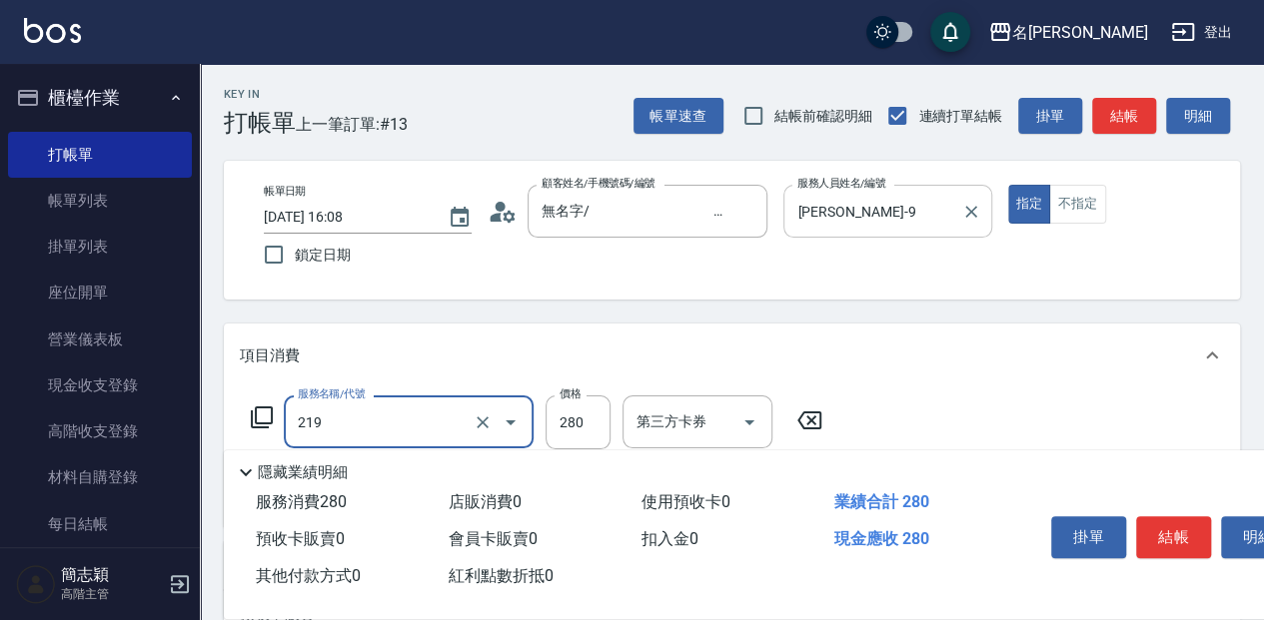
type input "洗髮280(219)"
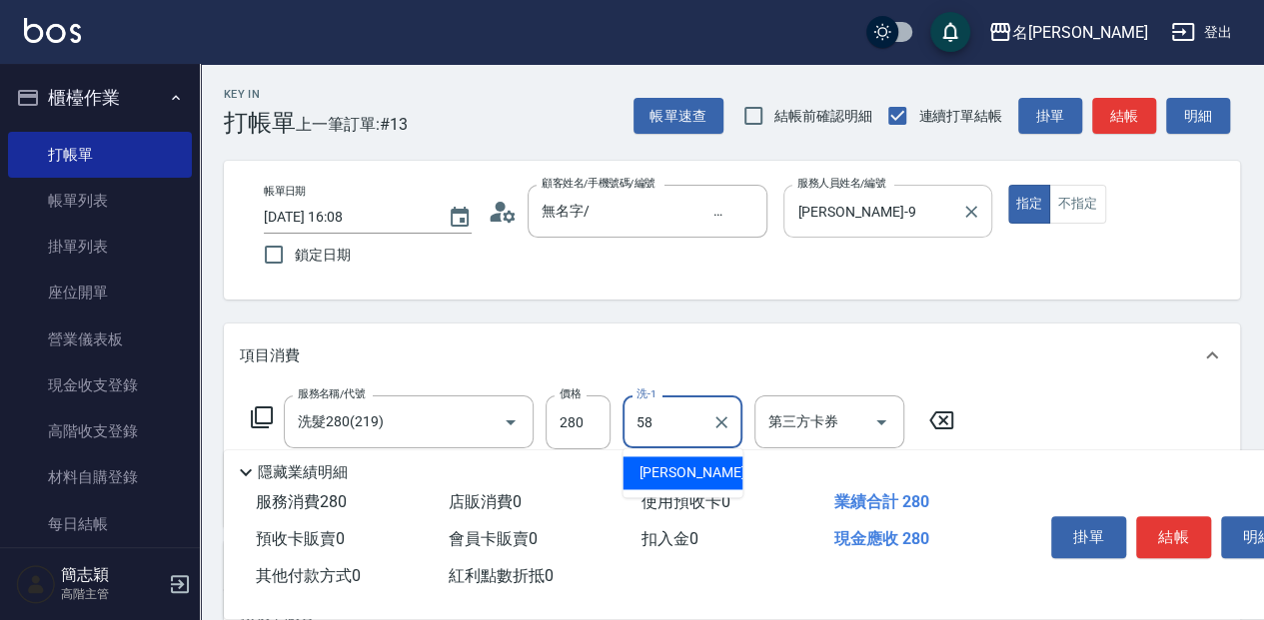
type input "[PERSON_NAME]-58"
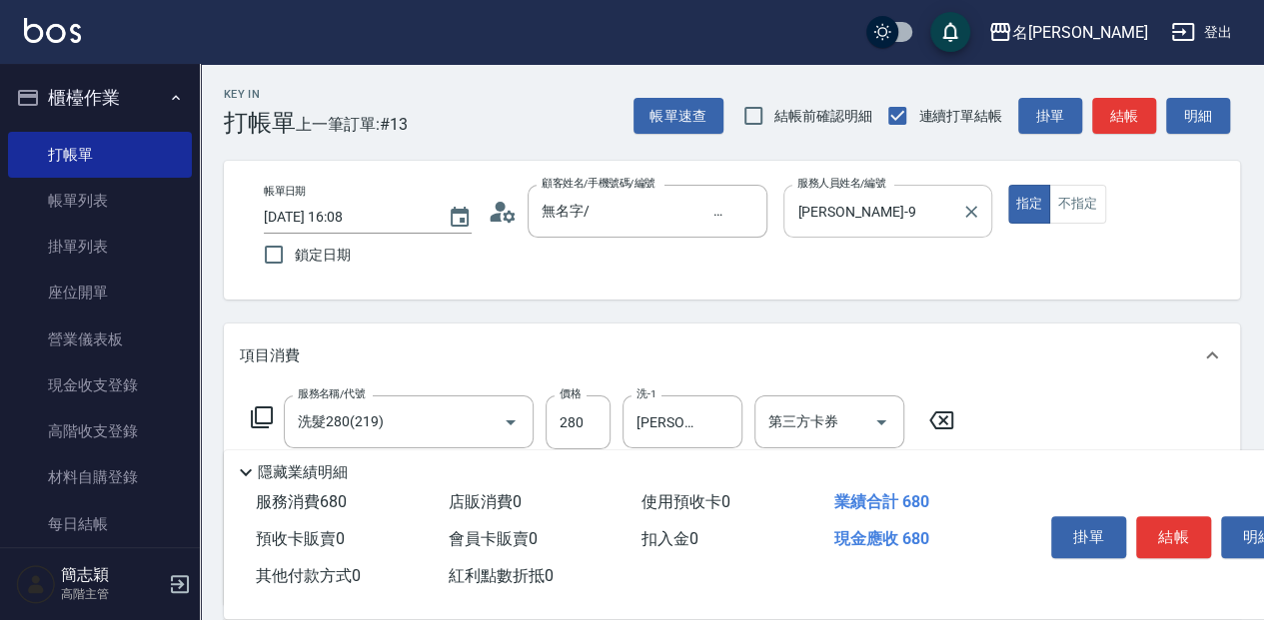
type input "剪髮(400)(401)"
type input "450"
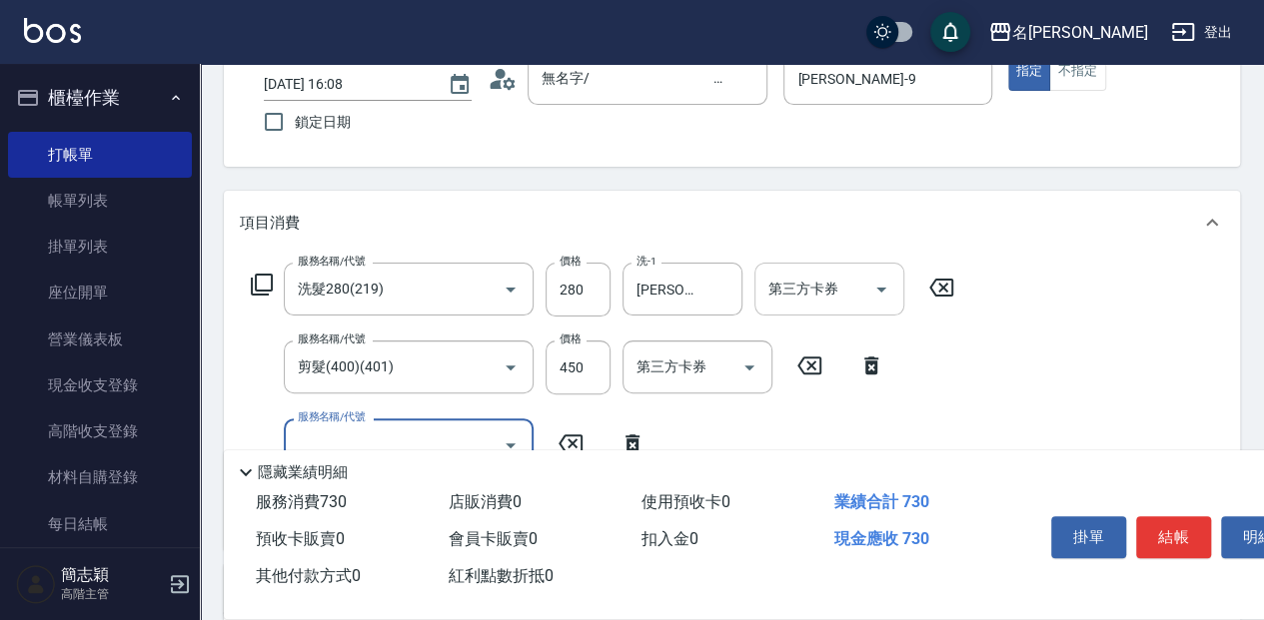
scroll to position [200, 0]
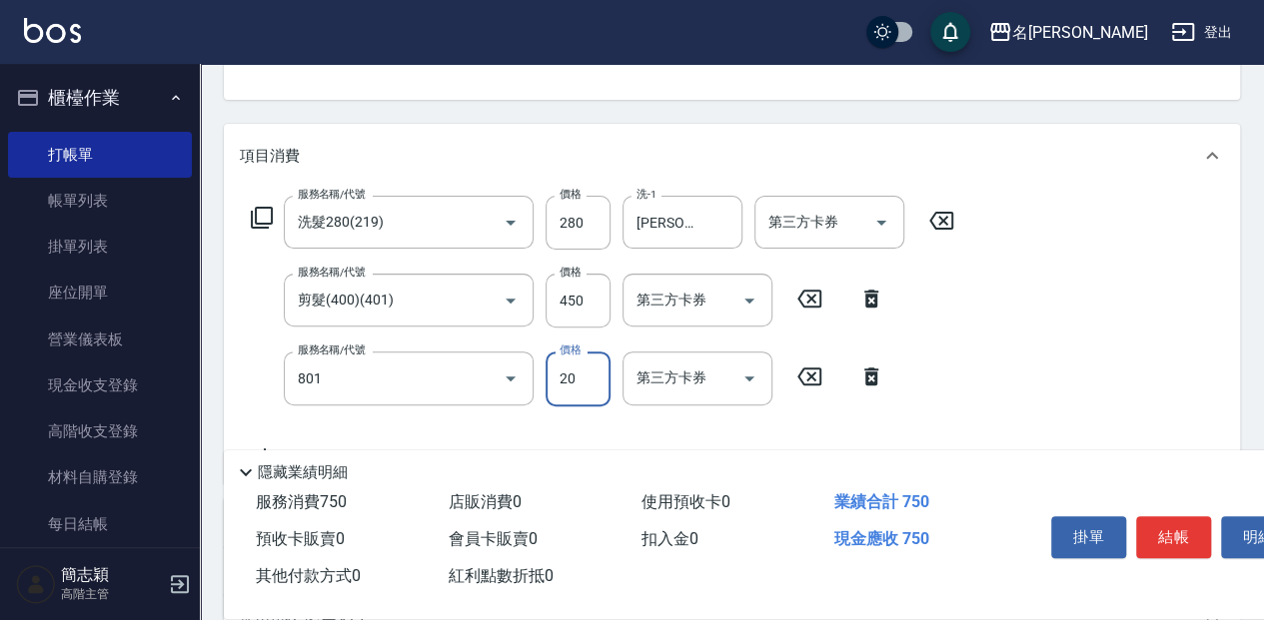
type input "潤絲20(801)"
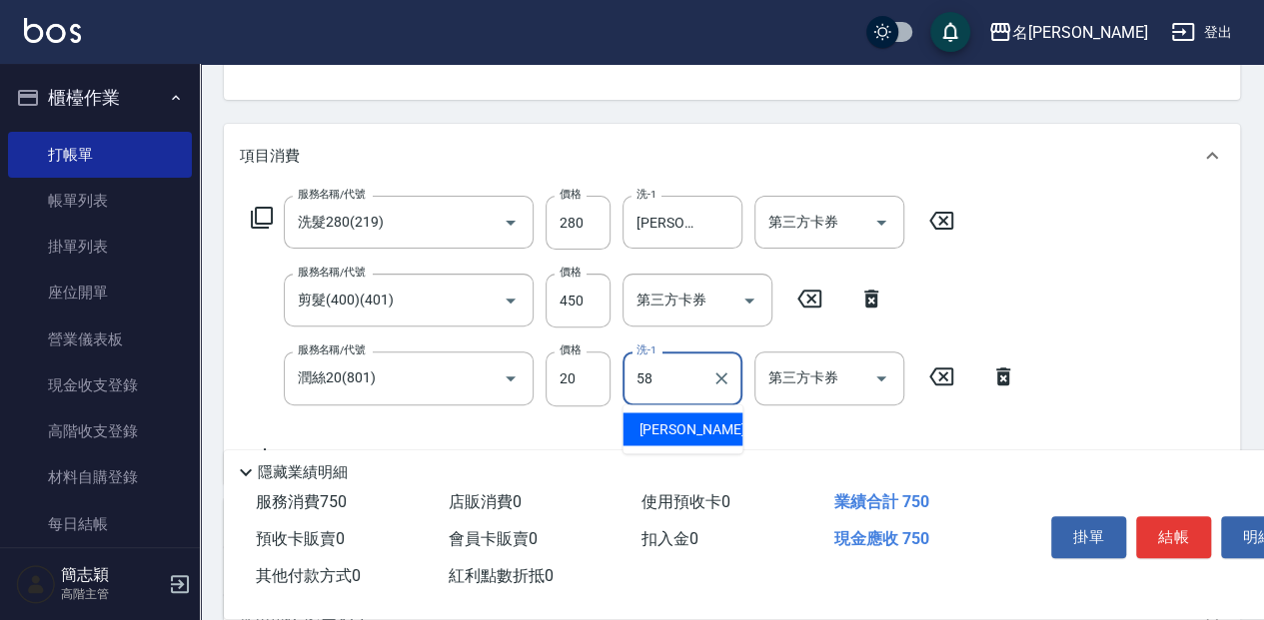
type input "[PERSON_NAME]-58"
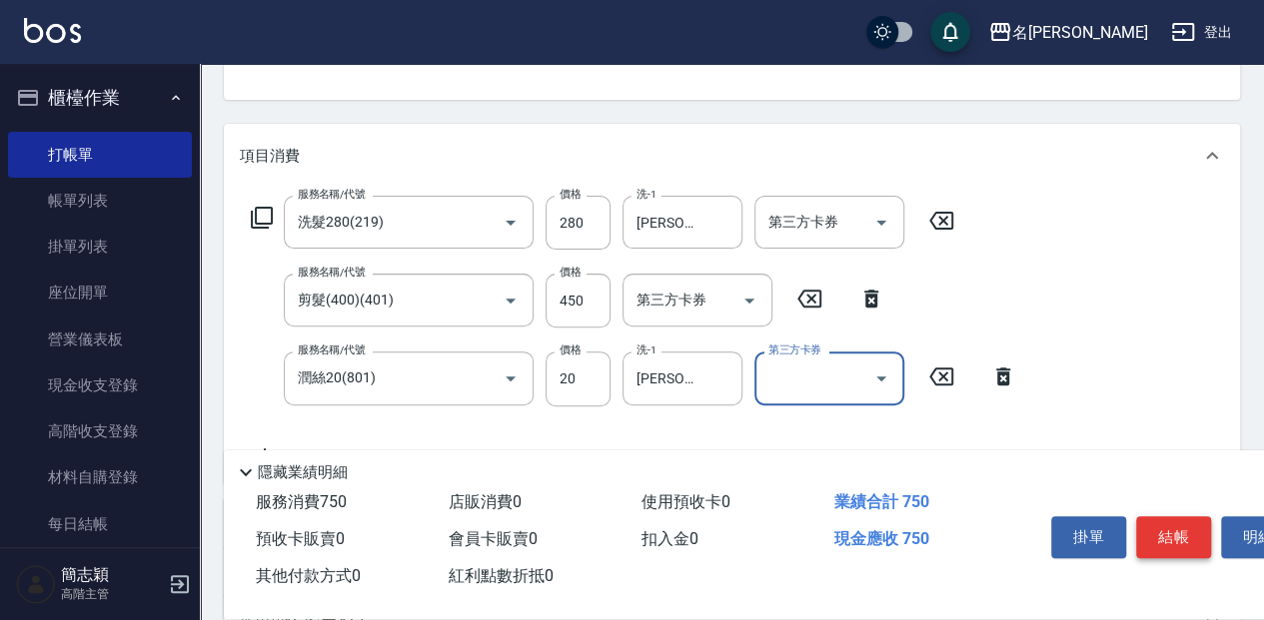
click at [1165, 535] on button "結帳" at bounding box center [1173, 538] width 75 height 42
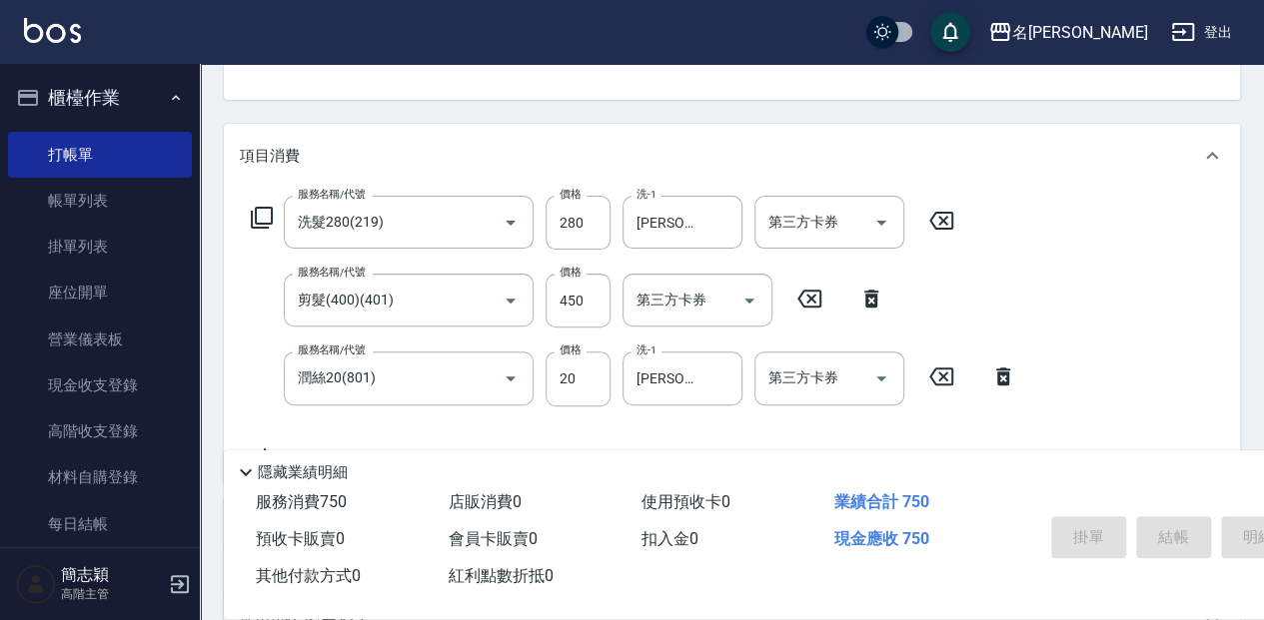
type input "[DATE] 16:09"
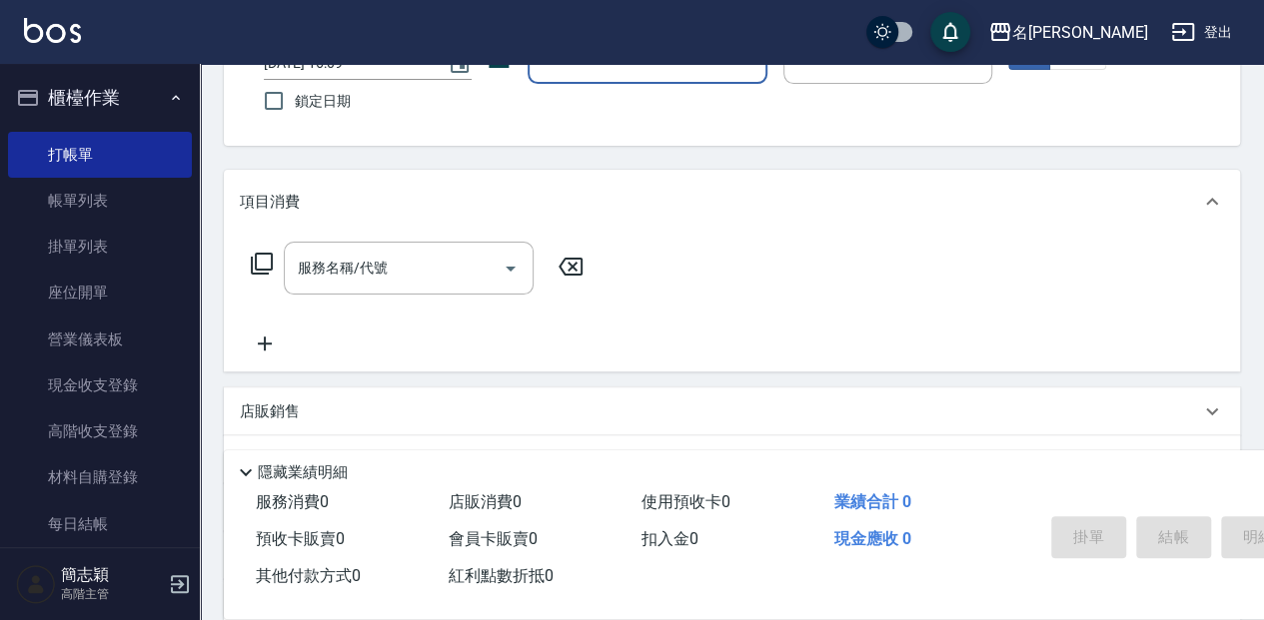
scroll to position [127, 0]
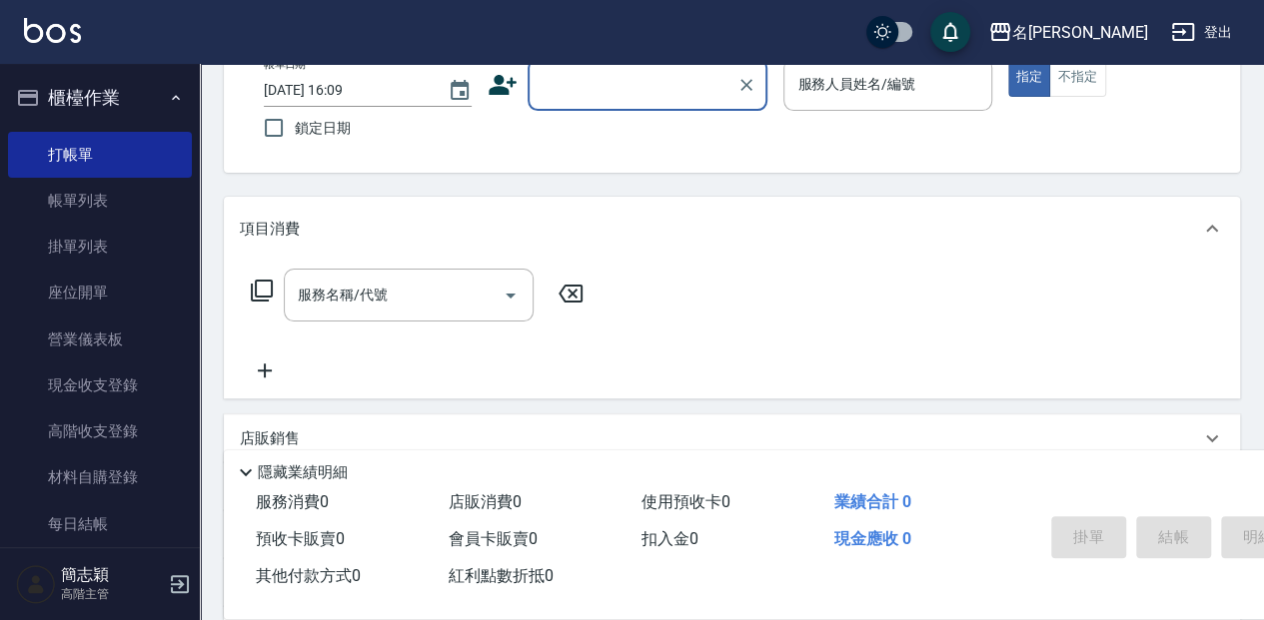
click at [653, 87] on input "顧客姓名/手機號碼/編號" at bounding box center [633, 84] width 192 height 35
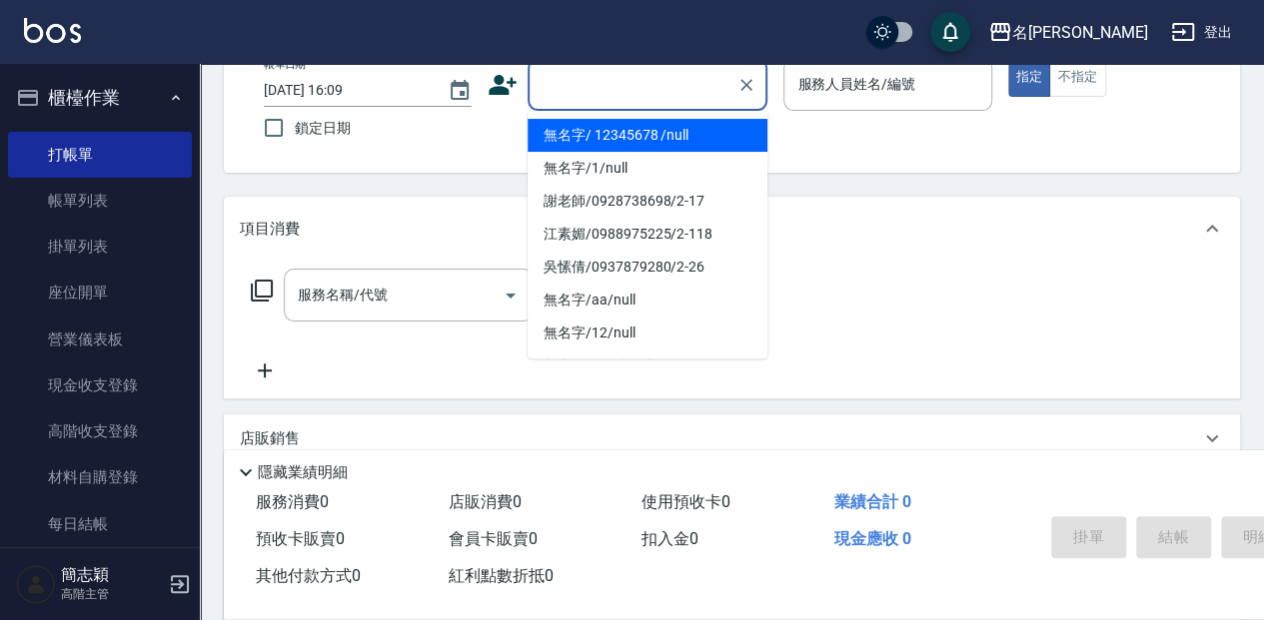
drag, startPoint x: 649, startPoint y: 126, endPoint x: 829, endPoint y: 83, distance: 184.9
click at [649, 126] on li "無名字/ 12345678 /null" at bounding box center [648, 135] width 240 height 33
type input "無名字/ 12345678 /null"
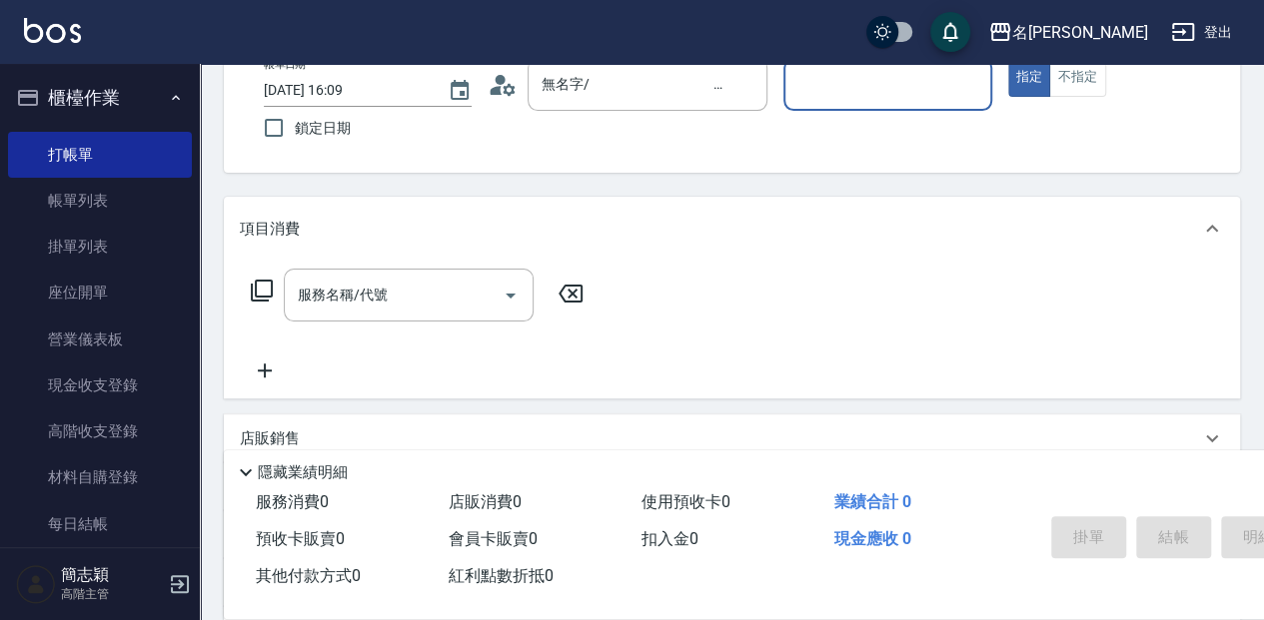
click at [829, 83] on div "服務人員姓名/編號 服務人員姓名/編號" at bounding box center [887, 84] width 208 height 53
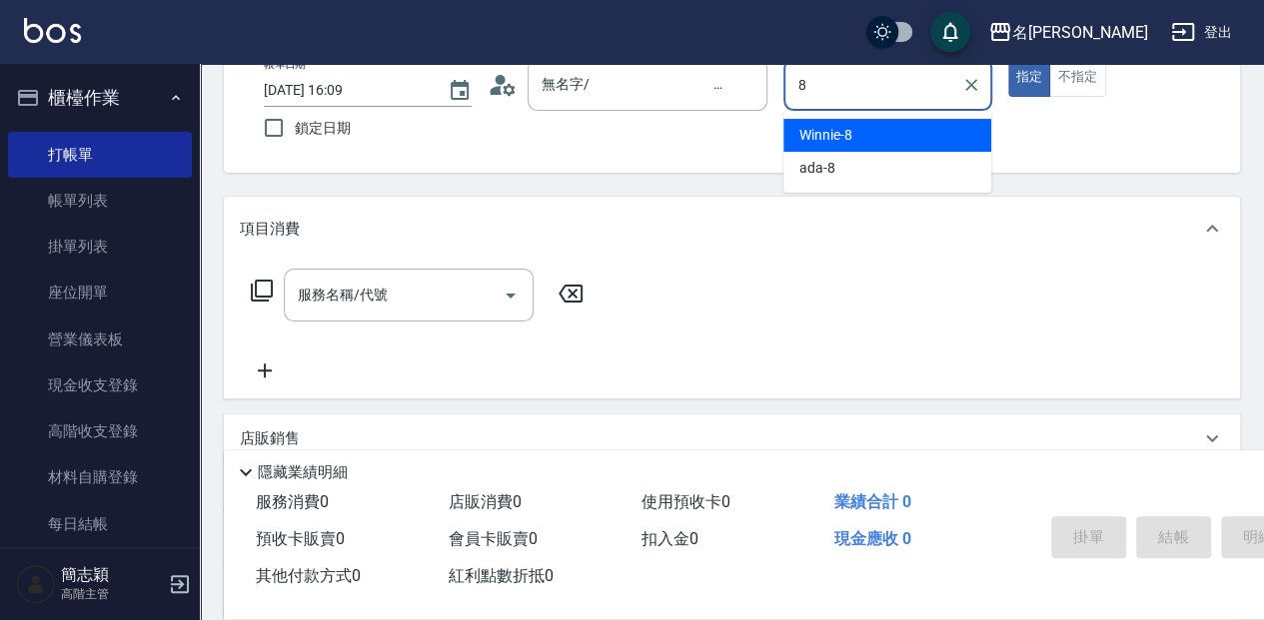
type input "Winnie-8"
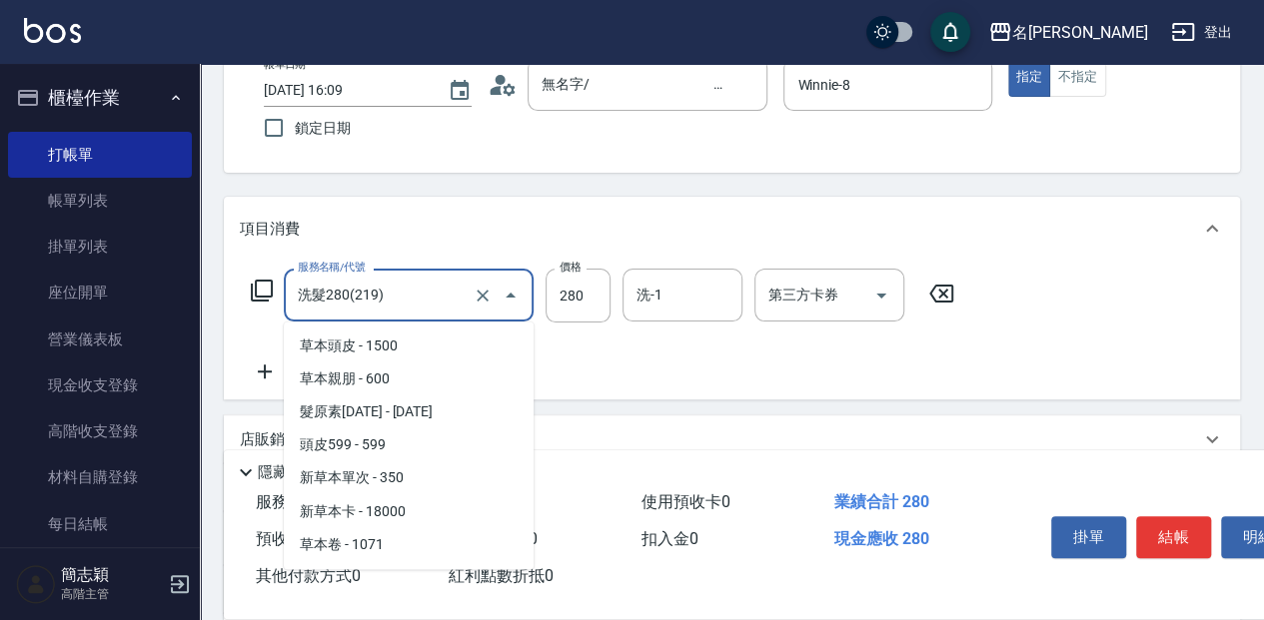
click at [383, 304] on input "洗髮280(219)" at bounding box center [381, 295] width 176 height 35
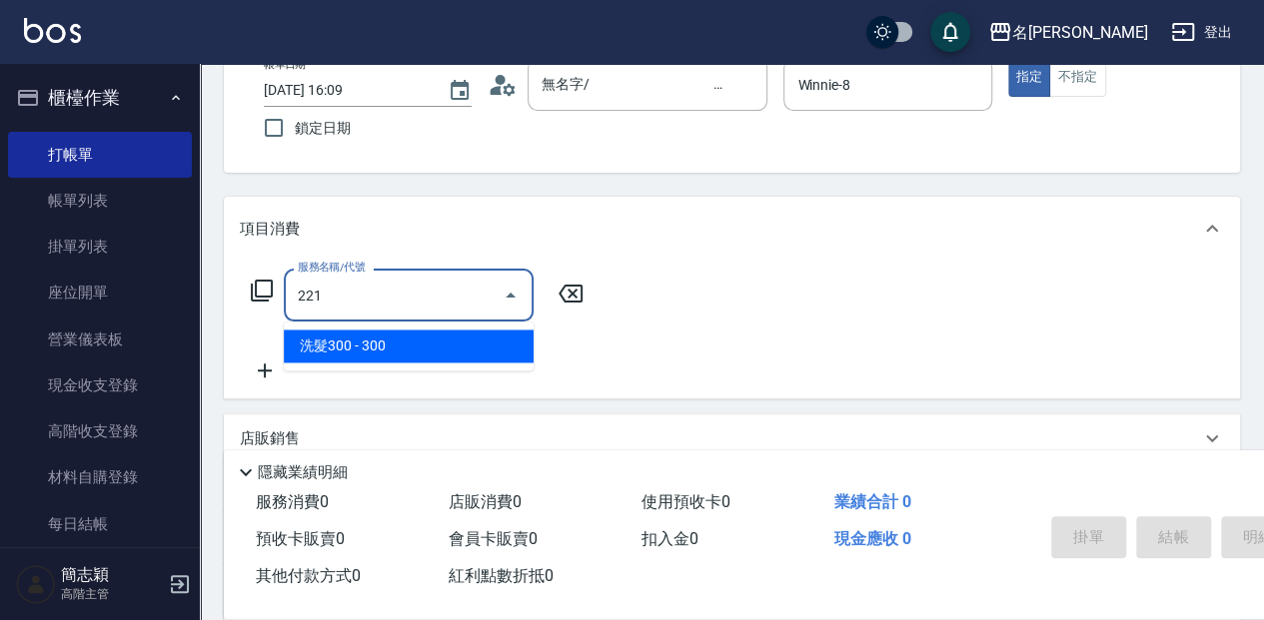
scroll to position [0, 0]
type input "洗髮300(221)"
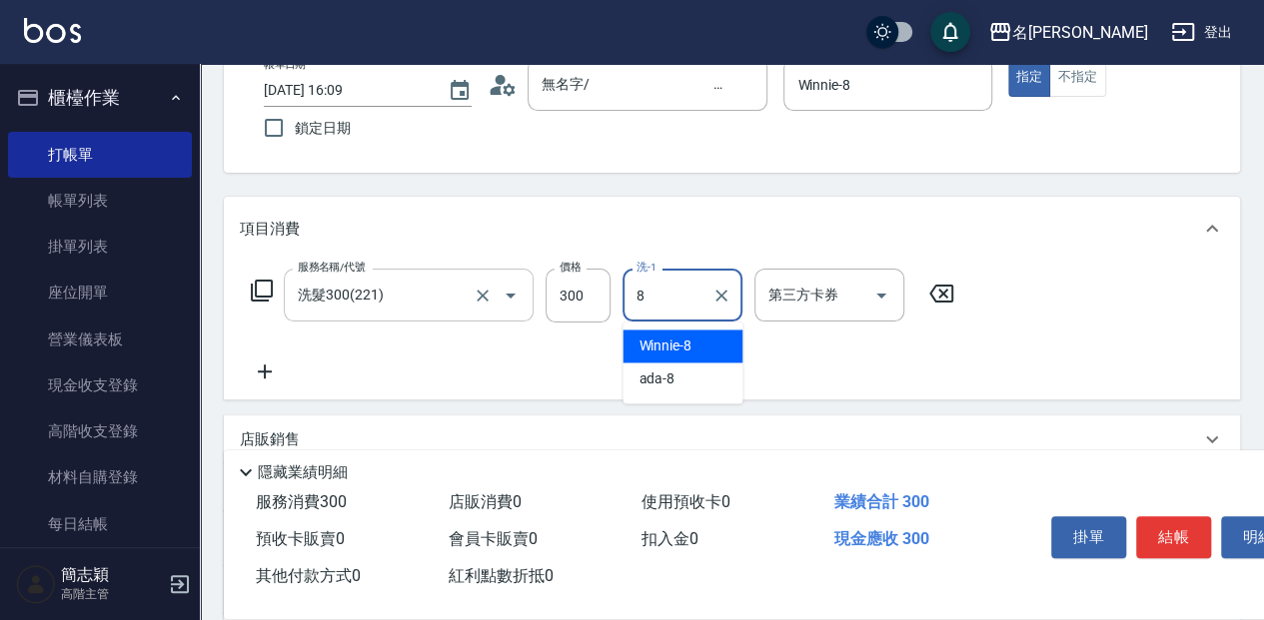
type input "Winnie-8"
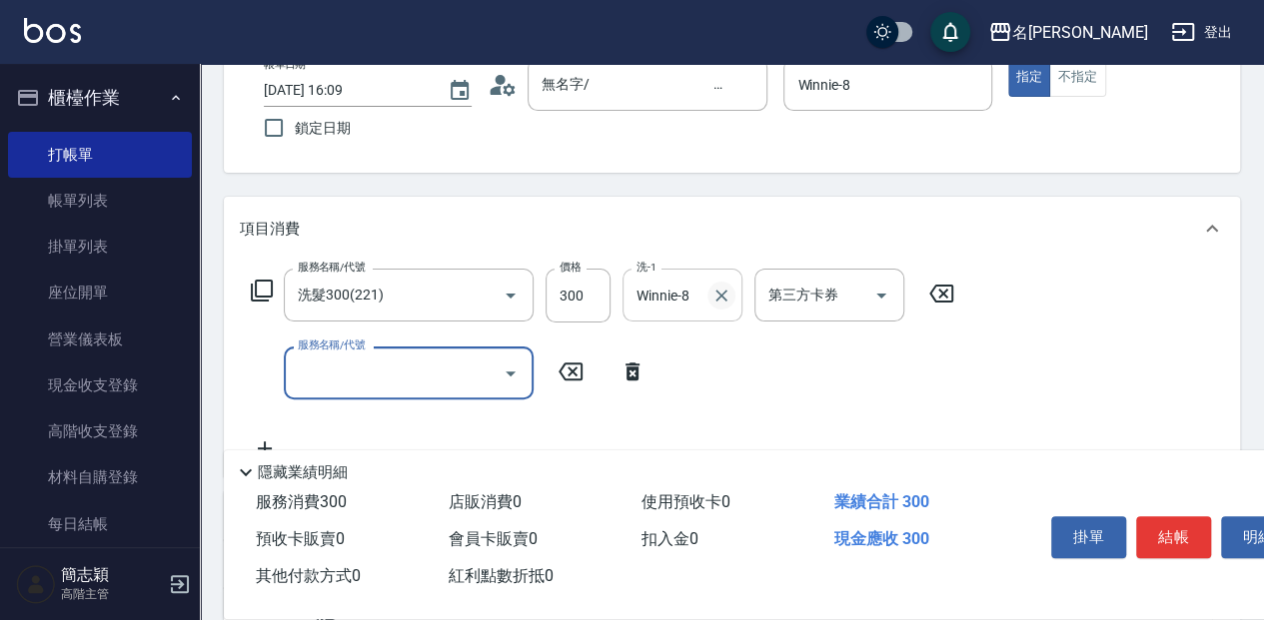
click at [714, 292] on icon "Clear" at bounding box center [721, 296] width 20 height 20
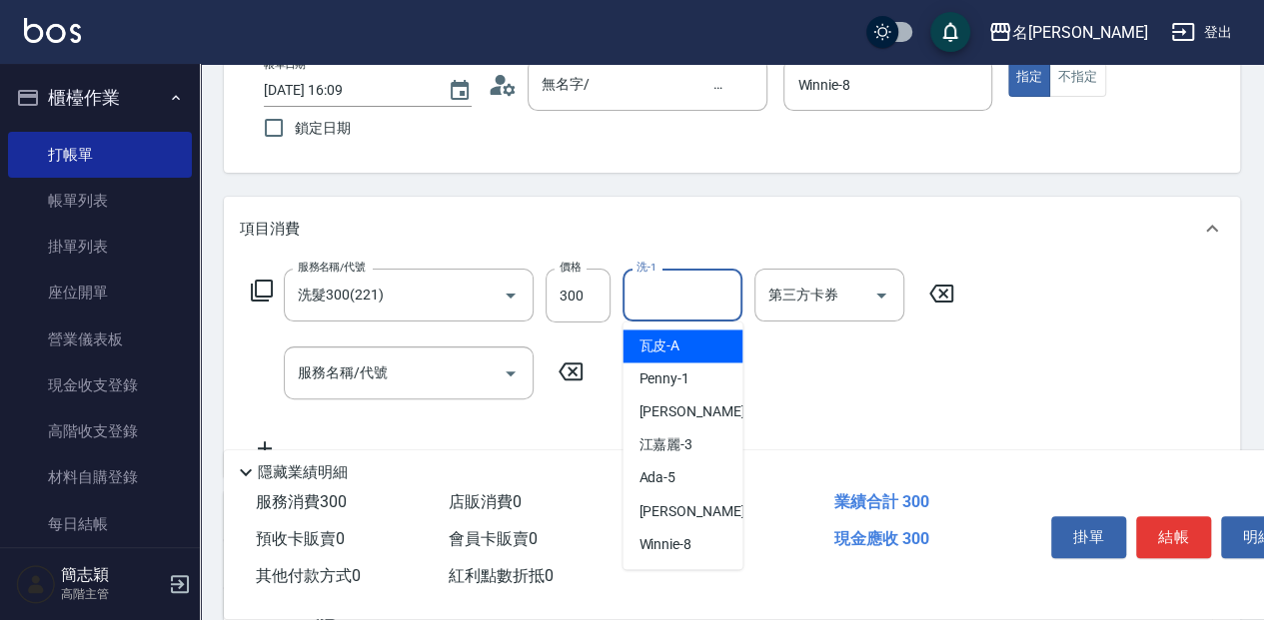
click at [678, 295] on input "洗-1" at bounding box center [682, 295] width 102 height 35
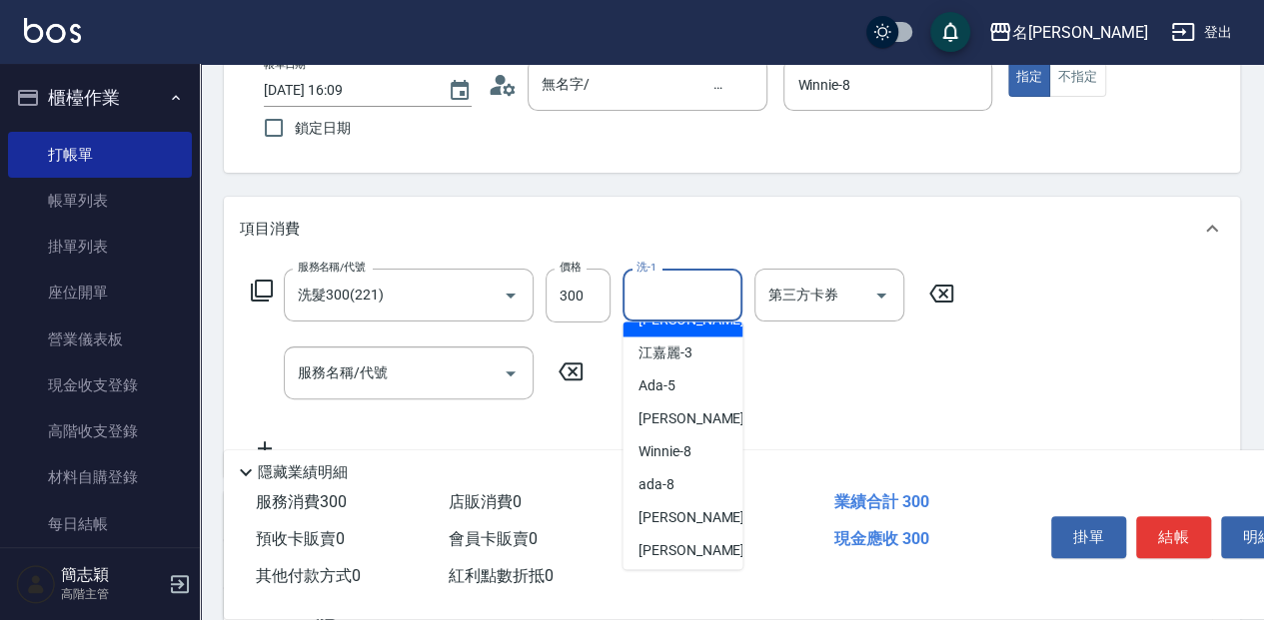
scroll to position [96, 0]
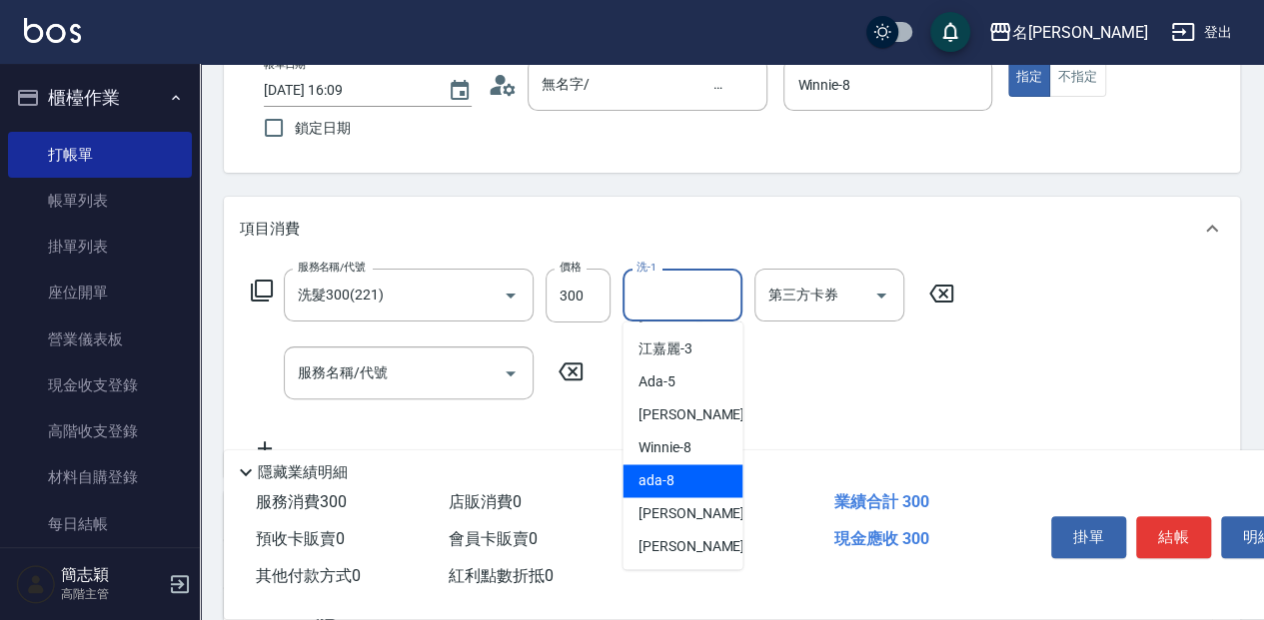
drag, startPoint x: 693, startPoint y: 472, endPoint x: 672, endPoint y: 453, distance: 28.3
click at [693, 472] on div "ada -8" at bounding box center [682, 481] width 120 height 33
type input "ada-8"
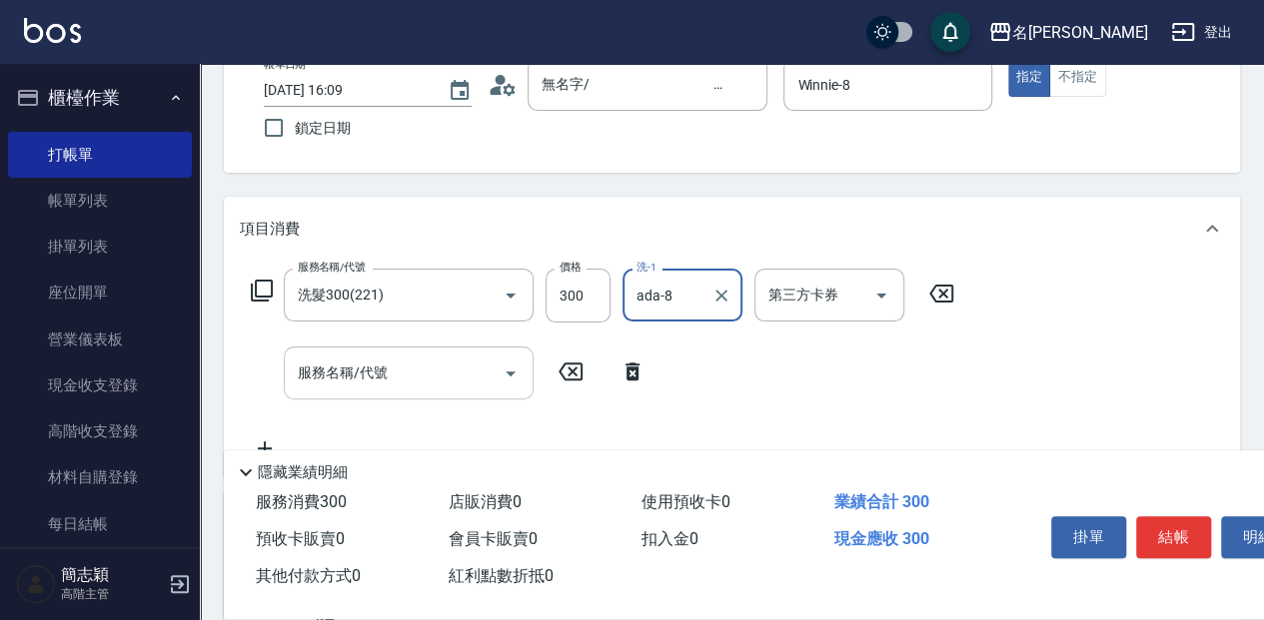
click at [417, 383] on input "服務名稱/代號" at bounding box center [394, 373] width 202 height 35
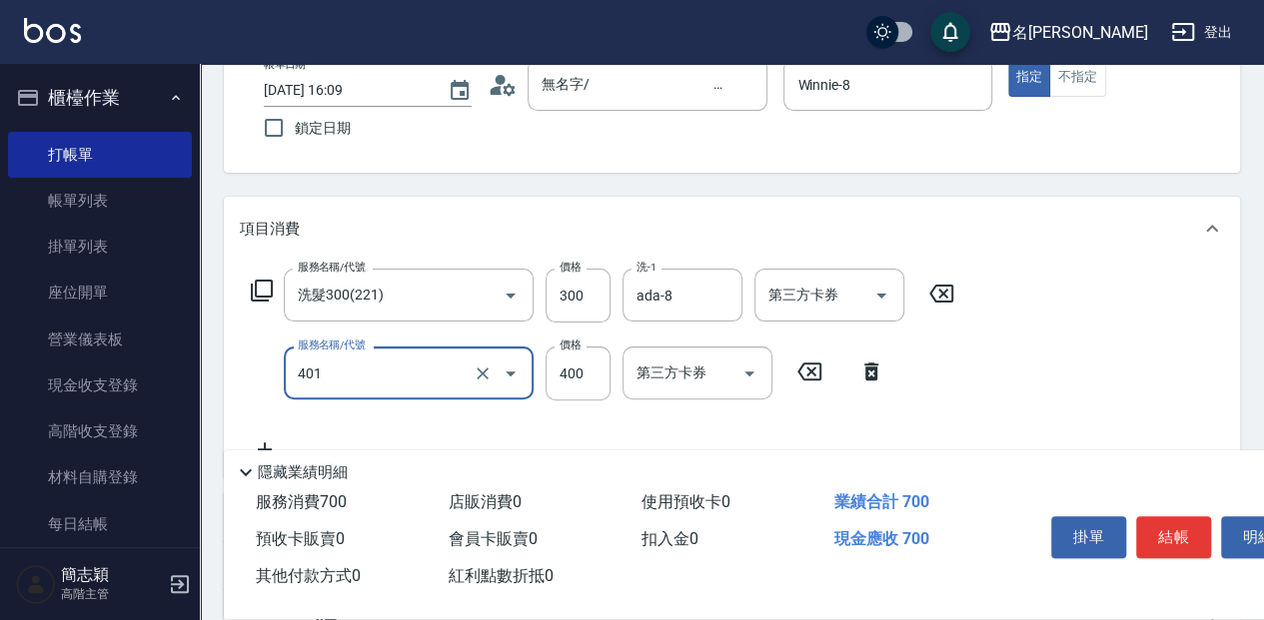
type input "剪髮(400)(401)"
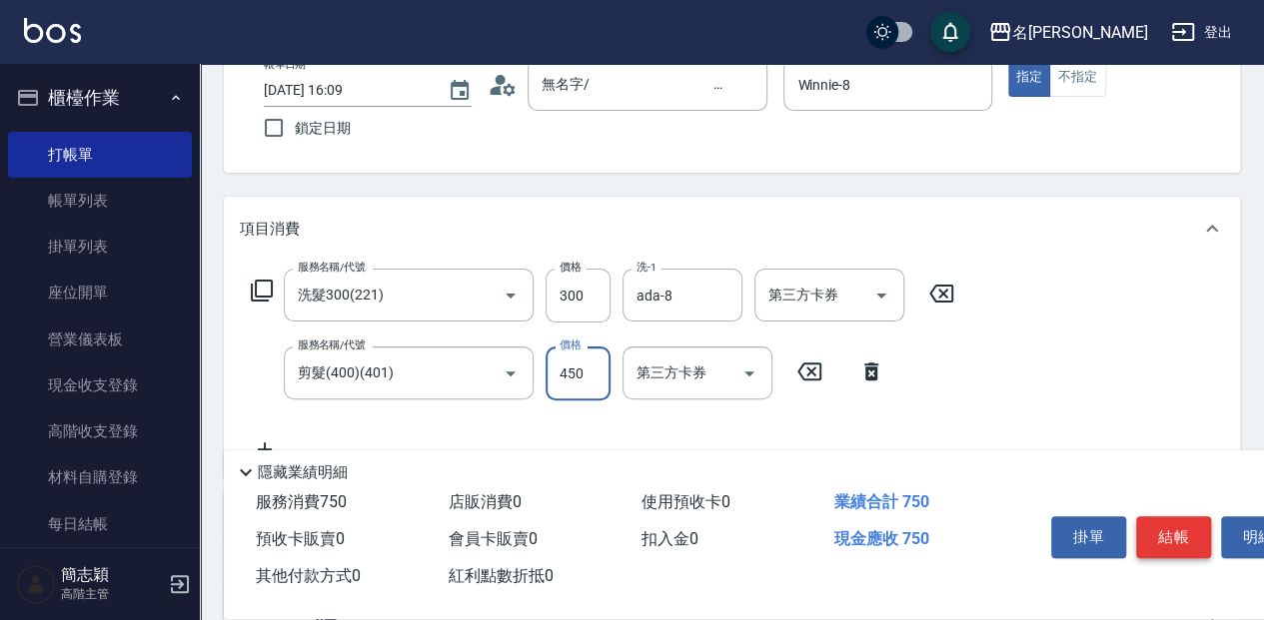
type input "450"
click at [1168, 544] on button "結帳" at bounding box center [1173, 538] width 75 height 42
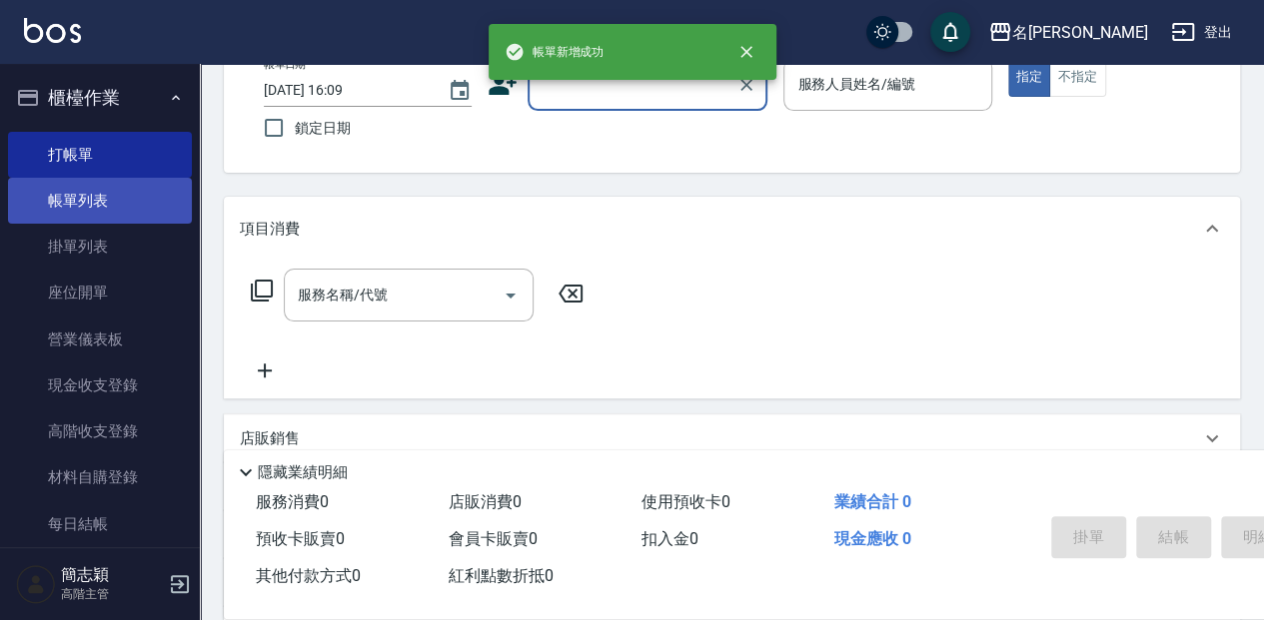
scroll to position [0, 0]
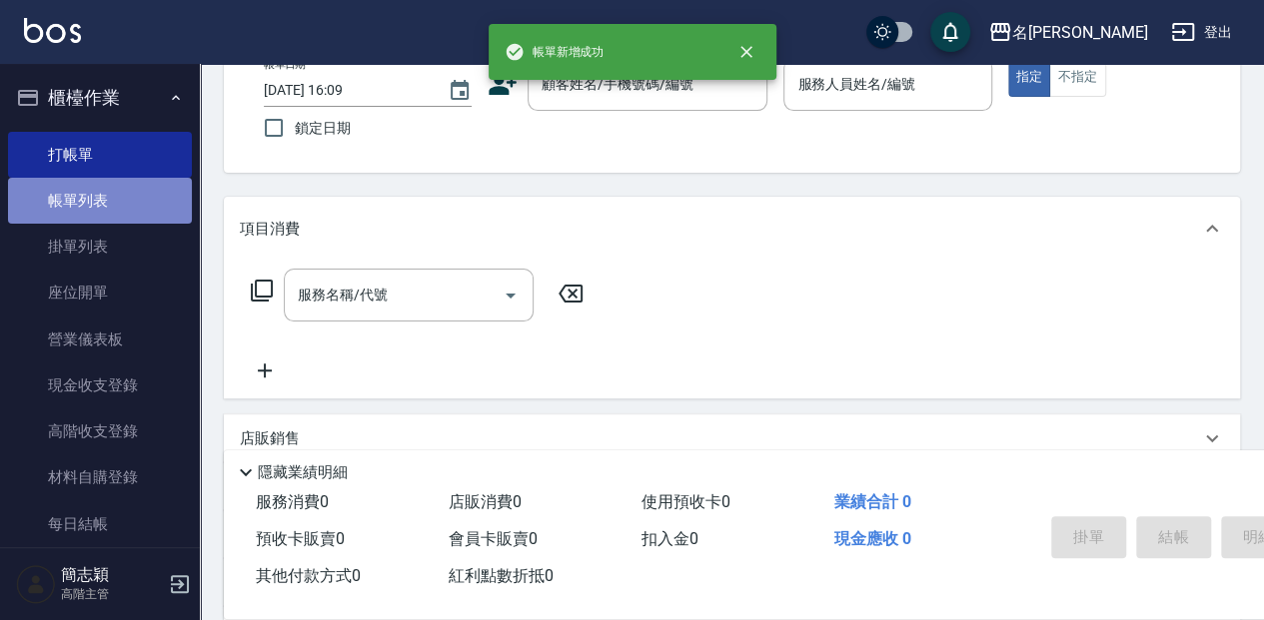
click at [123, 209] on link "帳單列表" at bounding box center [100, 201] width 184 height 46
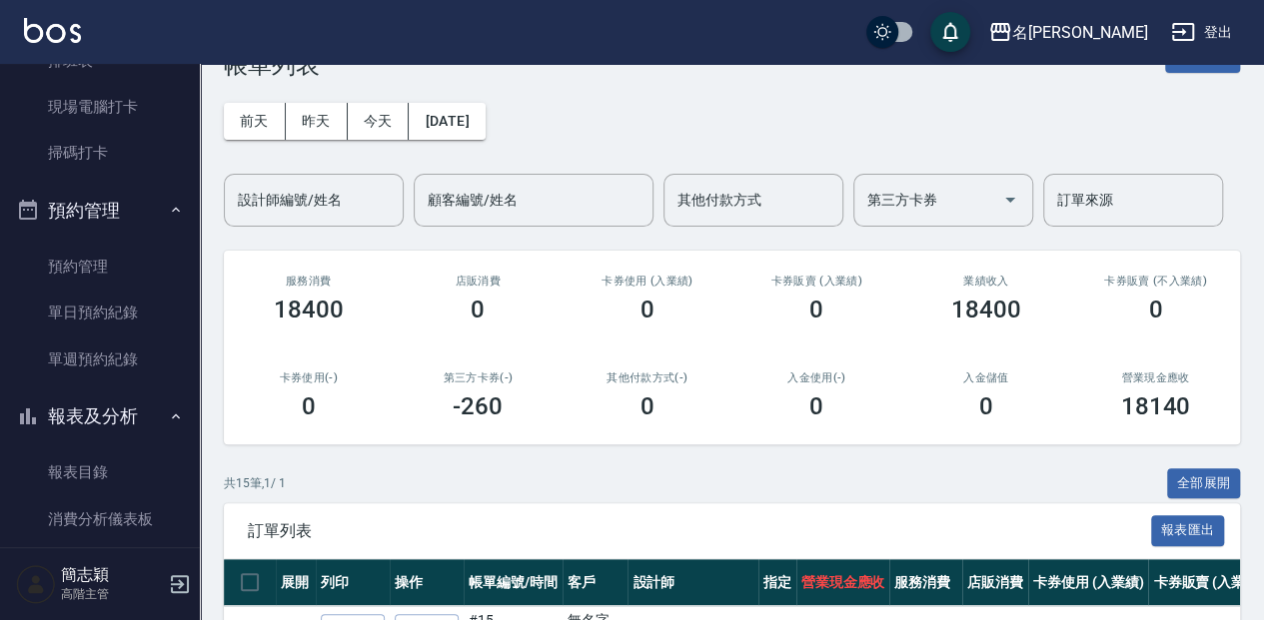
scroll to position [571, 0]
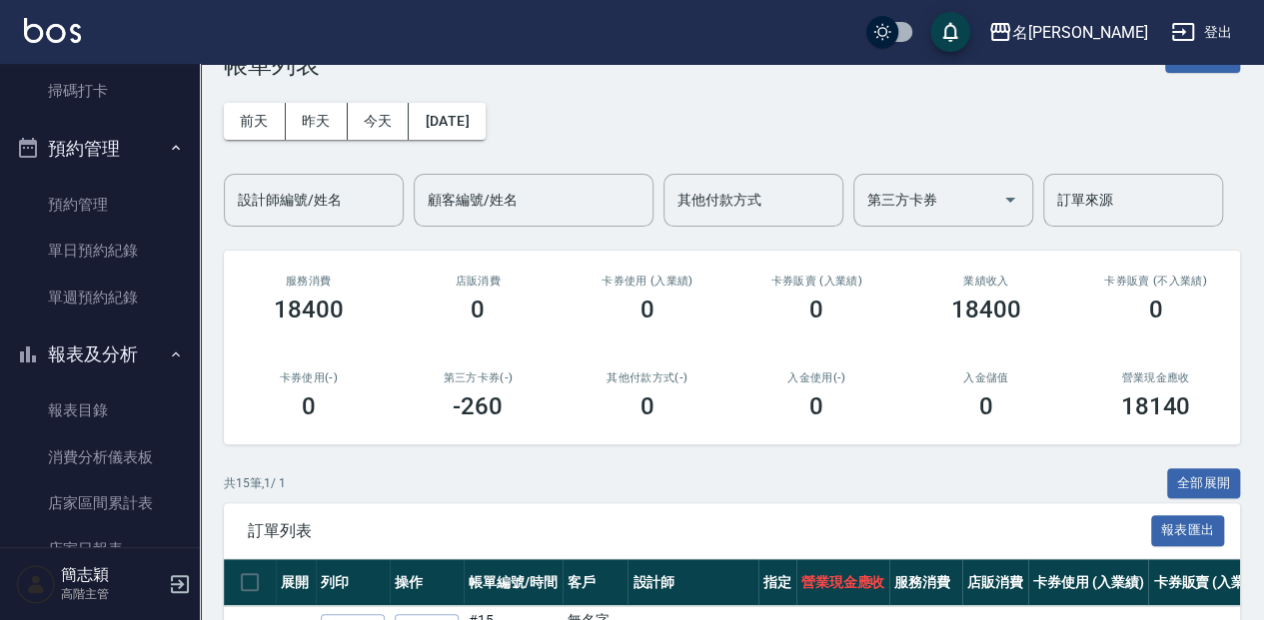
click at [134, 151] on button "預約管理" at bounding box center [100, 149] width 184 height 52
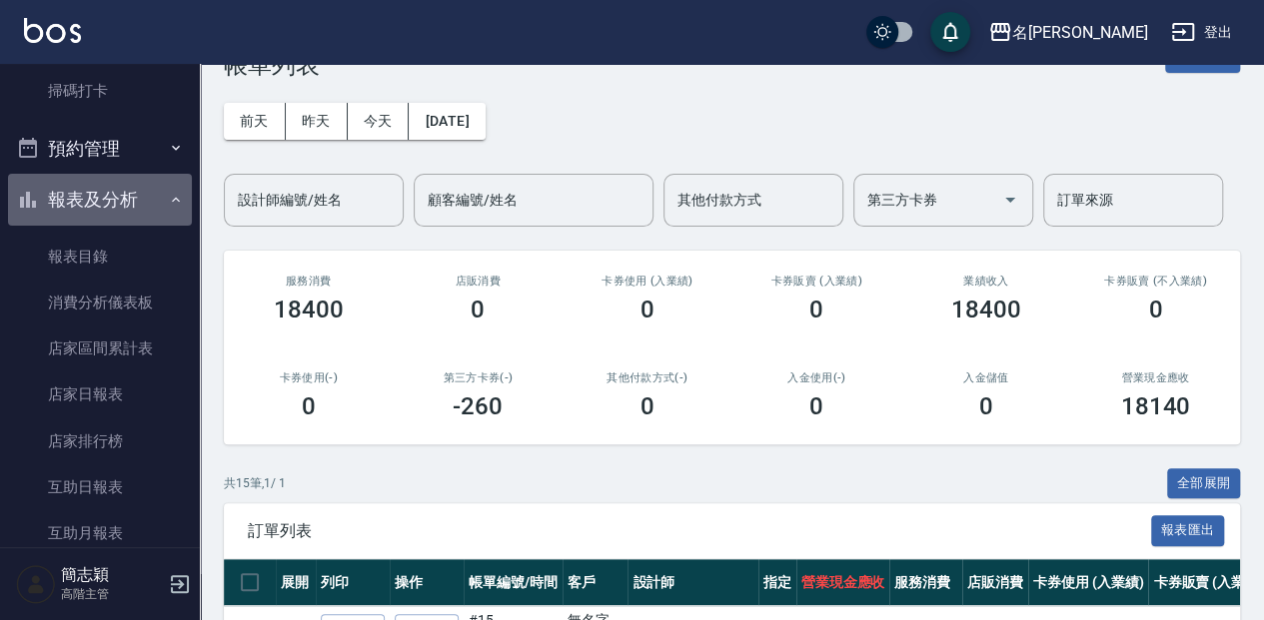
click at [140, 194] on button "報表及分析" at bounding box center [100, 200] width 184 height 52
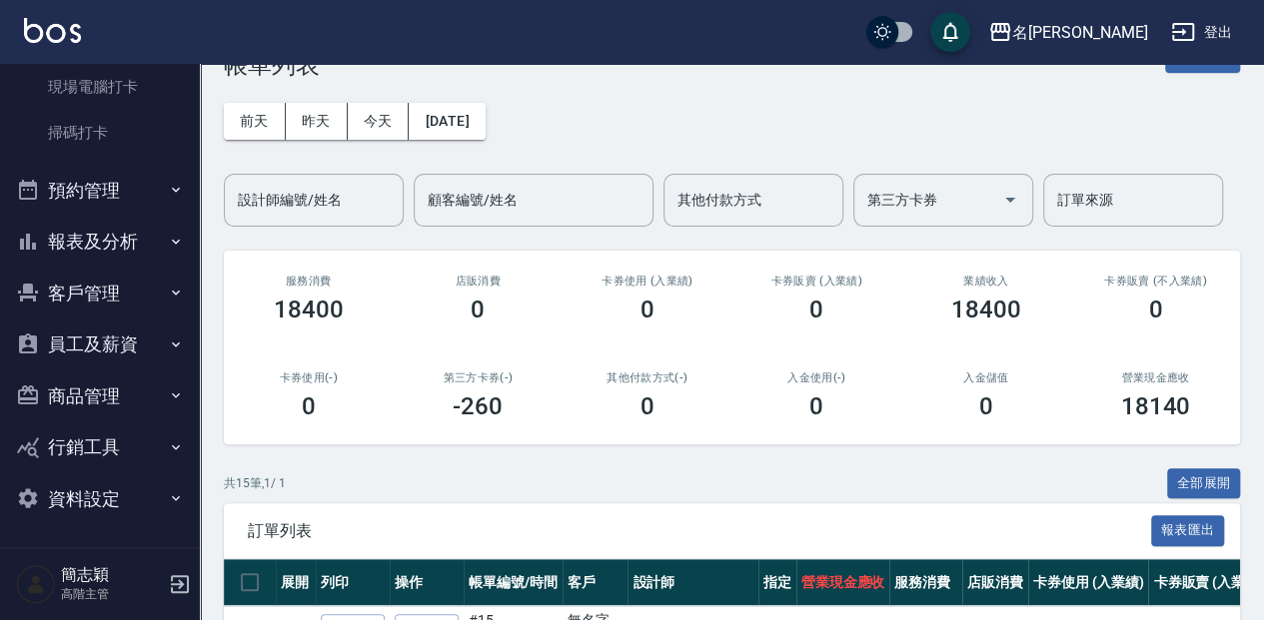
click at [137, 256] on button "報表及分析" at bounding box center [100, 242] width 184 height 52
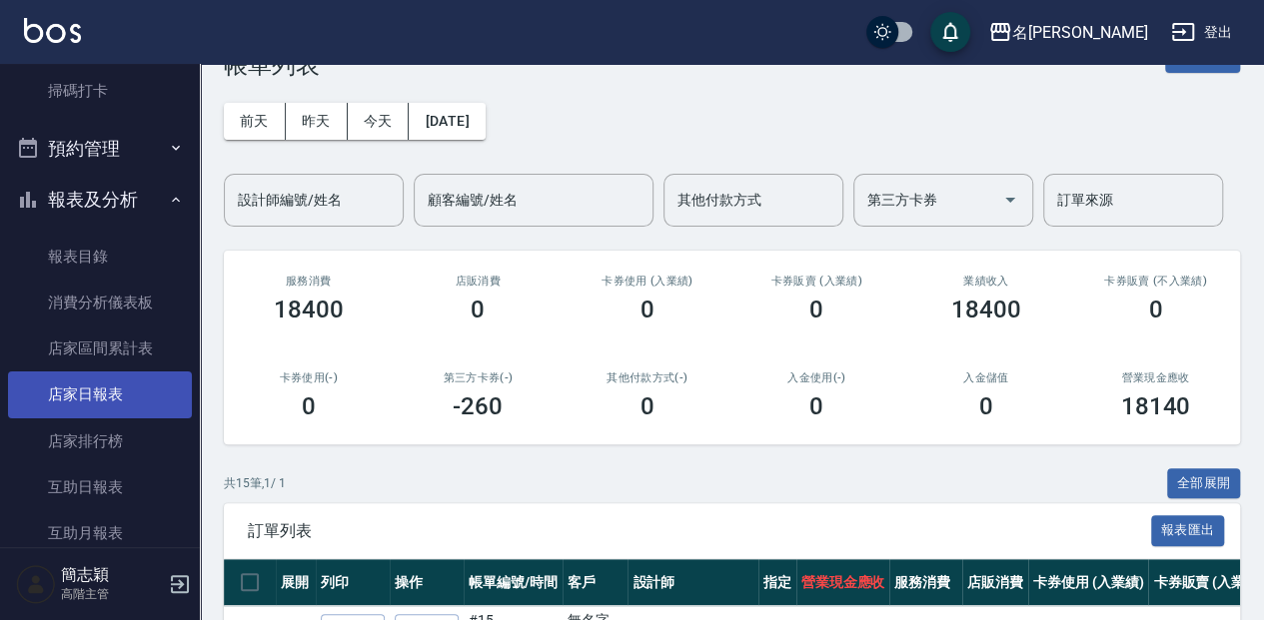
click at [118, 411] on link "店家日報表" at bounding box center [100, 395] width 184 height 46
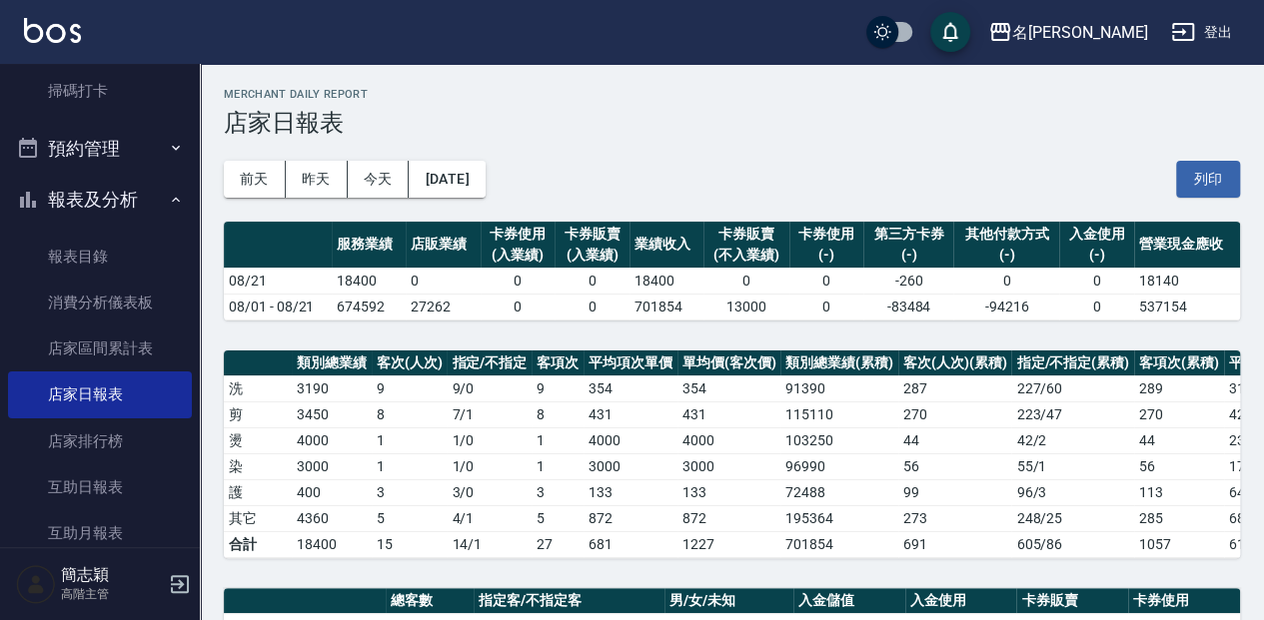
click at [121, 202] on button "報表及分析" at bounding box center [100, 200] width 184 height 52
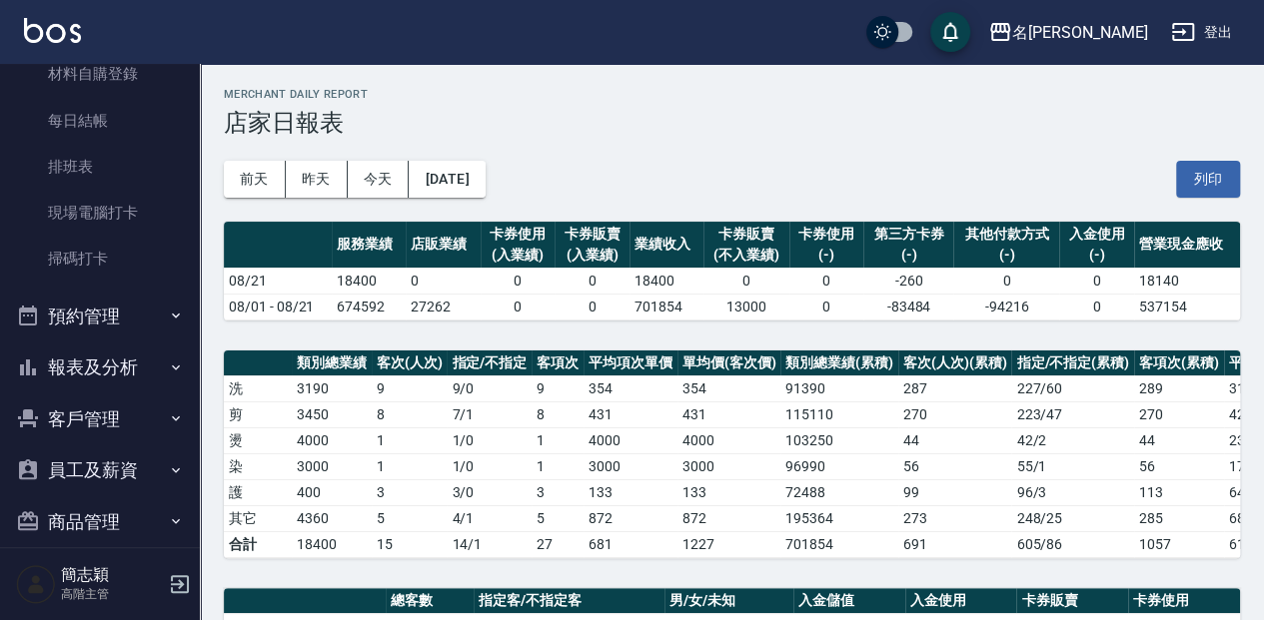
scroll to position [529, 0]
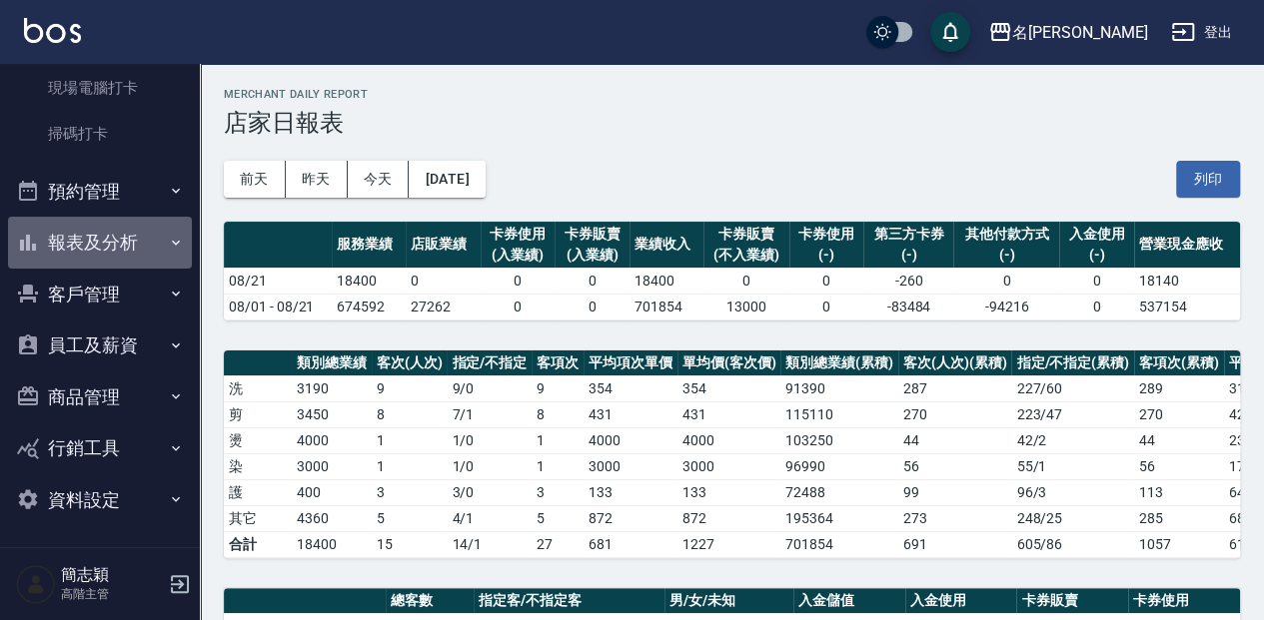
click at [130, 236] on button "報表及分析" at bounding box center [100, 243] width 184 height 52
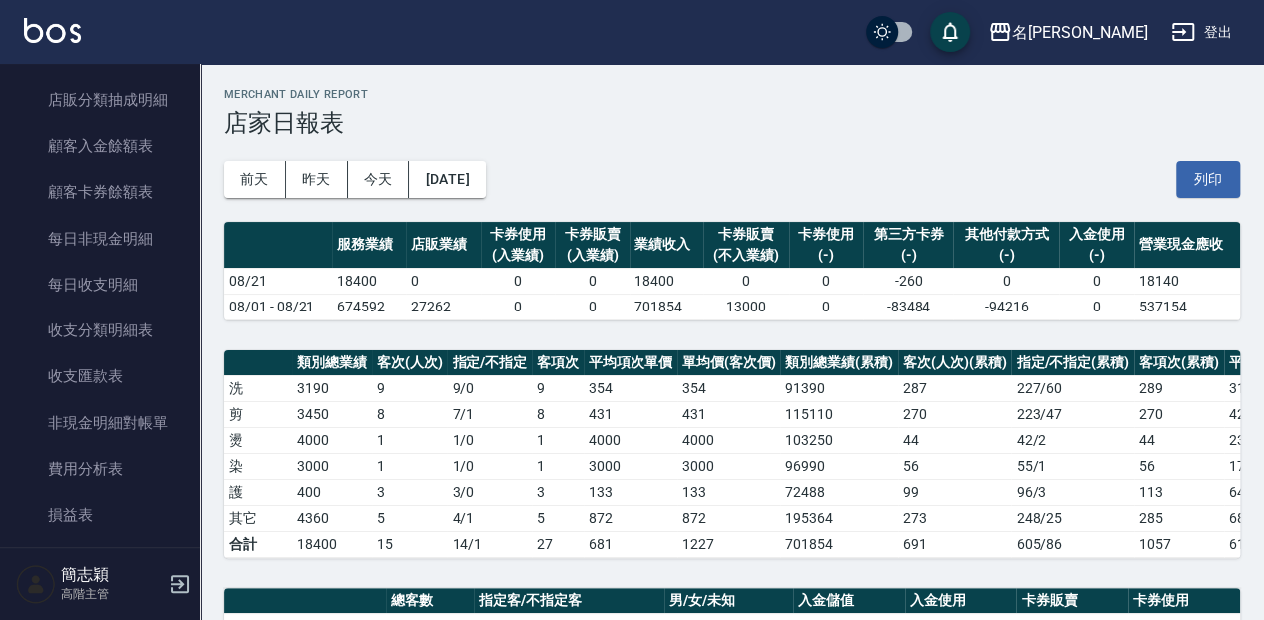
scroll to position [2080, 0]
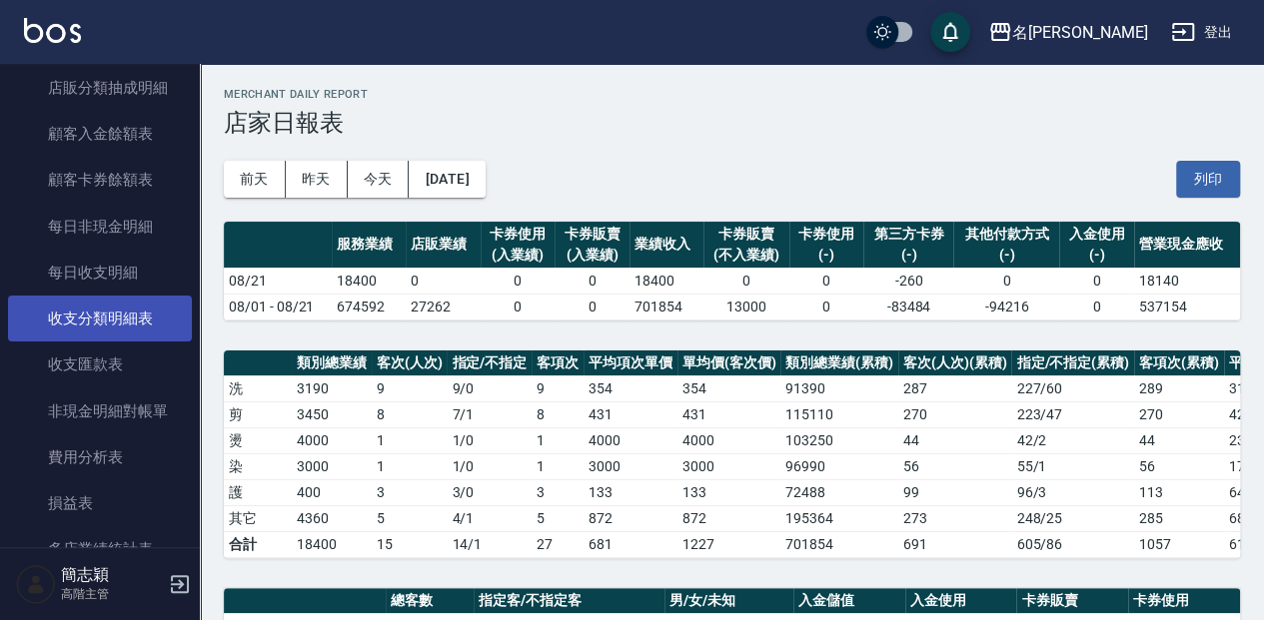
click at [160, 306] on link "收支分類明細表" at bounding box center [100, 319] width 184 height 46
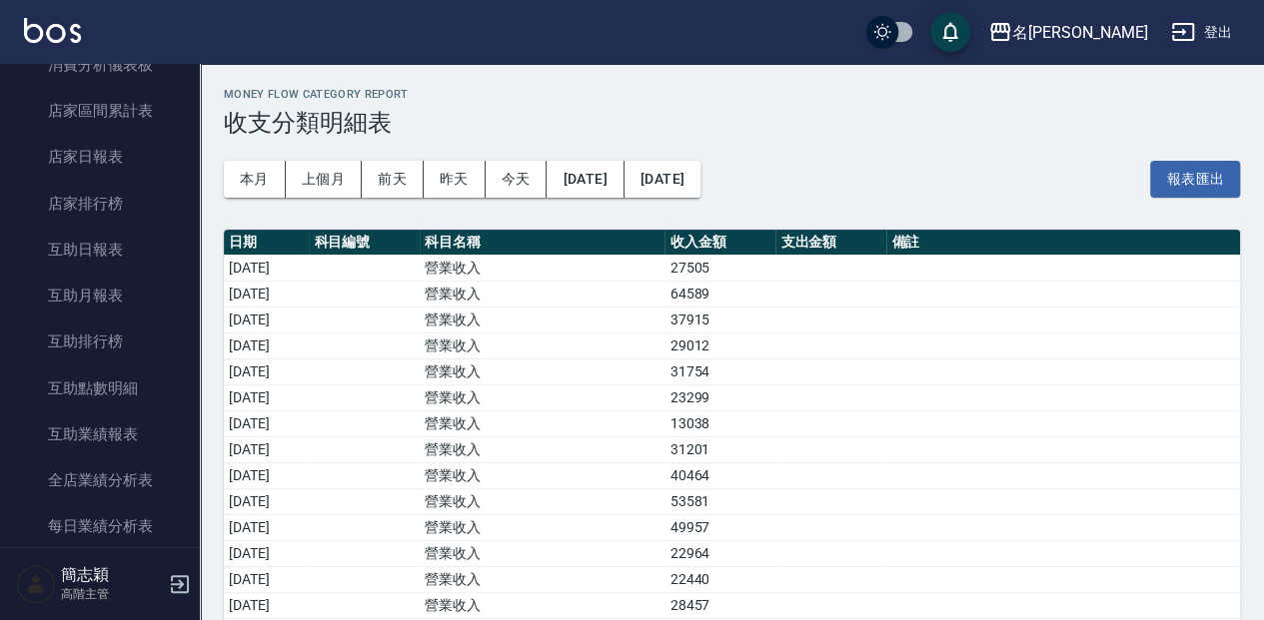
scroll to position [386, 0]
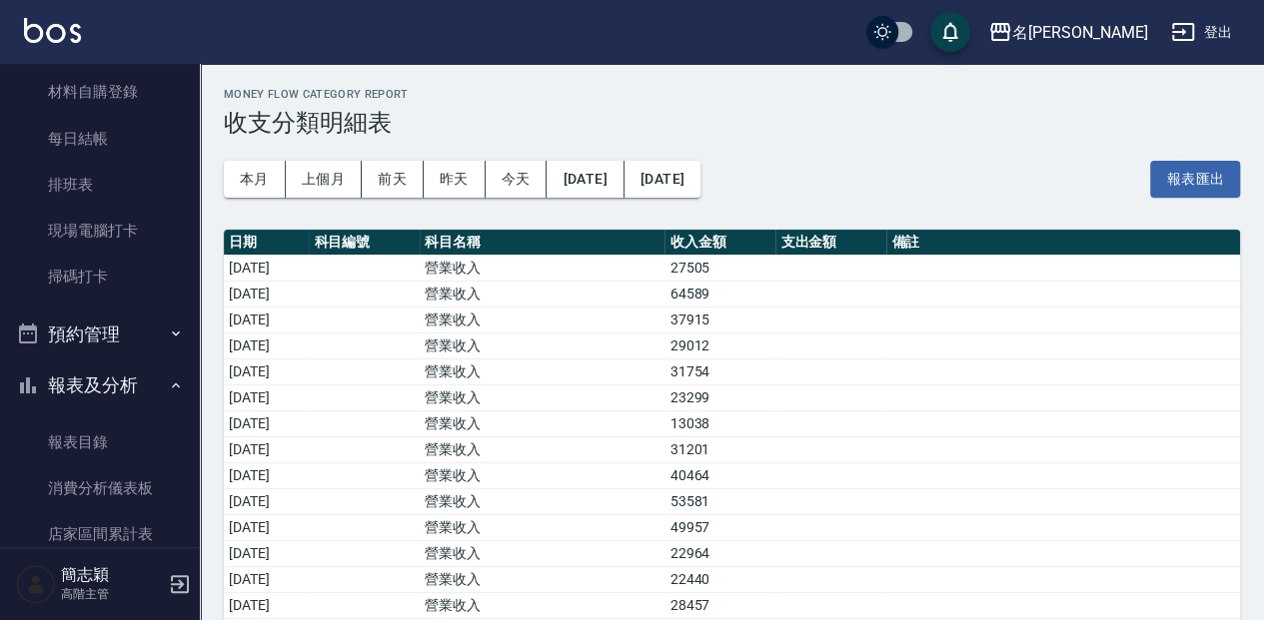
click at [127, 393] on button "報表及分析" at bounding box center [100, 386] width 184 height 52
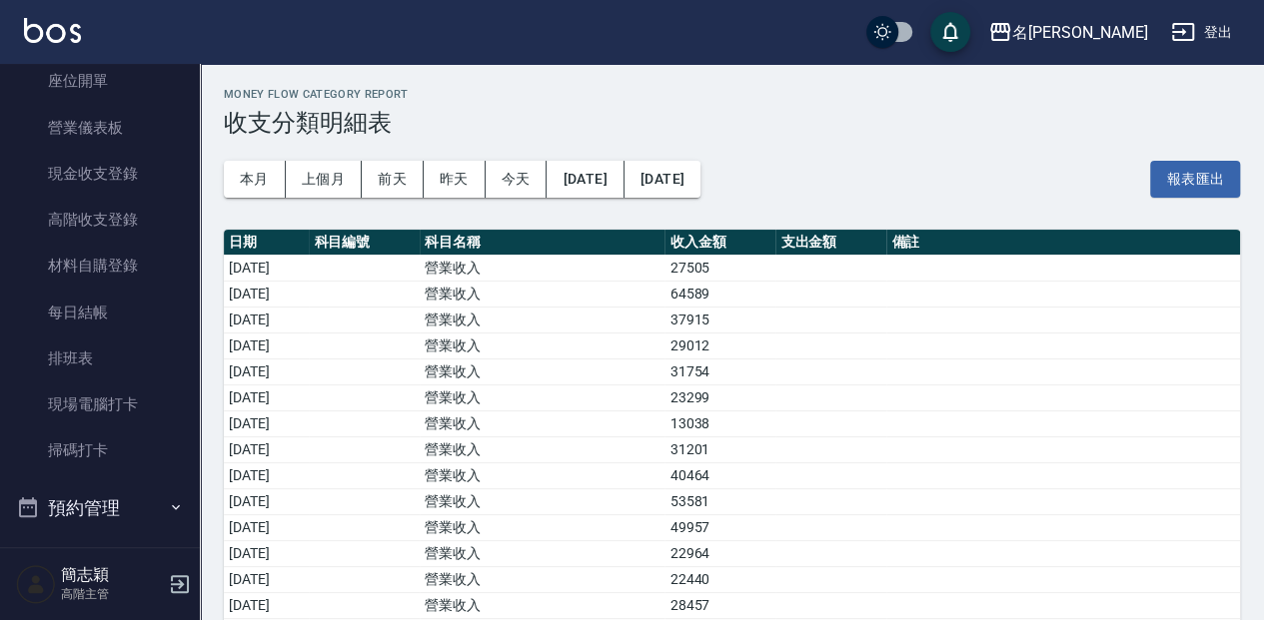
scroll to position [194, 0]
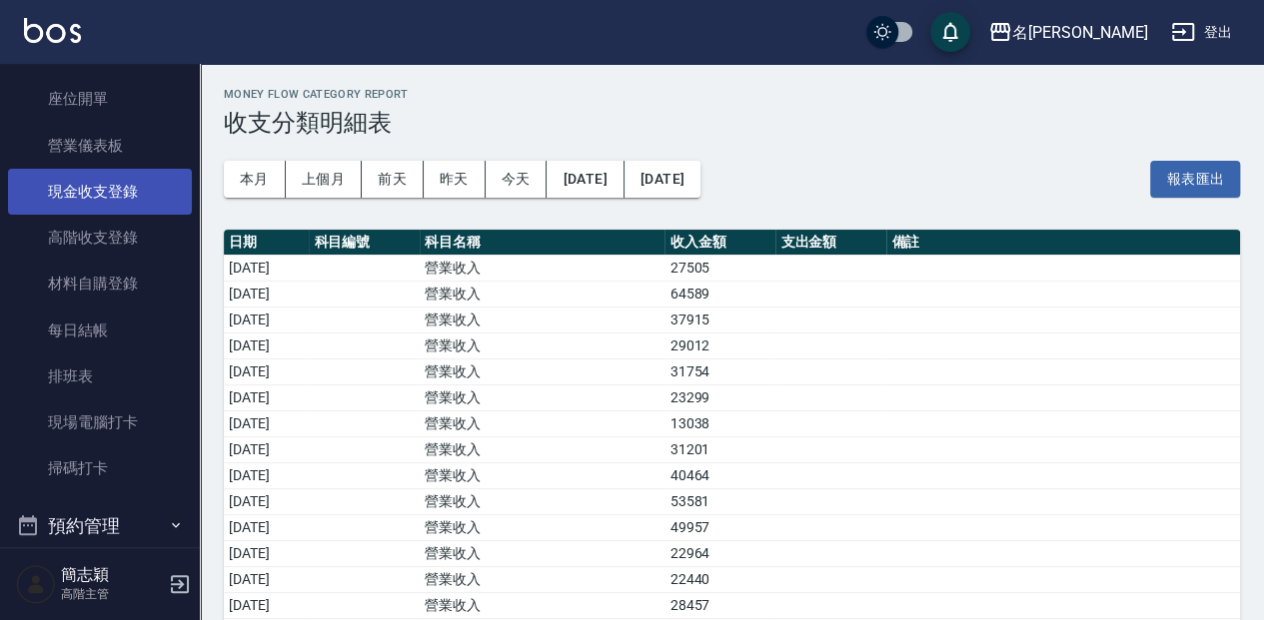
click at [131, 194] on link "現金收支登錄" at bounding box center [100, 192] width 184 height 46
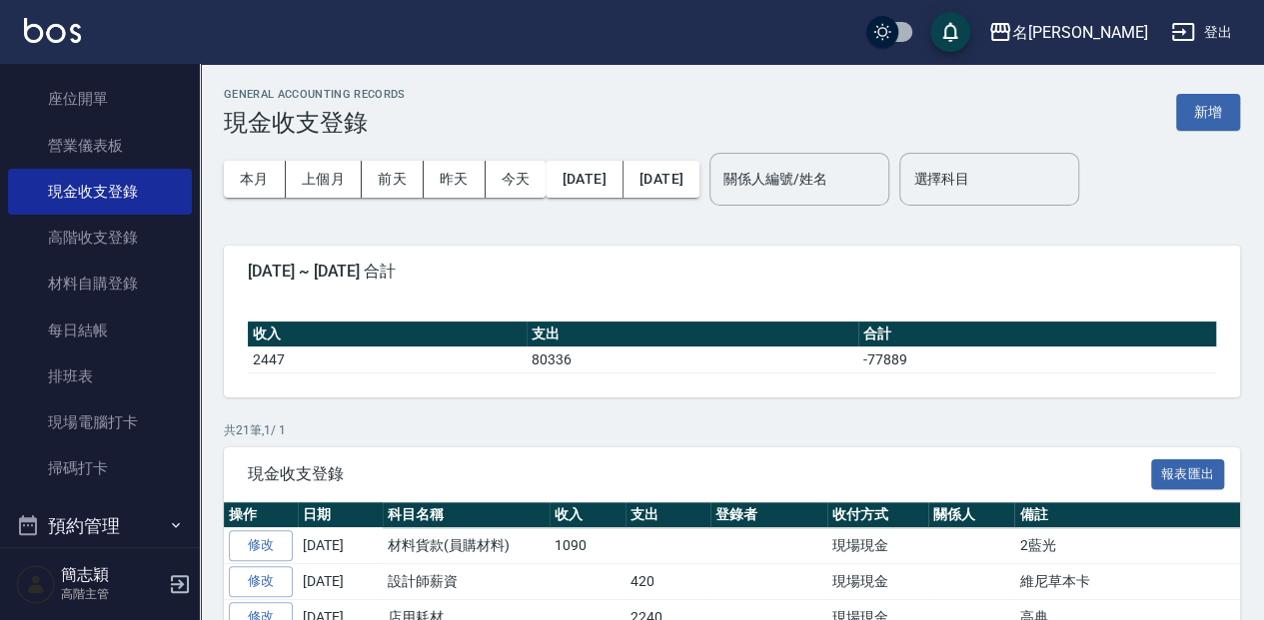
click at [1210, 123] on button "新增" at bounding box center [1208, 112] width 64 height 37
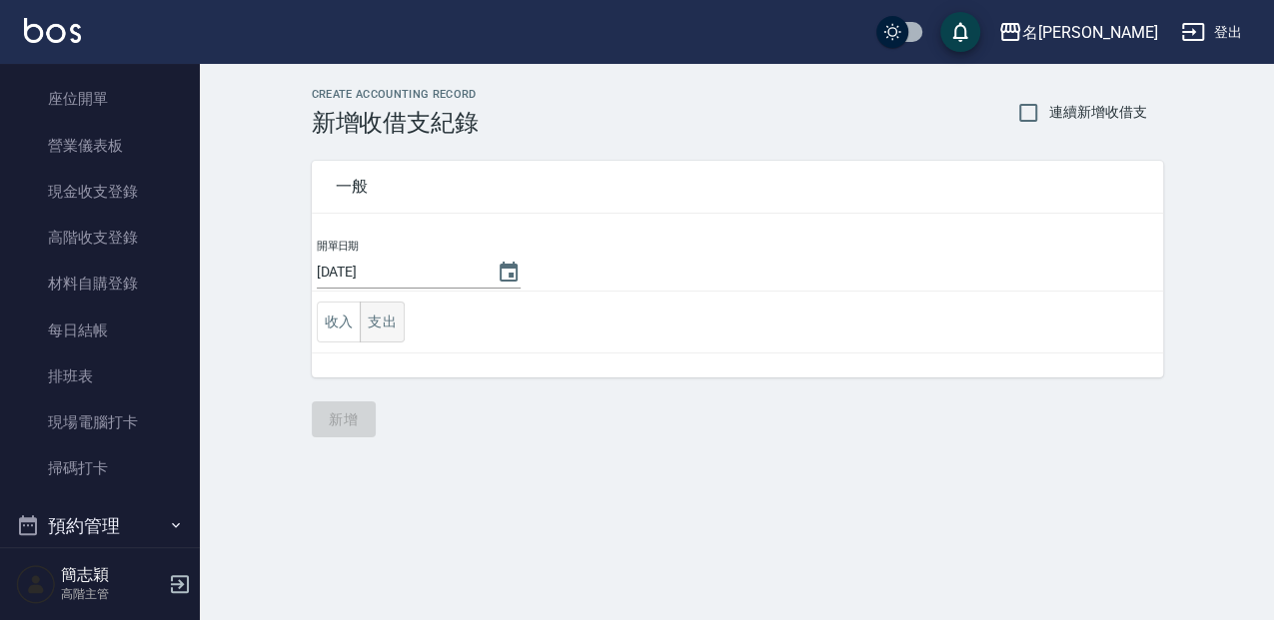
click at [383, 318] on button "支出" at bounding box center [382, 322] width 45 height 41
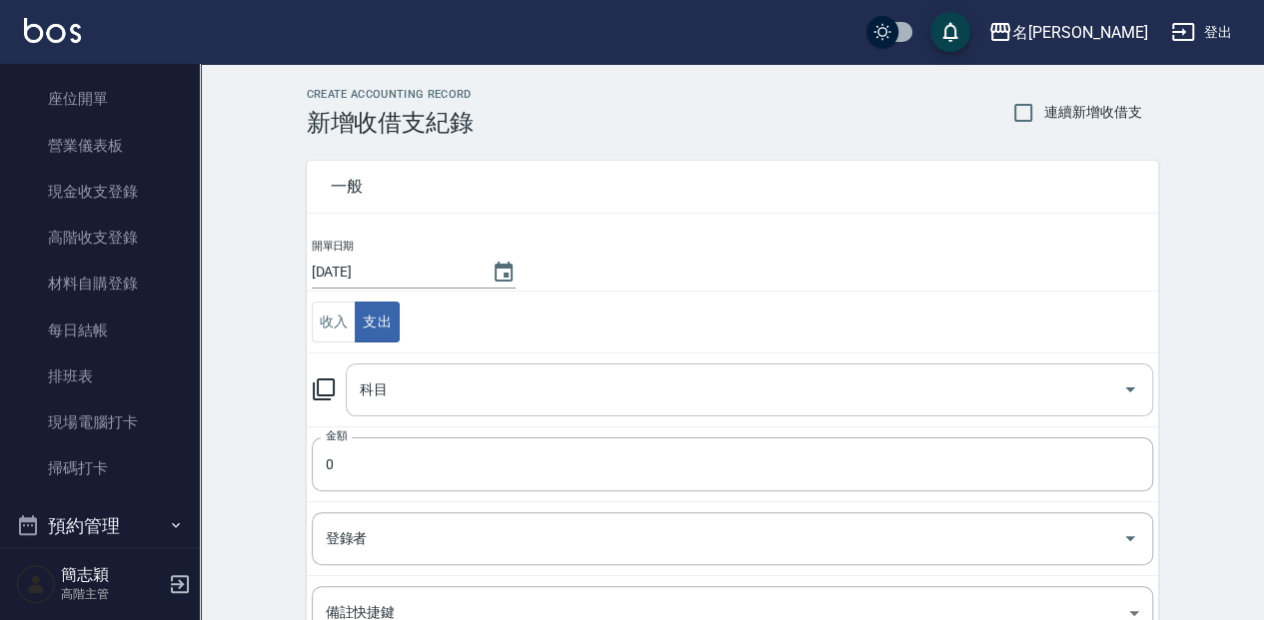
click at [486, 384] on input "科目" at bounding box center [734, 390] width 759 height 35
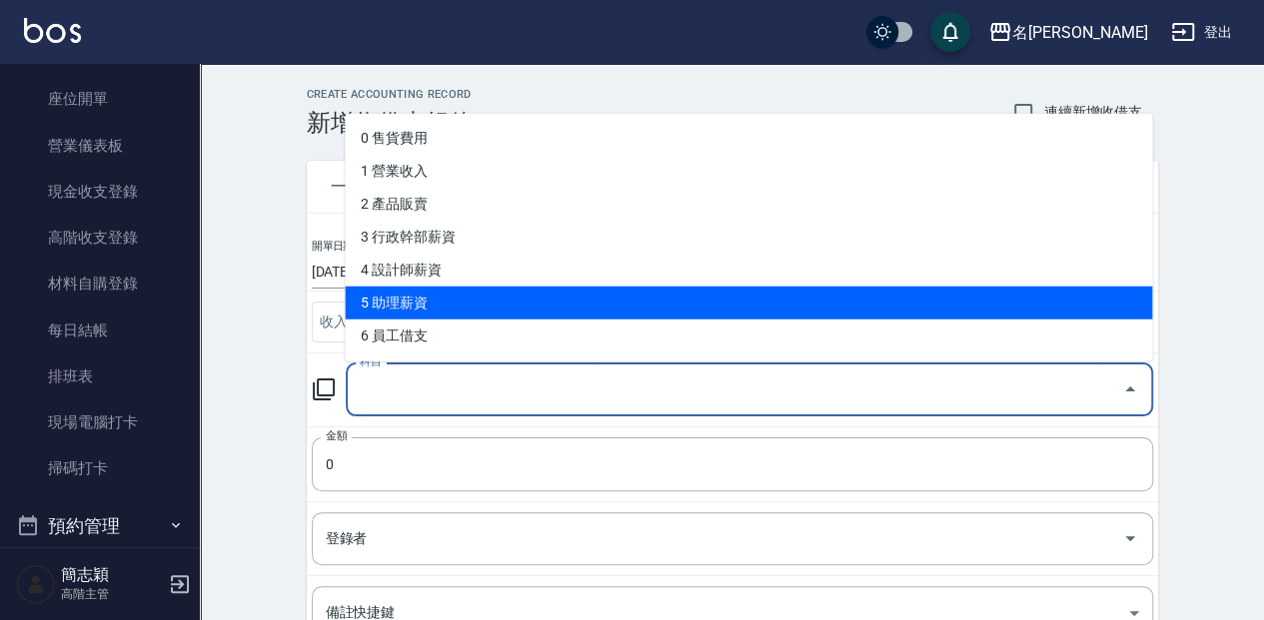
click at [488, 298] on li "5 助理薪資" at bounding box center [748, 302] width 807 height 33
type input "5 助理薪資"
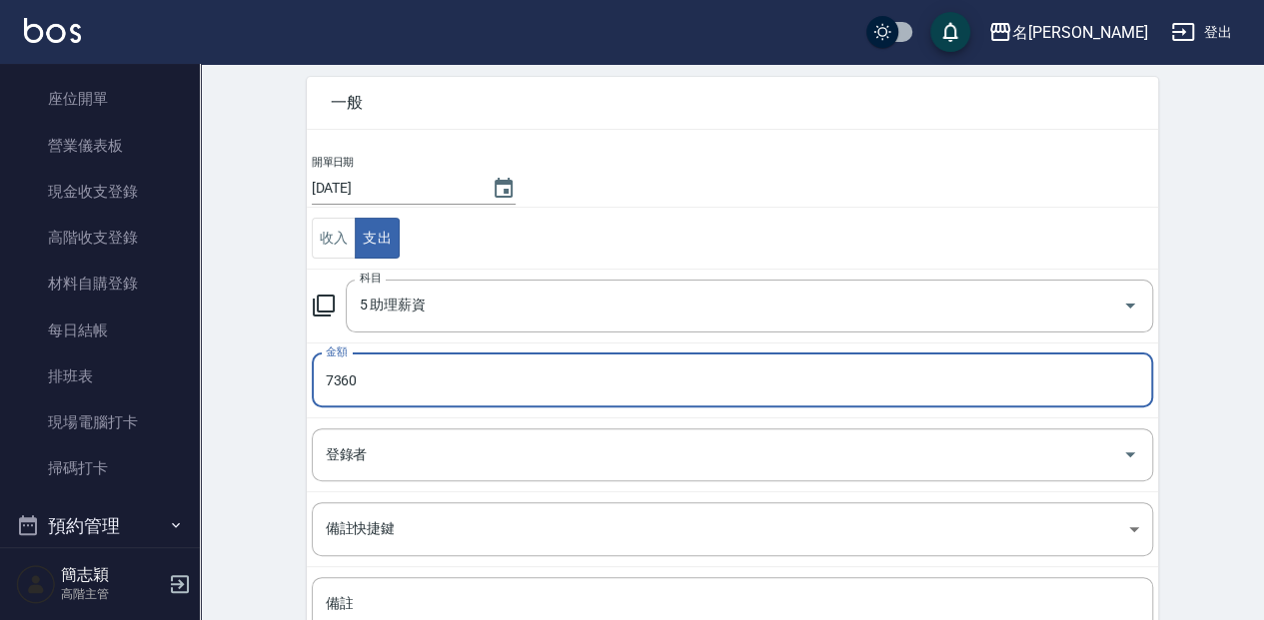
scroll to position [200, 0]
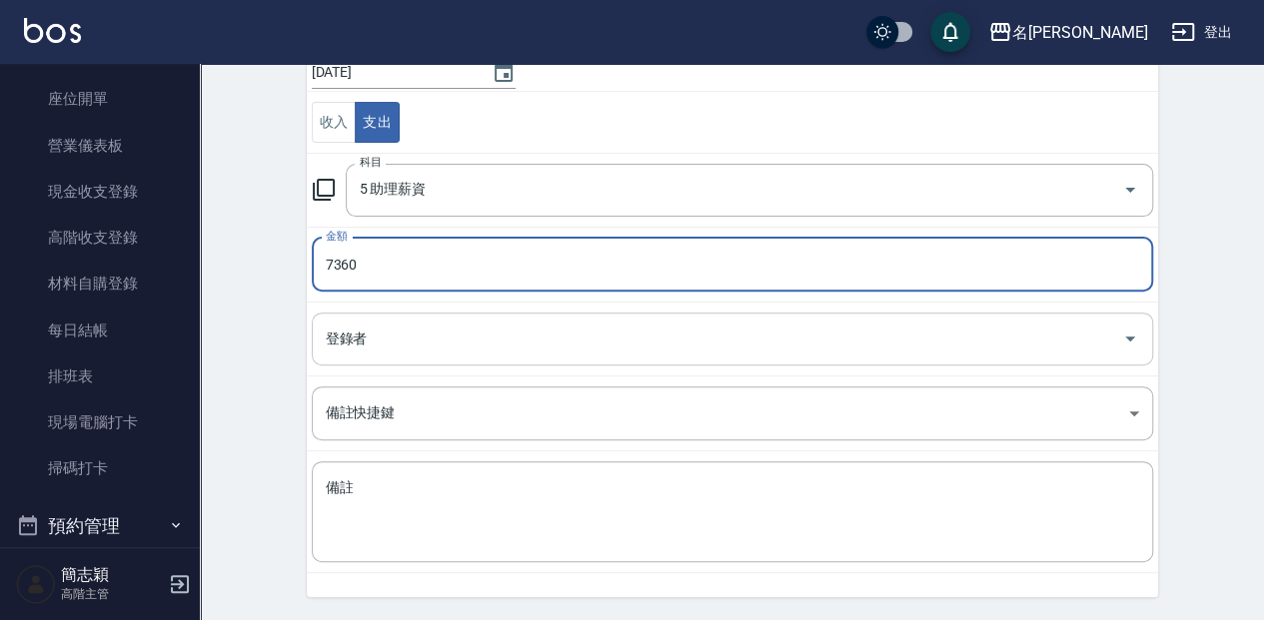
type input "7360"
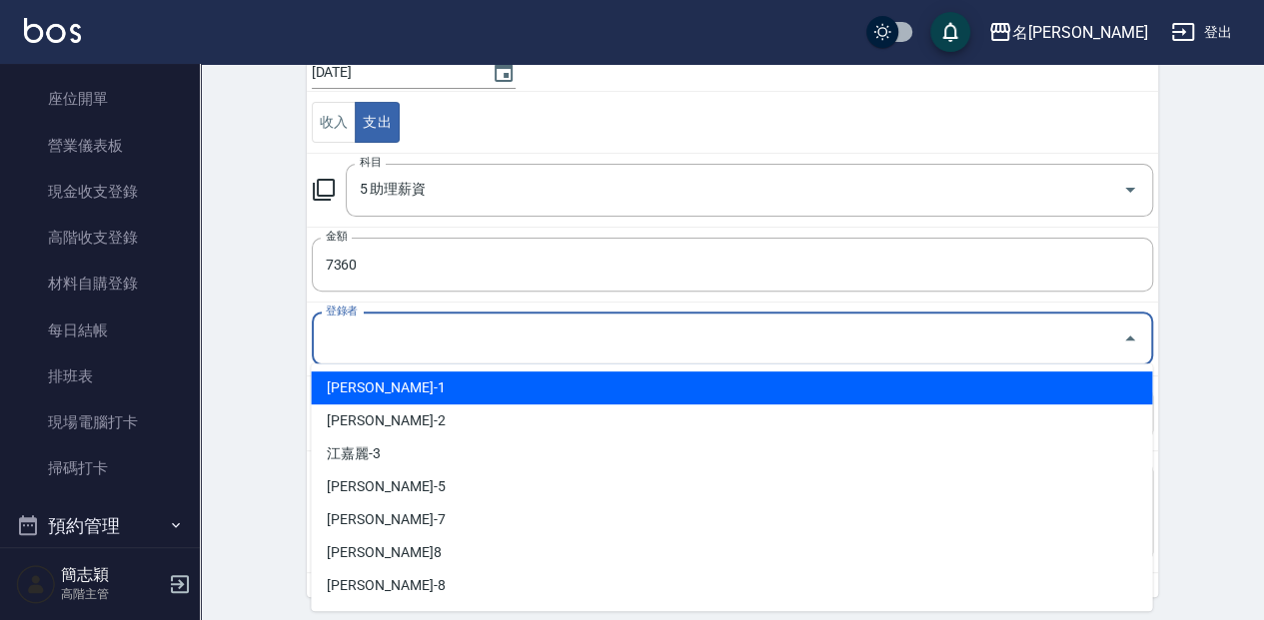
click at [522, 333] on input "登錄者" at bounding box center [717, 339] width 793 height 35
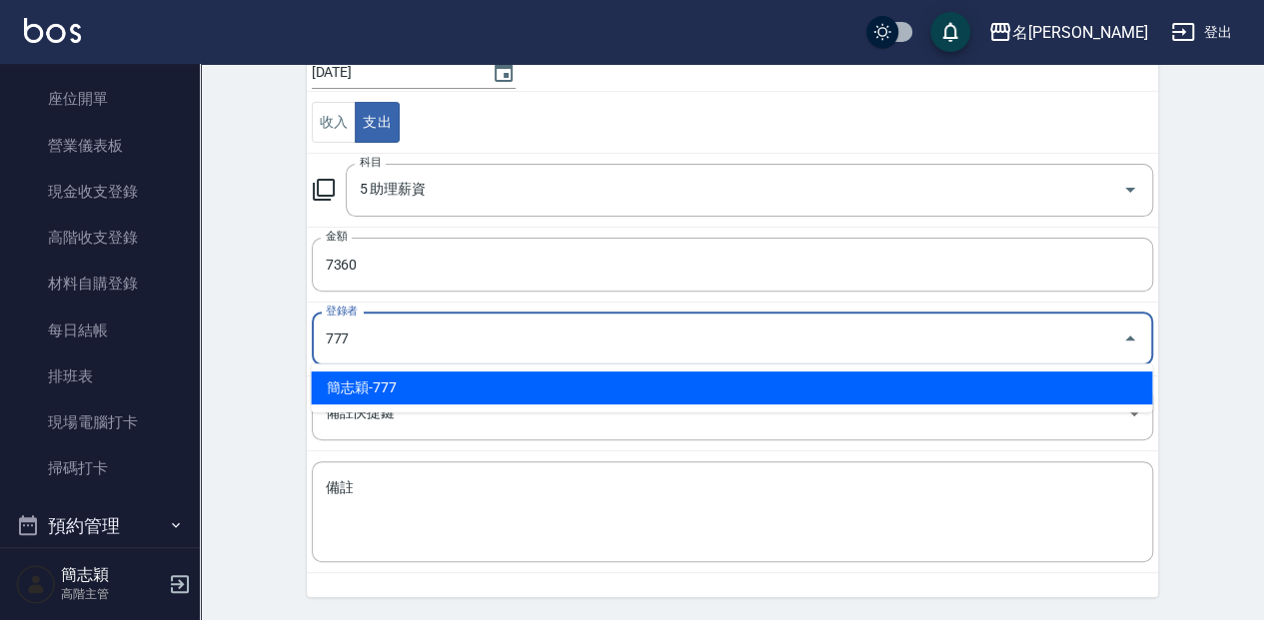
type input "簡志穎-777"
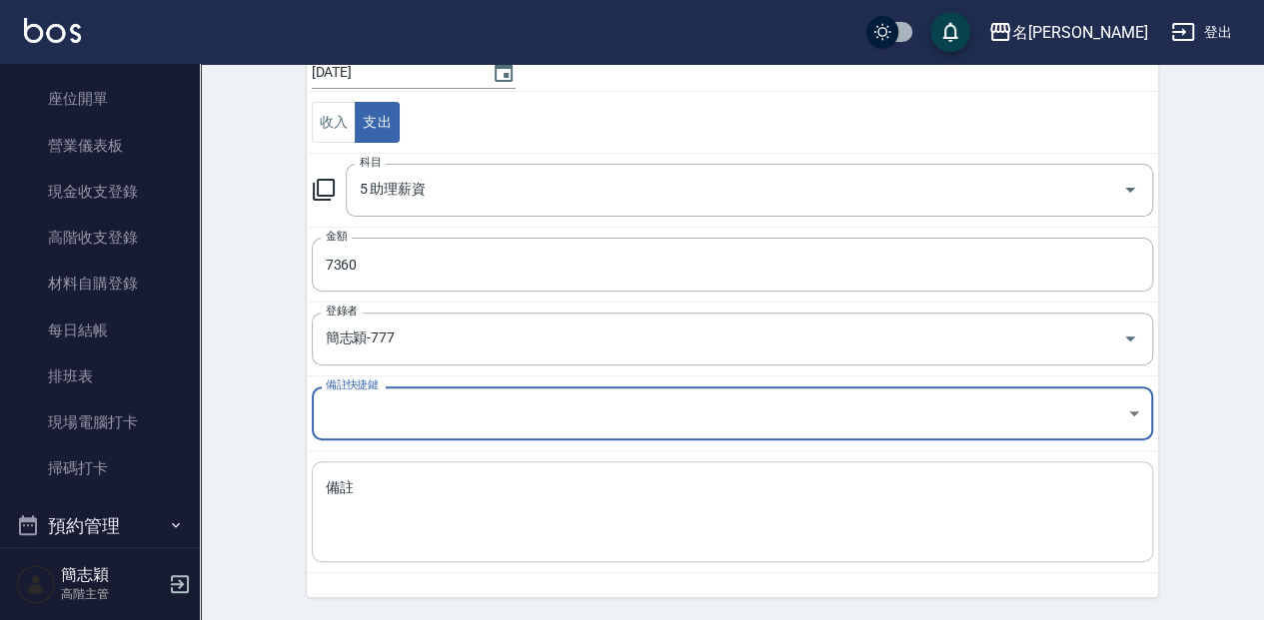
click at [558, 521] on textarea "備註" at bounding box center [732, 513] width 813 height 68
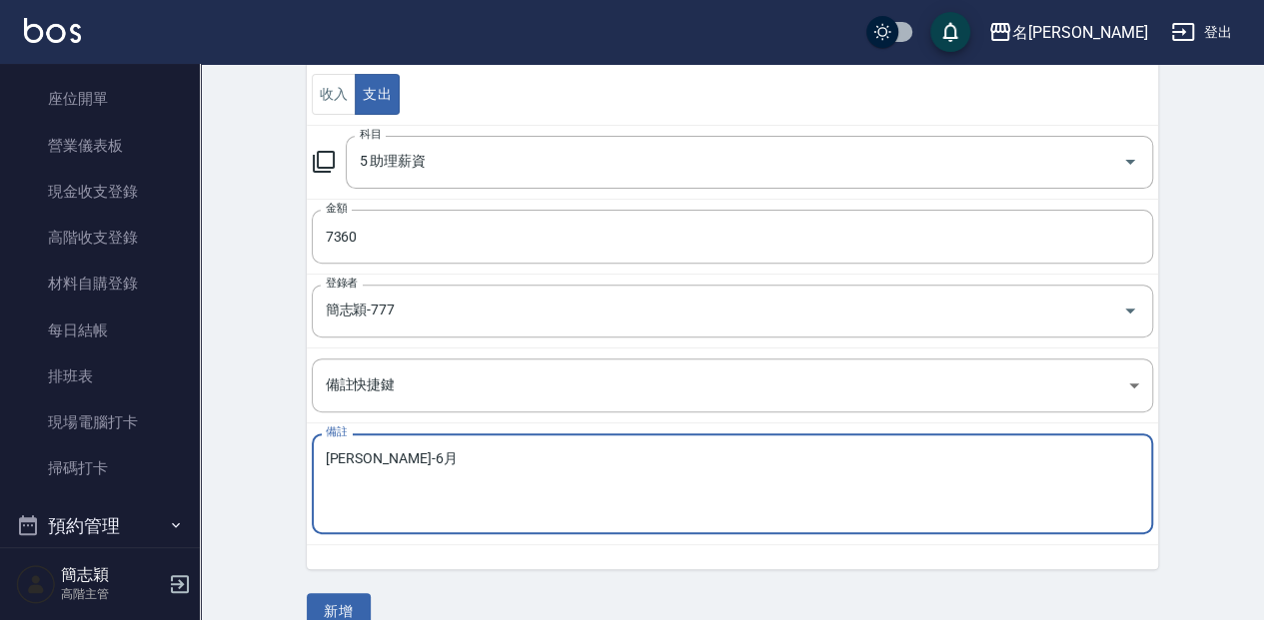
scroll to position [258, 0]
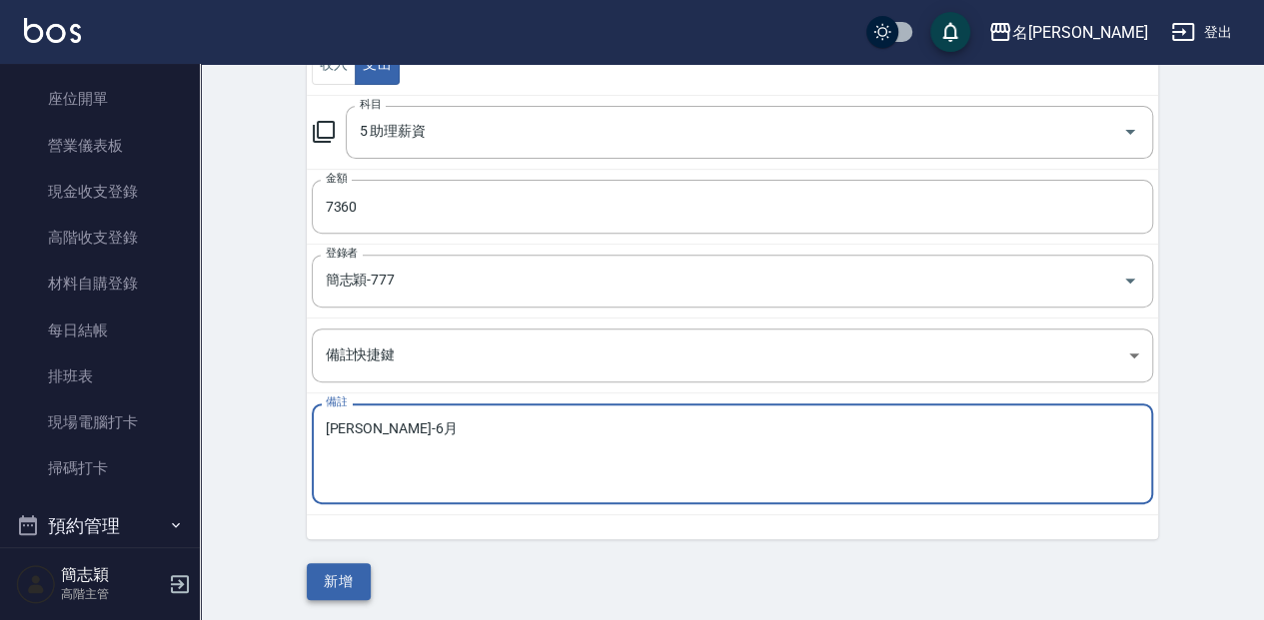
type textarea "[PERSON_NAME]-6月"
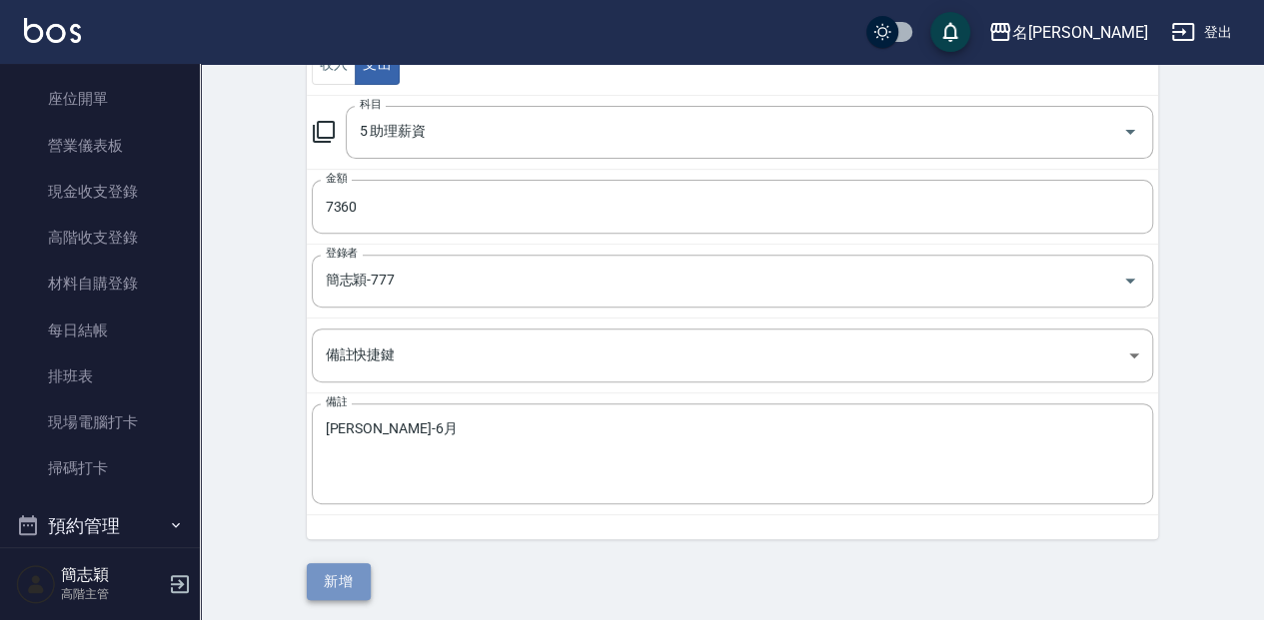
click at [353, 578] on button "新增" at bounding box center [339, 582] width 64 height 37
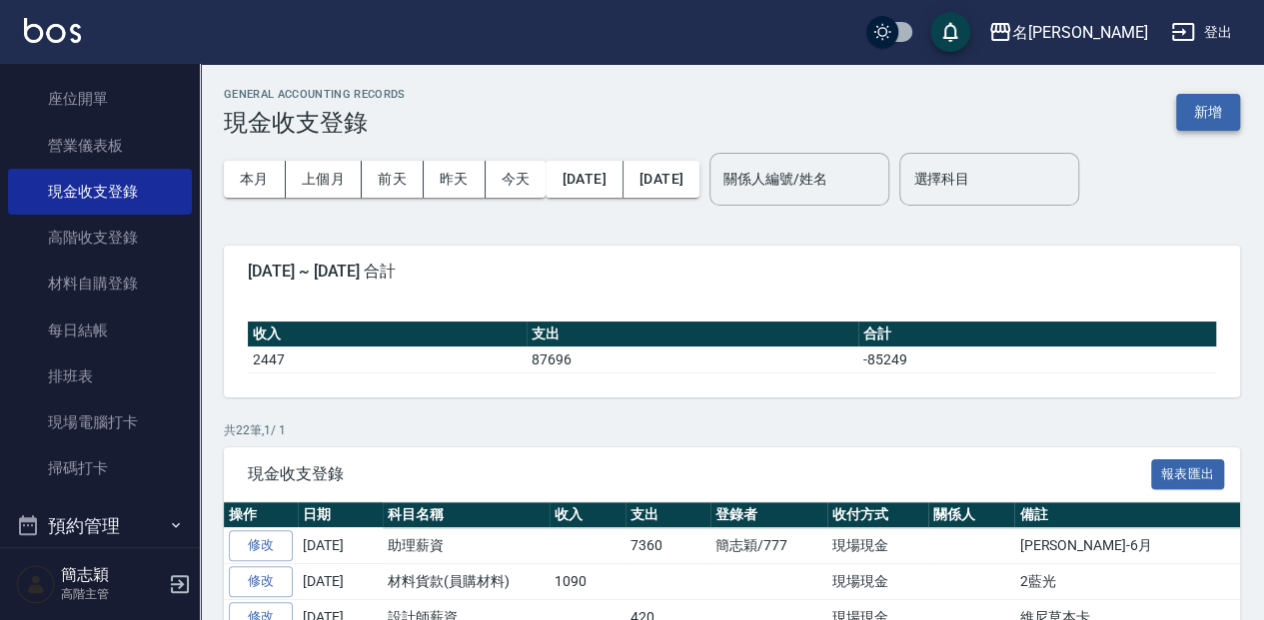
click at [1213, 102] on button "新增" at bounding box center [1208, 112] width 64 height 37
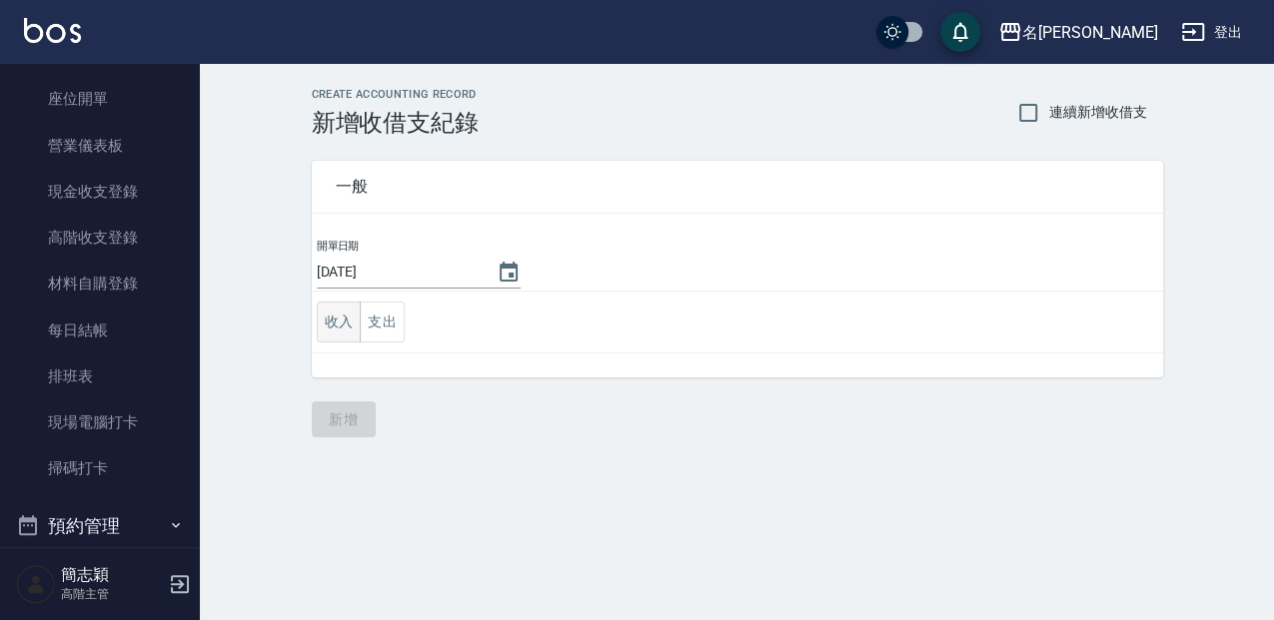
click at [355, 315] on button "收入" at bounding box center [339, 322] width 45 height 41
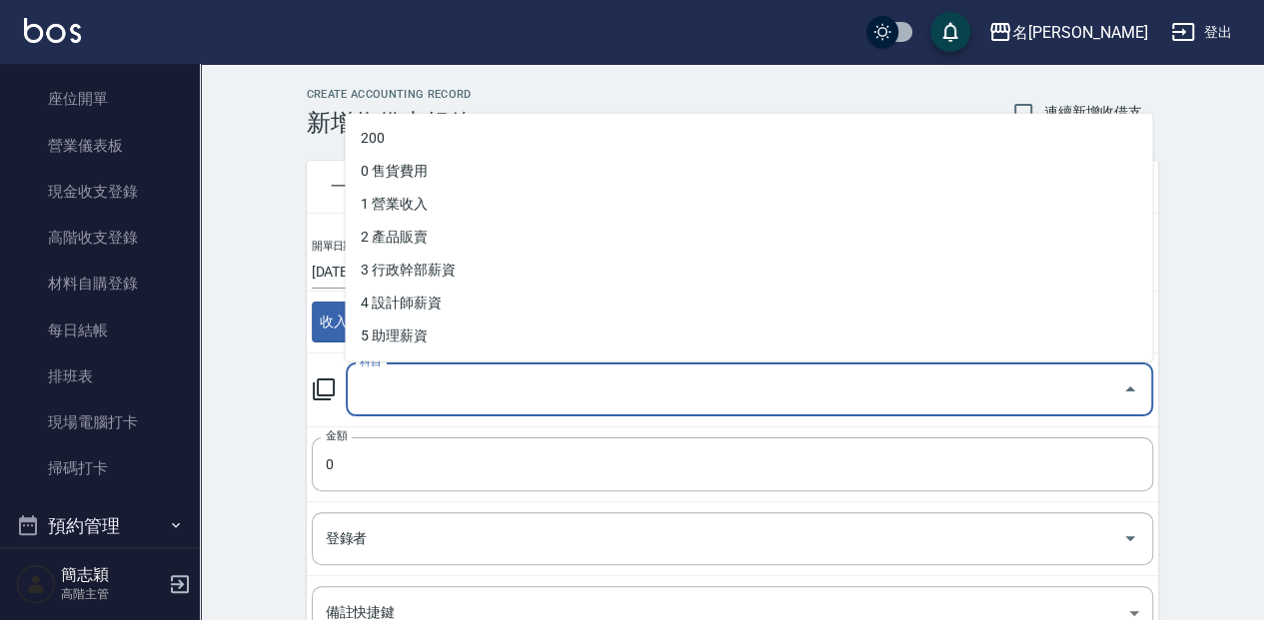
click at [510, 383] on input "科目" at bounding box center [734, 390] width 759 height 35
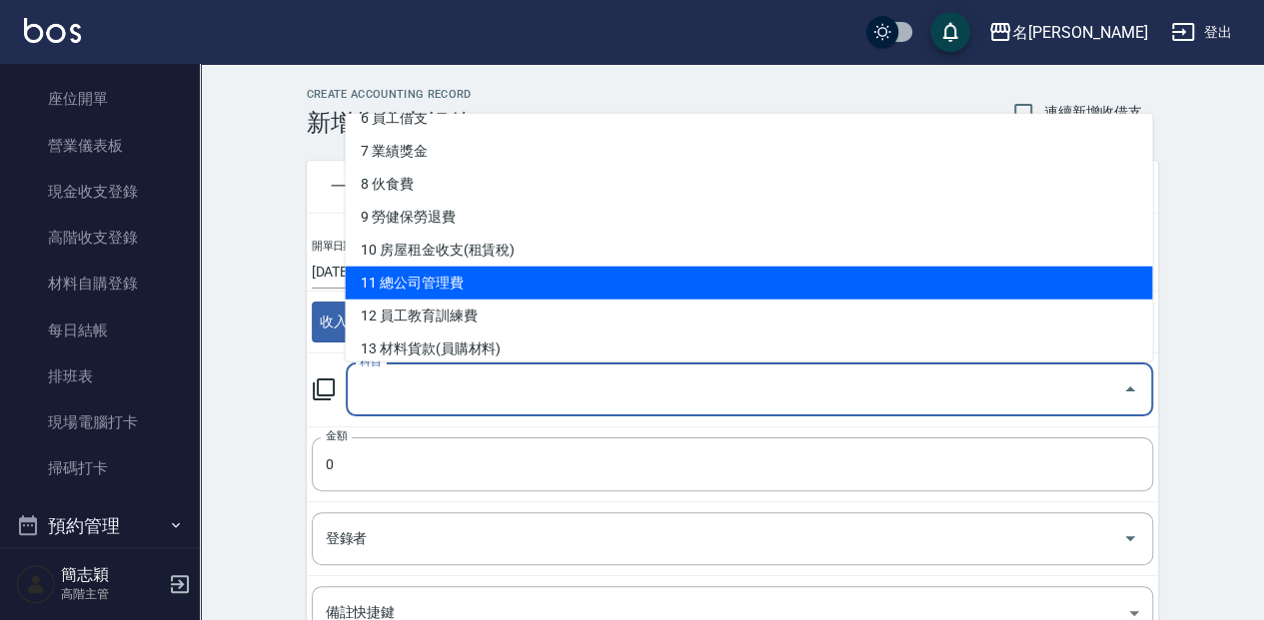
scroll to position [333, 0]
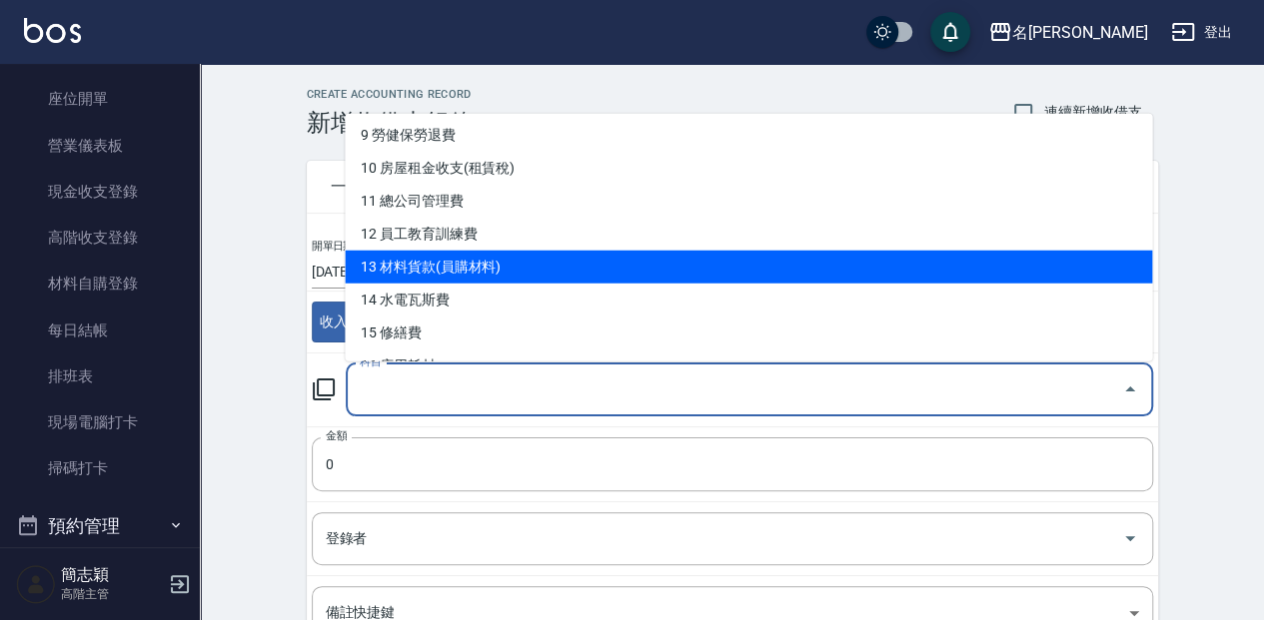
click at [586, 278] on li "13 材料貨款(員購材料)" at bounding box center [748, 266] width 807 height 33
type input "13 材料貨款(員購材料)"
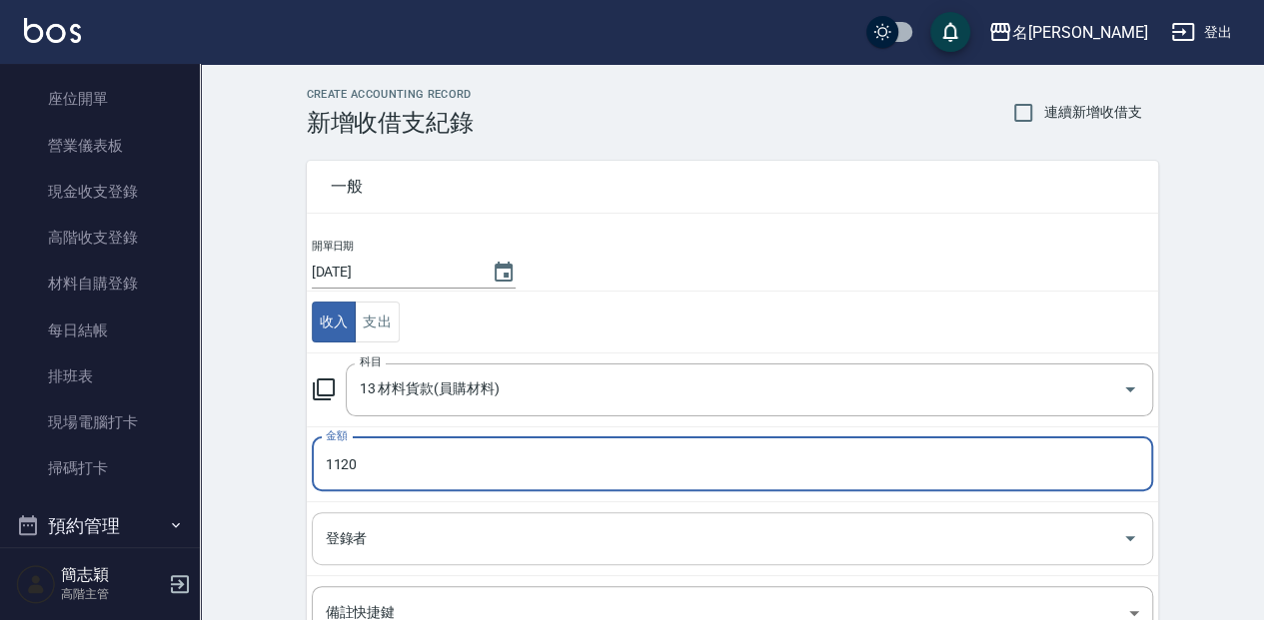
type input "1120"
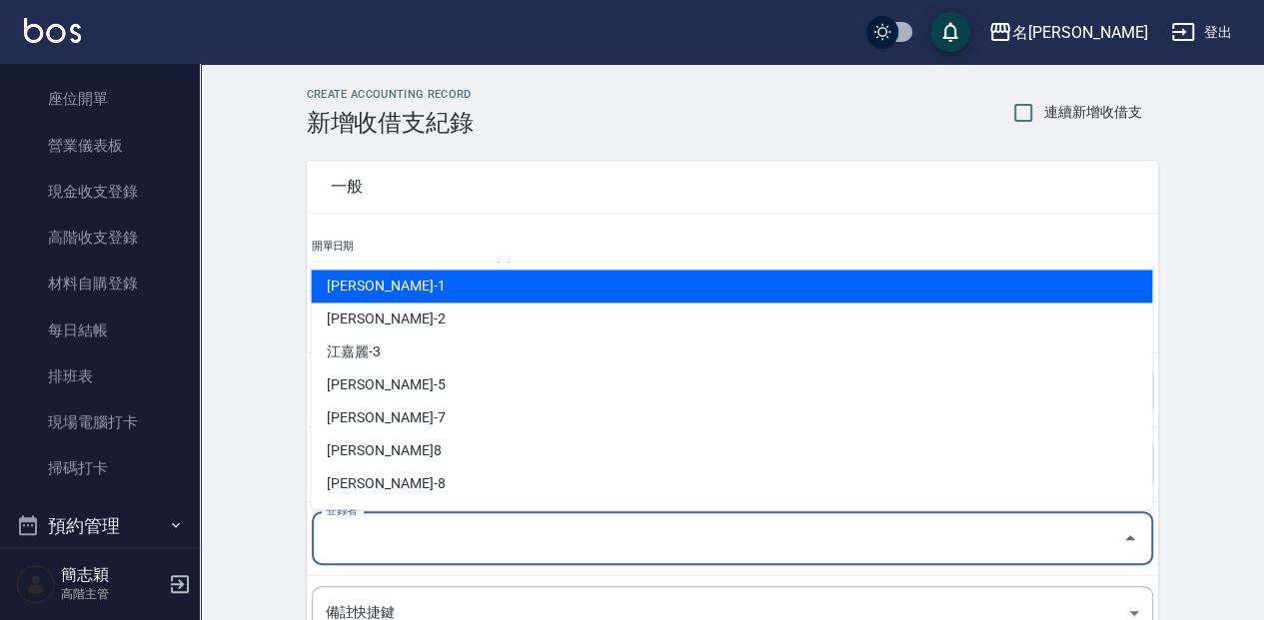
click at [861, 528] on input "登錄者" at bounding box center [717, 539] width 793 height 35
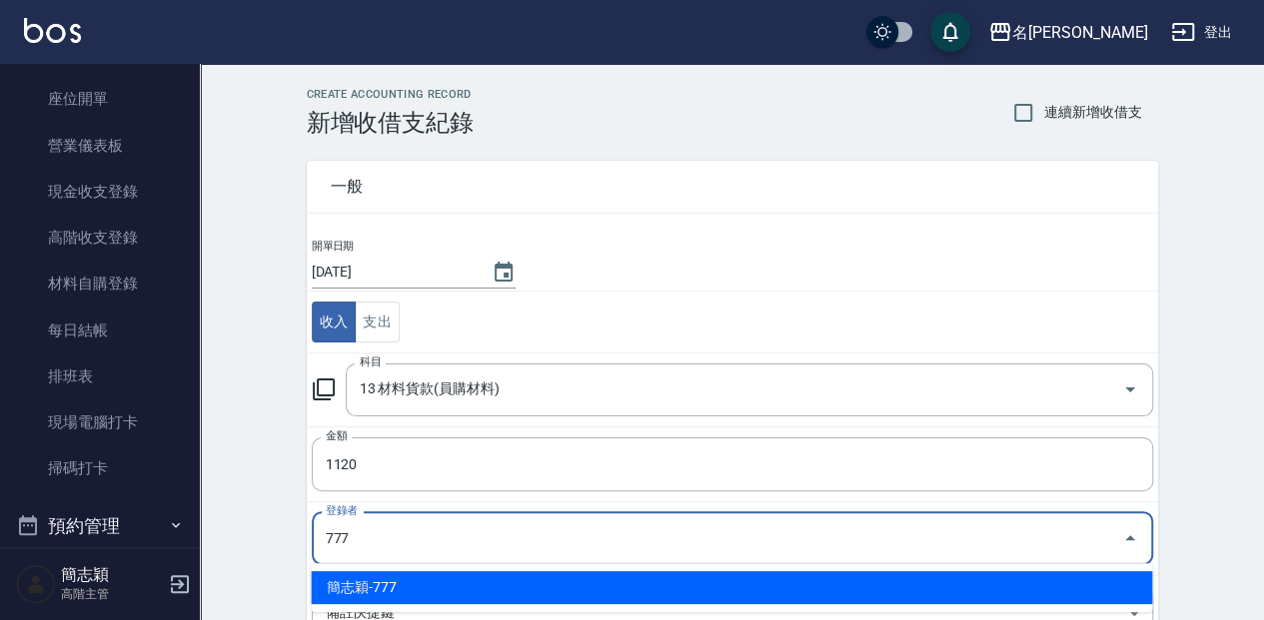
type input "簡志穎-777"
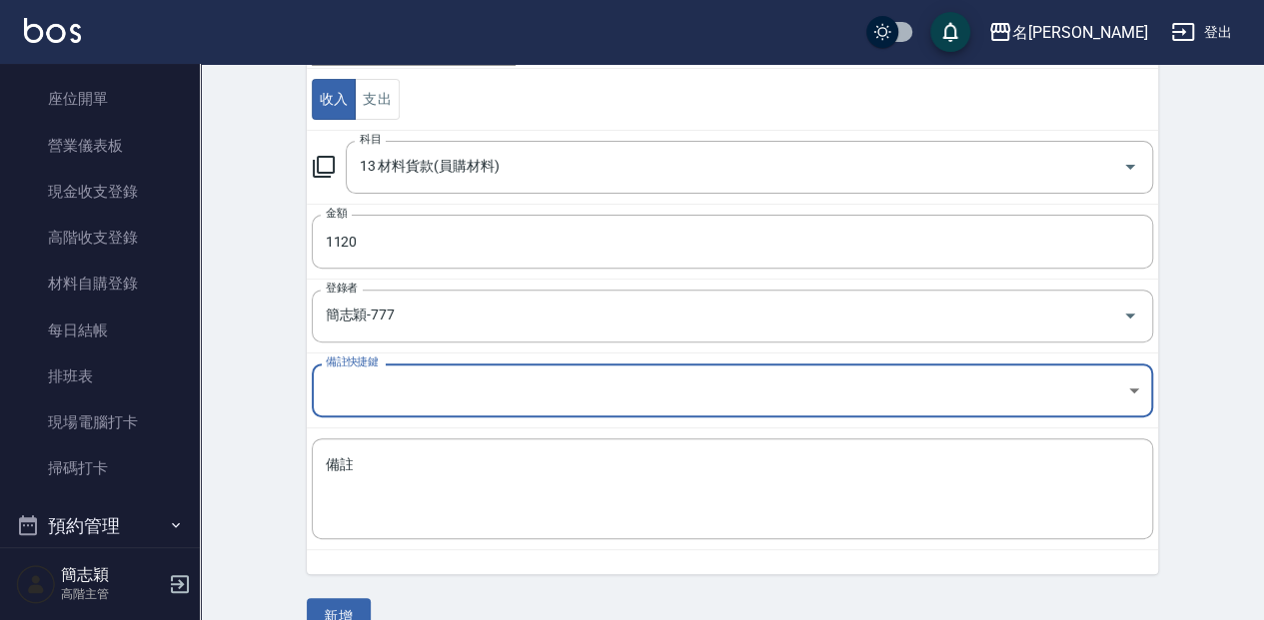
scroll to position [251, 0]
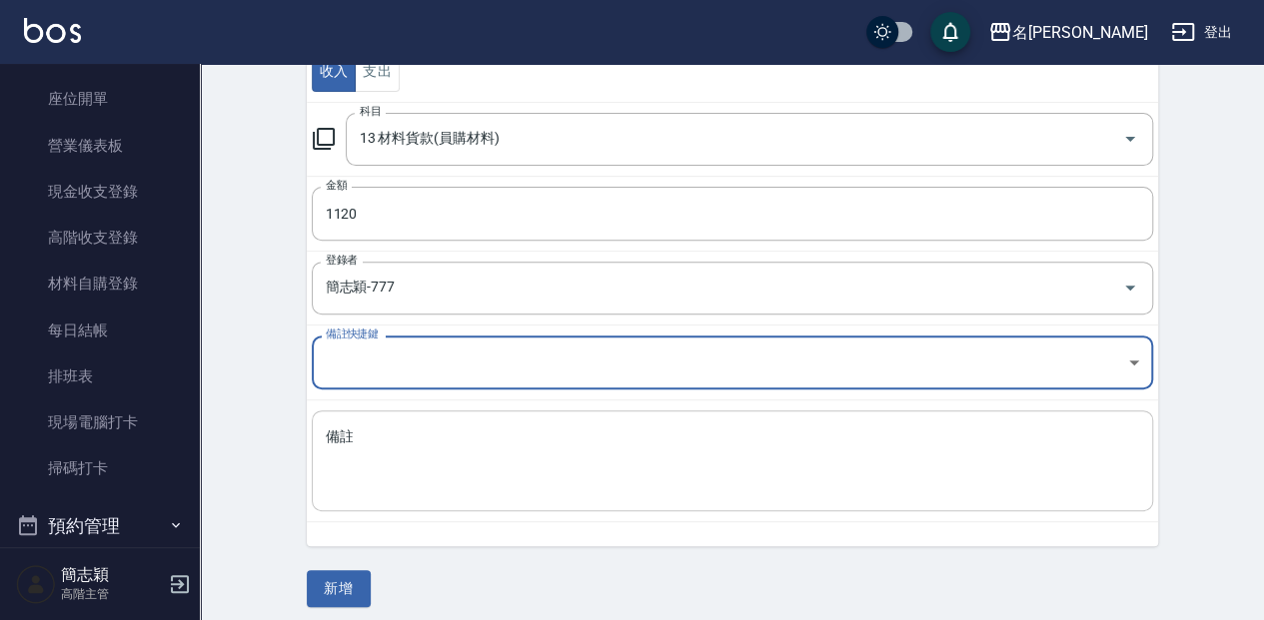
click at [550, 428] on textarea "備註" at bounding box center [732, 462] width 813 height 68
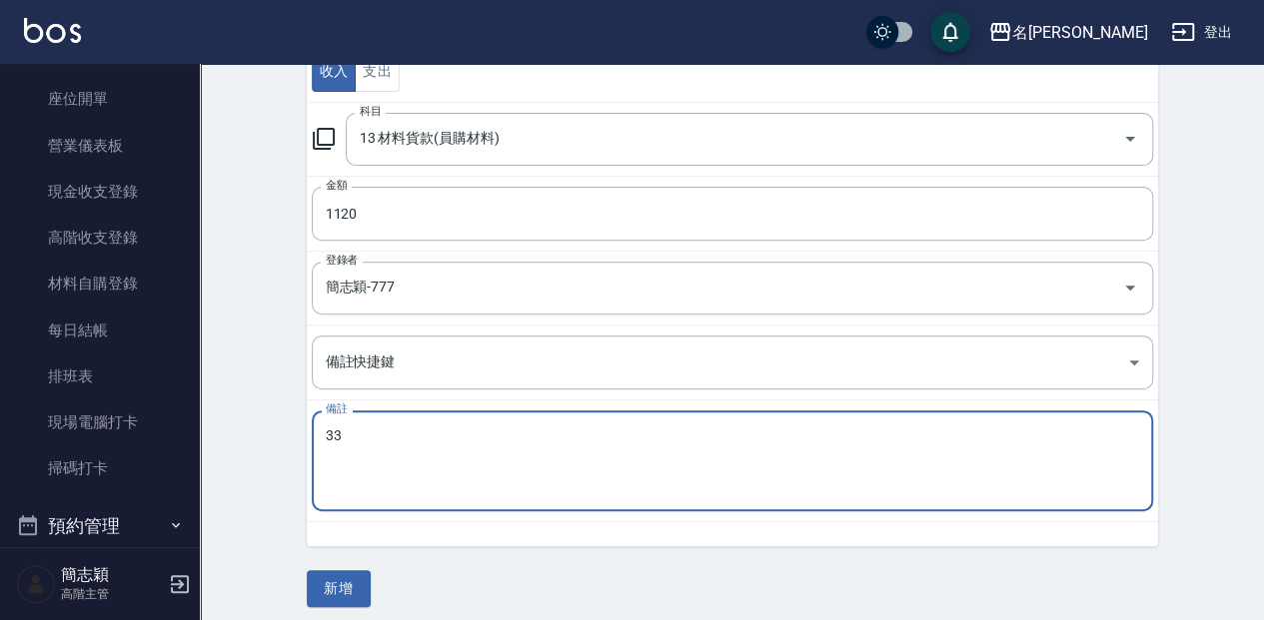
type textarea "3"
type textarea "魚子2盒"
click at [331, 579] on button "新增" at bounding box center [339, 588] width 64 height 37
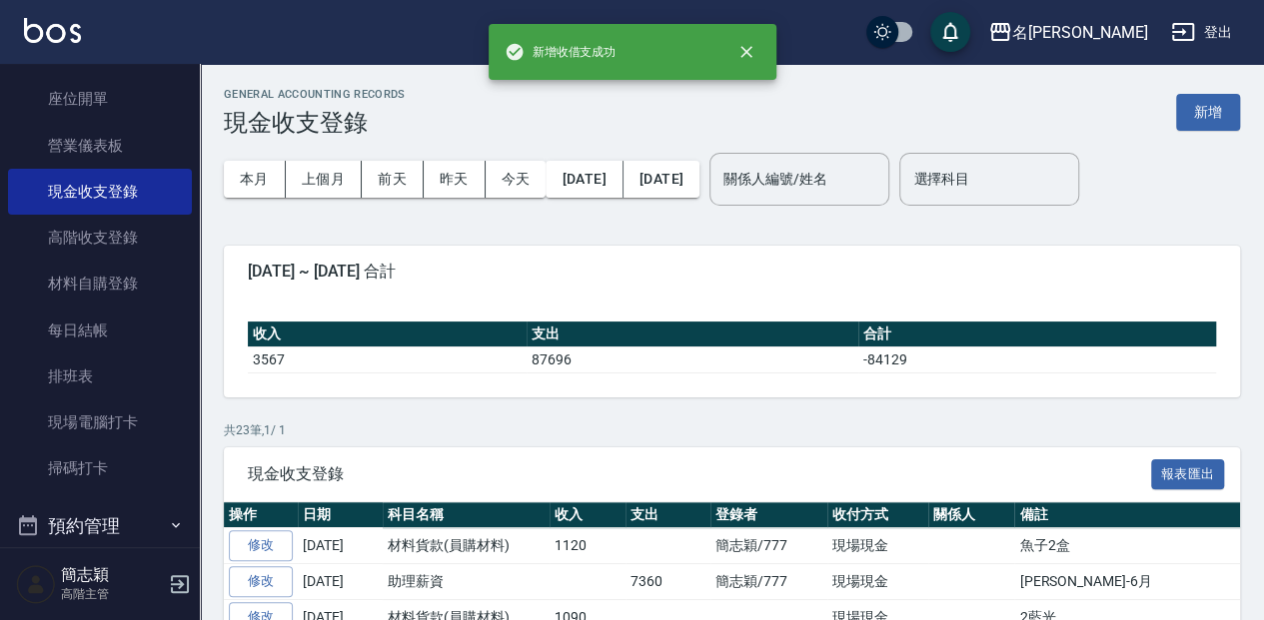
click at [188, 115] on nav "櫃檯作業 打帳單 帳單列表 掛單列表 座位開單 營業儀表板 現金收支登錄 高階收支登錄 材料自購登錄 每日結帳 排班表 現場電腦打卡 掃碼打卡 預約管理 預約…" at bounding box center [100, 306] width 200 height 484
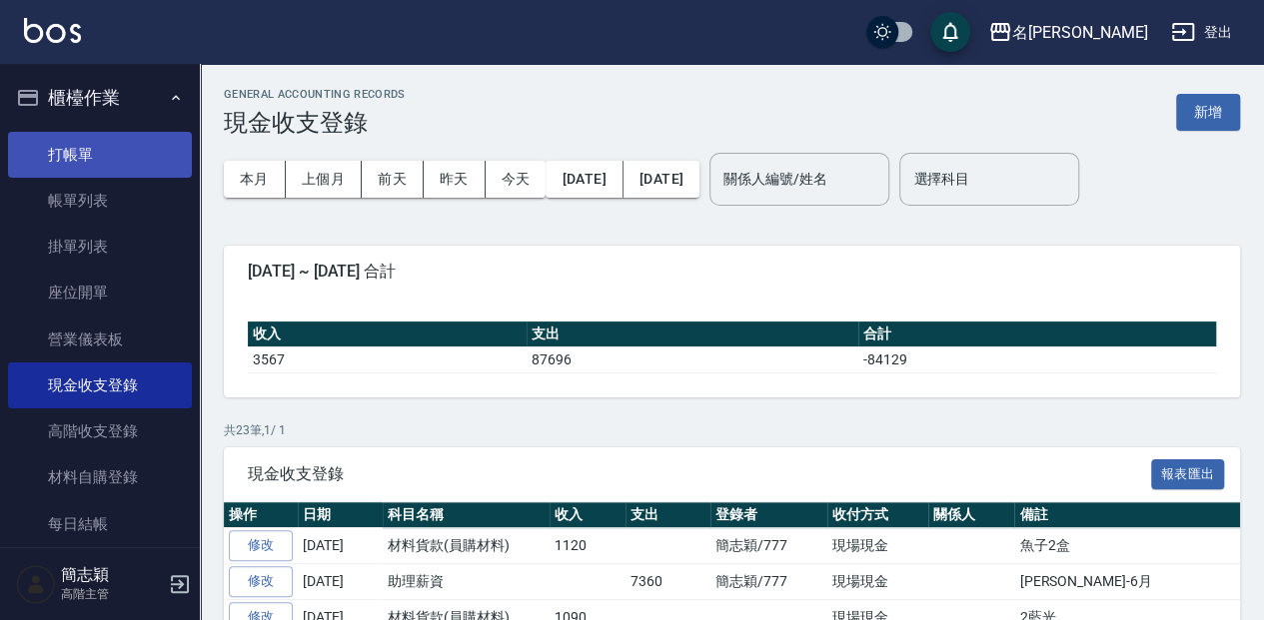
click at [110, 166] on link "打帳單" at bounding box center [100, 155] width 184 height 46
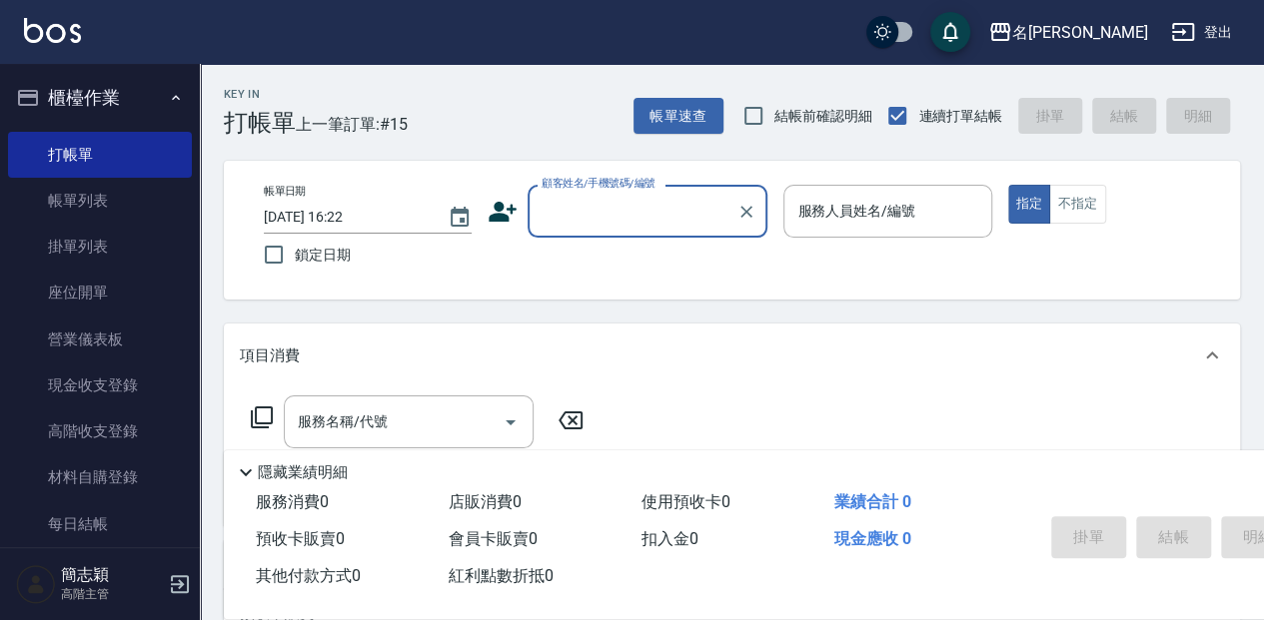
click at [624, 215] on input "顧客姓名/手機號碼/編號" at bounding box center [633, 211] width 192 height 35
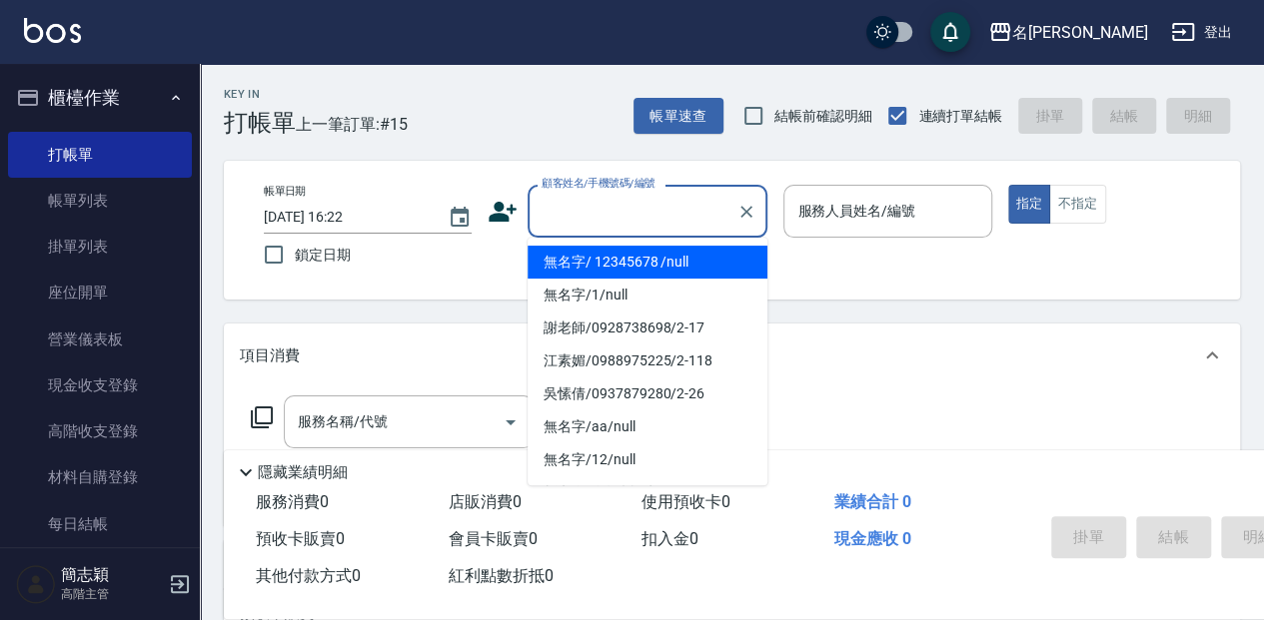
drag, startPoint x: 617, startPoint y: 260, endPoint x: 824, endPoint y: 210, distance: 212.8
click at [617, 261] on li "無名字/ 12345678 /null" at bounding box center [648, 262] width 240 height 33
type input "無名字/ 12345678 /null"
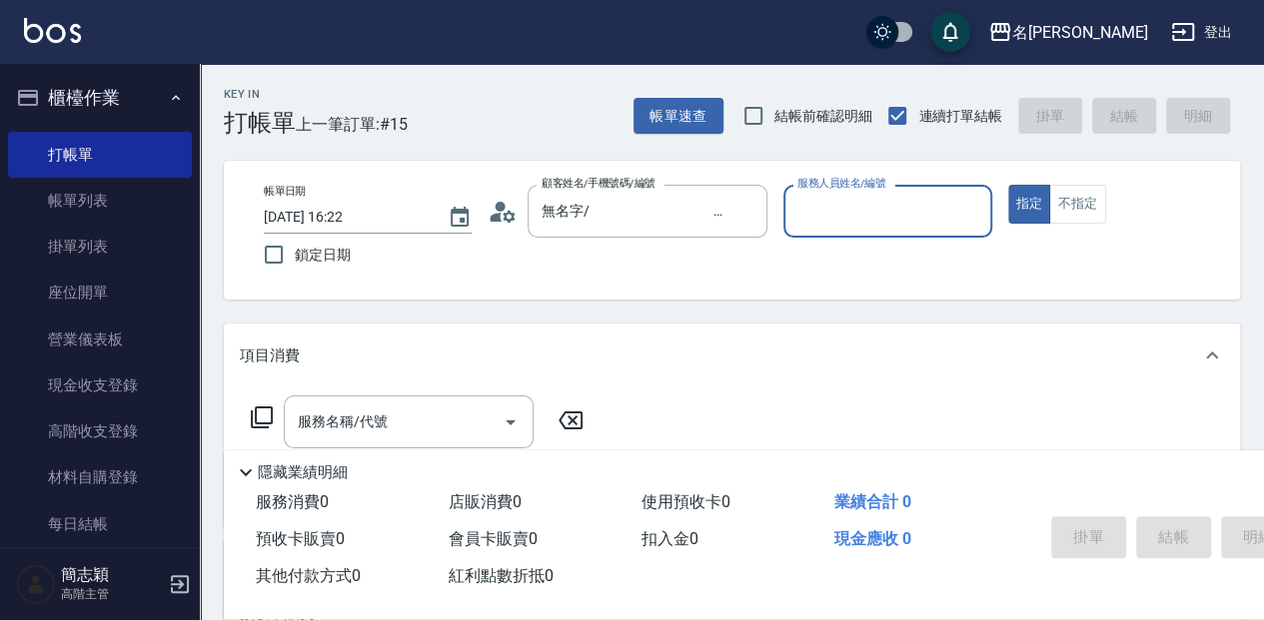
click at [824, 210] on div "服務人員姓名/編號 服務人員姓名/編號" at bounding box center [887, 211] width 208 height 53
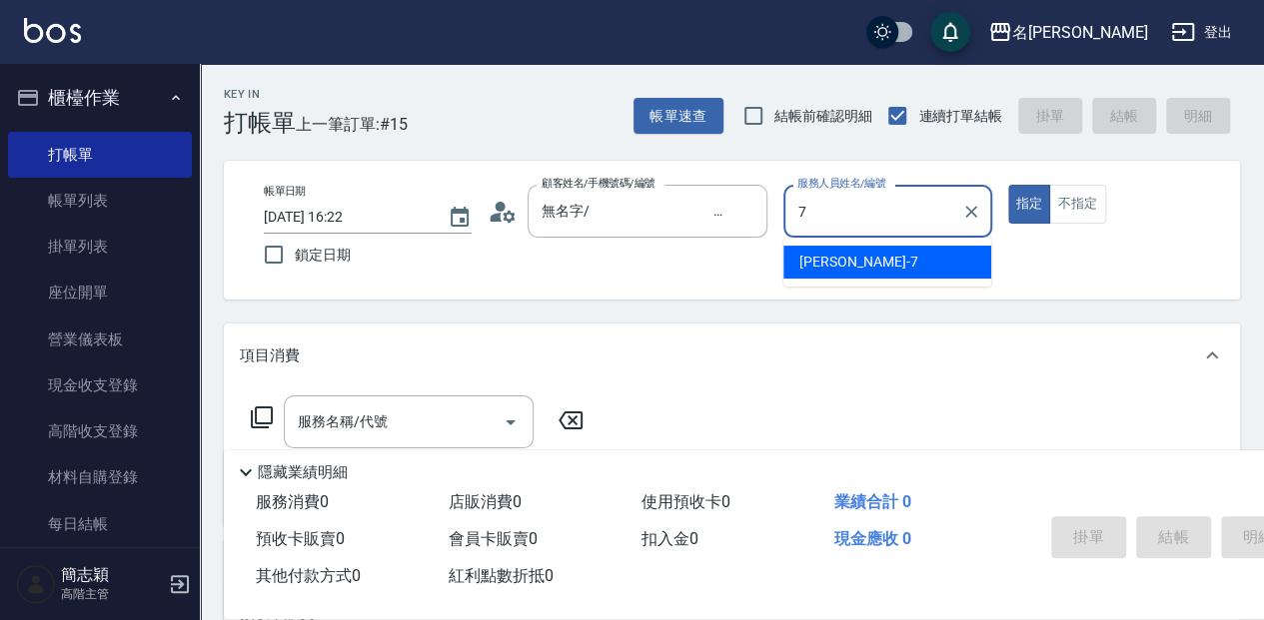
type input "[PERSON_NAME]-7"
type button "true"
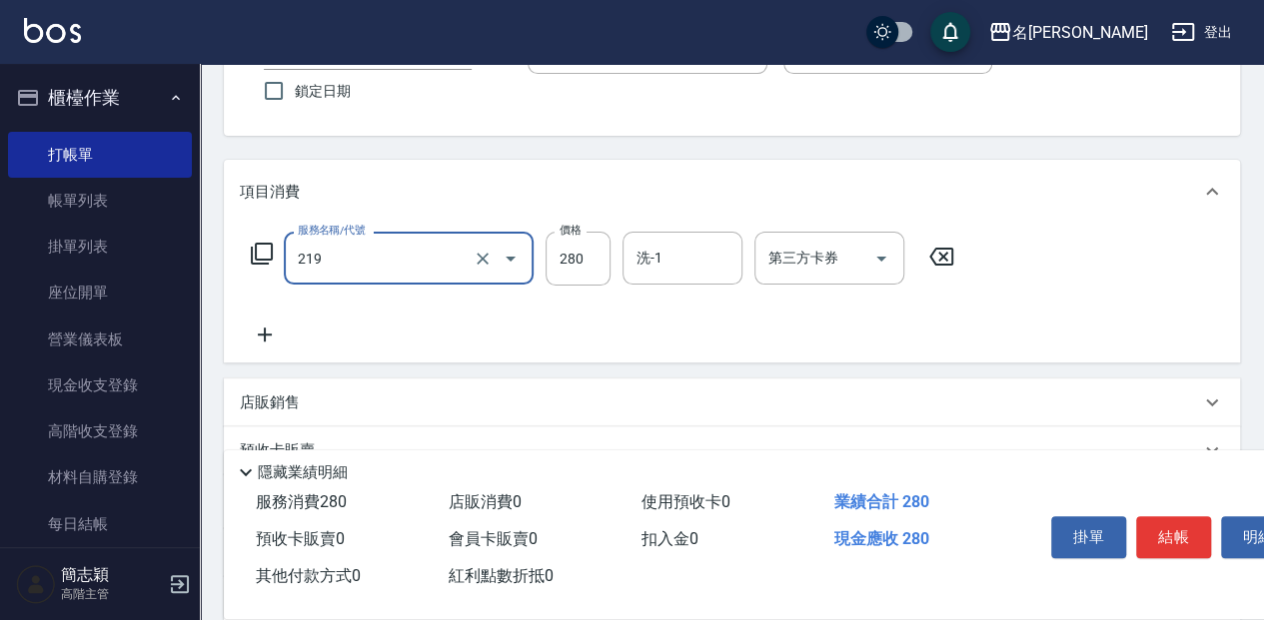
scroll to position [170, 0]
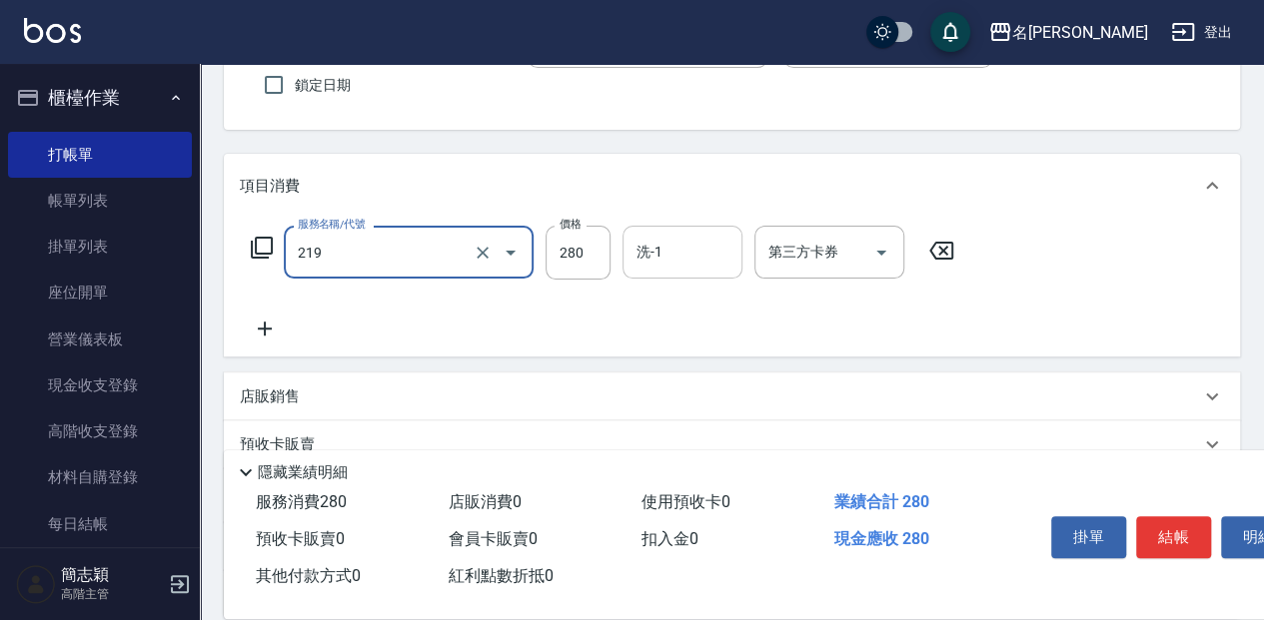
click at [690, 254] on input "洗-1" at bounding box center [682, 252] width 102 height 35
type input "洗髮280(219)"
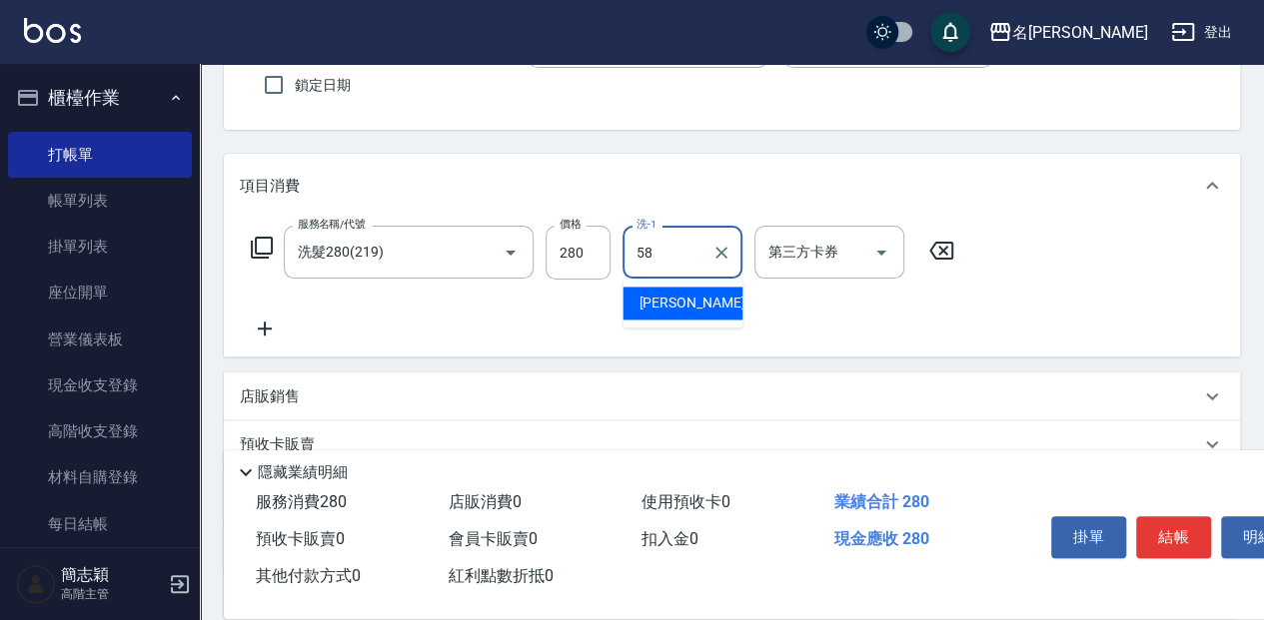
type input "[PERSON_NAME]-58"
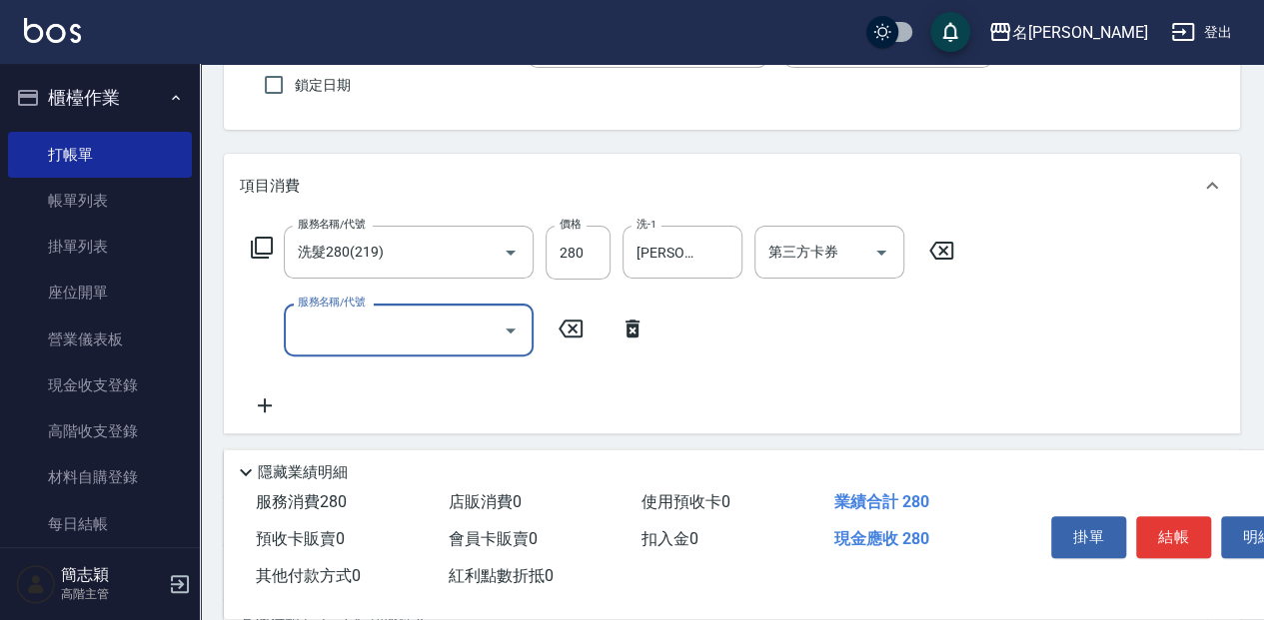
click at [417, 330] on input "服務名稱/代號" at bounding box center [394, 330] width 202 height 35
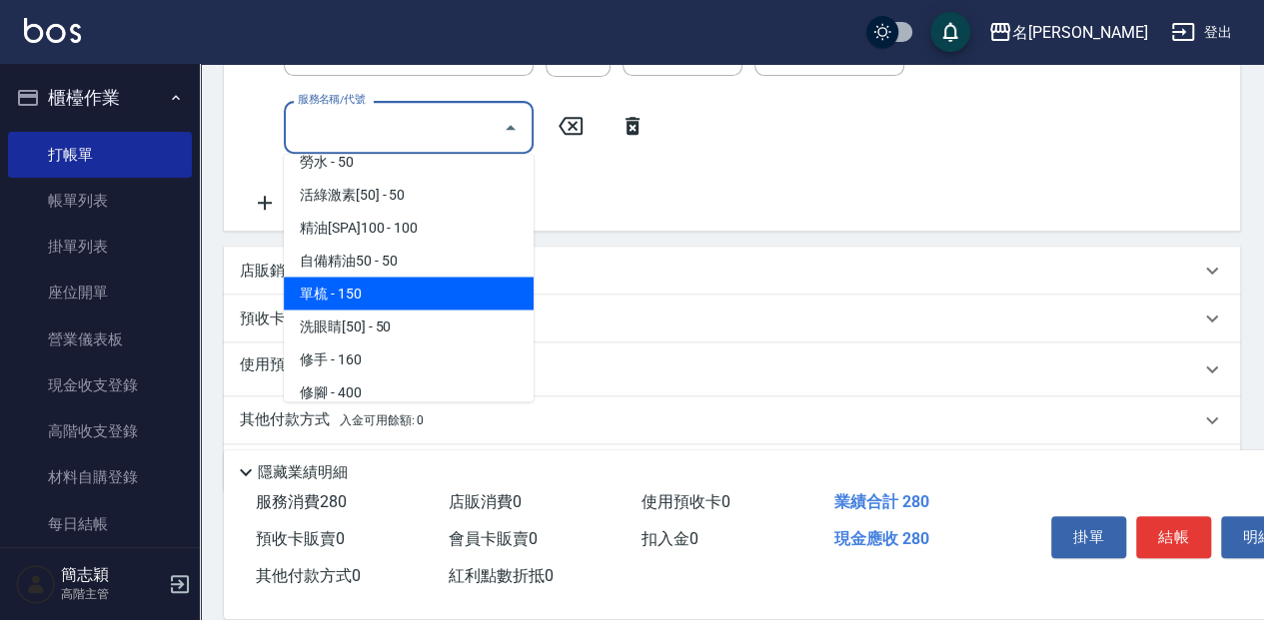
scroll to position [2405, 0]
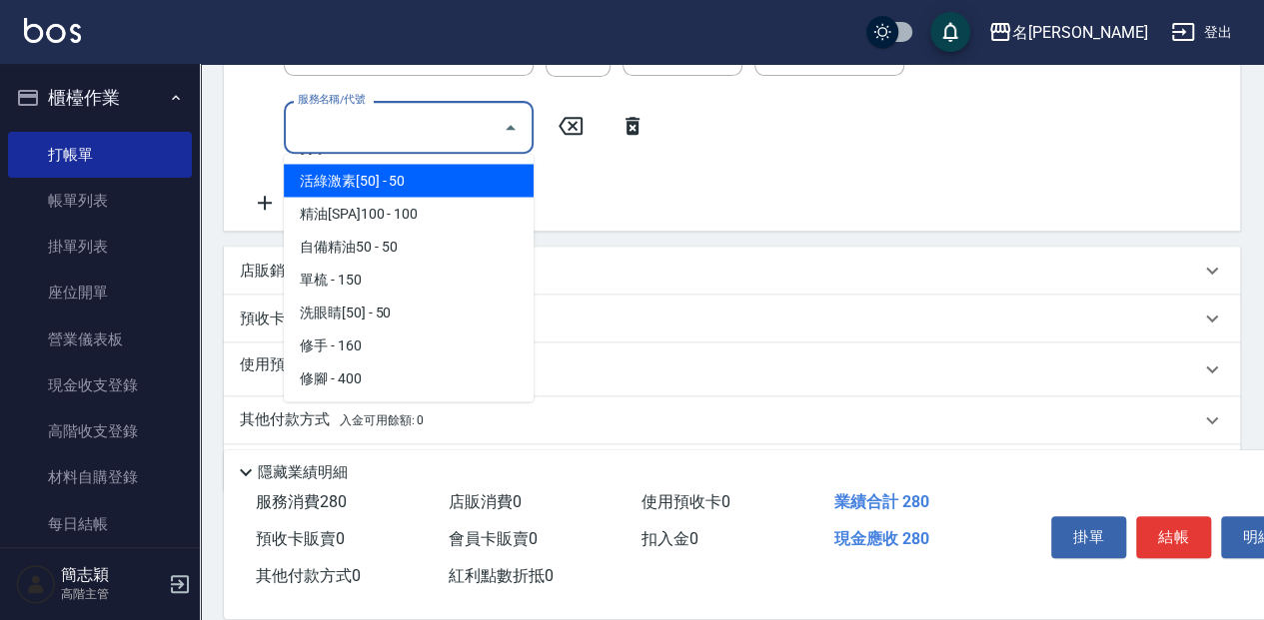
click at [434, 189] on span "活綠激素[50] - 50" at bounding box center [409, 180] width 250 height 33
type input "活綠激素[50](808)"
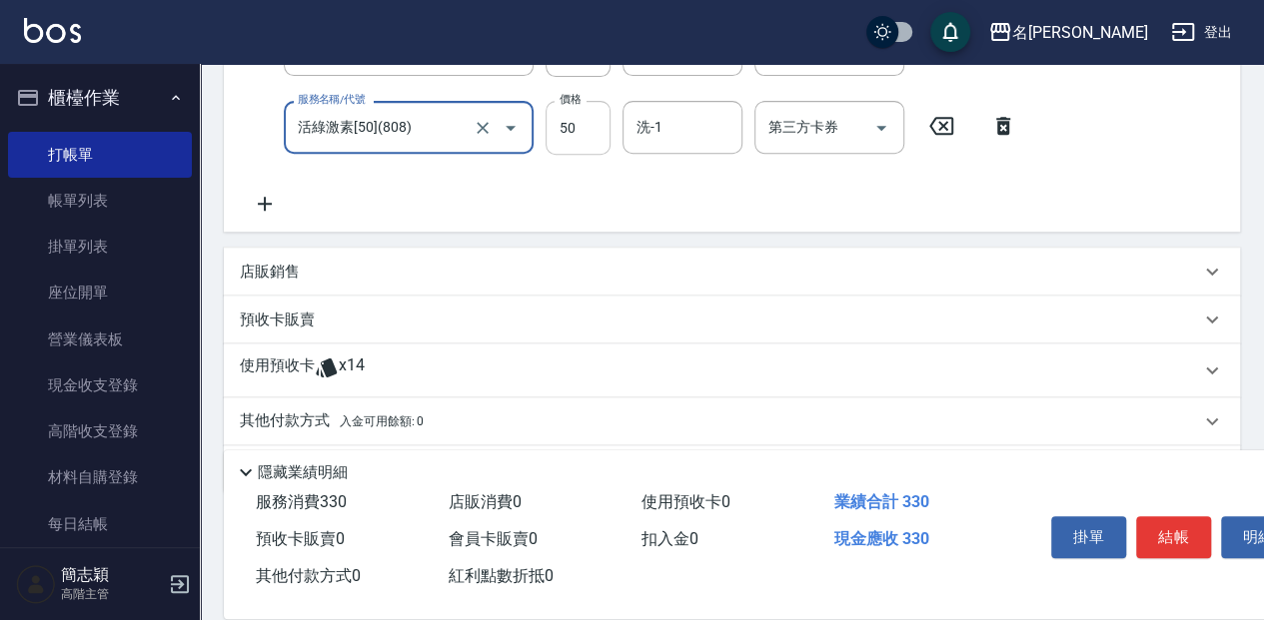
click at [558, 128] on input "50" at bounding box center [578, 128] width 65 height 54
type input "100"
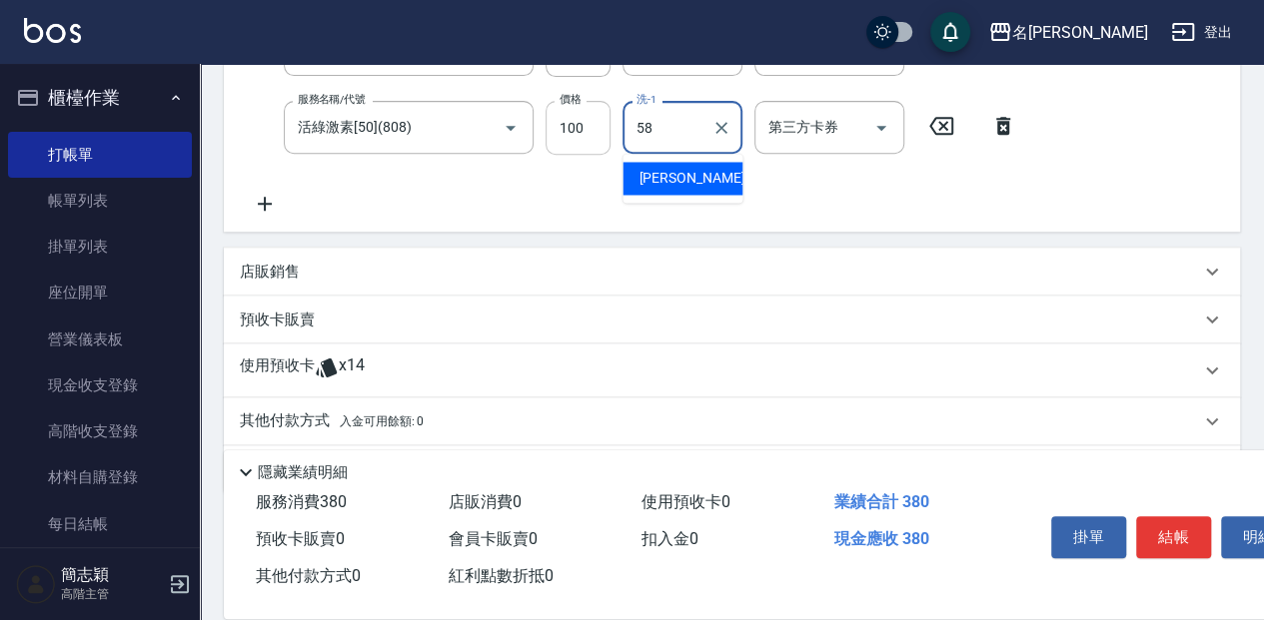
type input "[PERSON_NAME]-58"
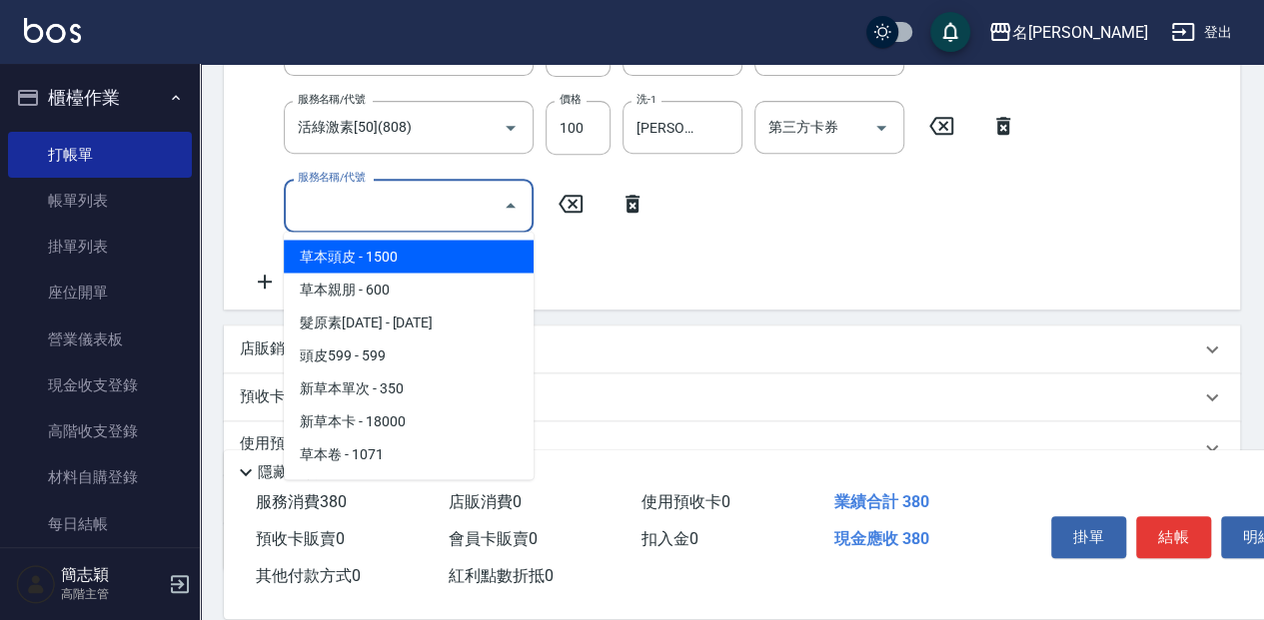
click at [427, 214] on input "服務名稱/代號" at bounding box center [394, 205] width 202 height 35
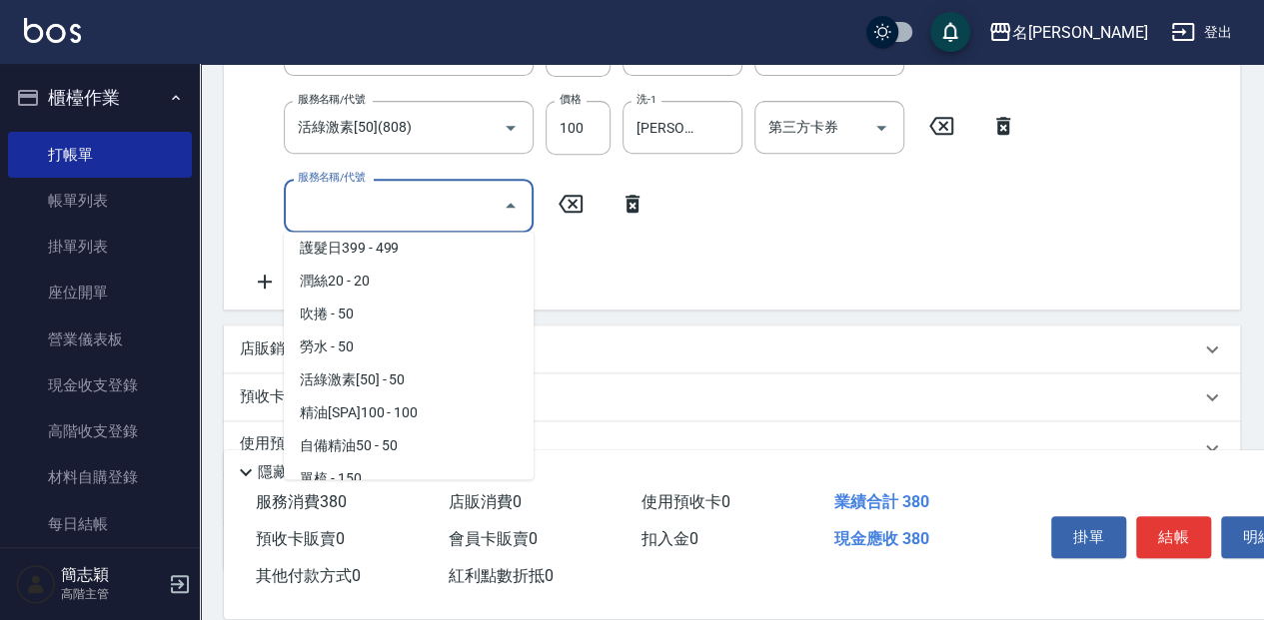
scroll to position [2291, 0]
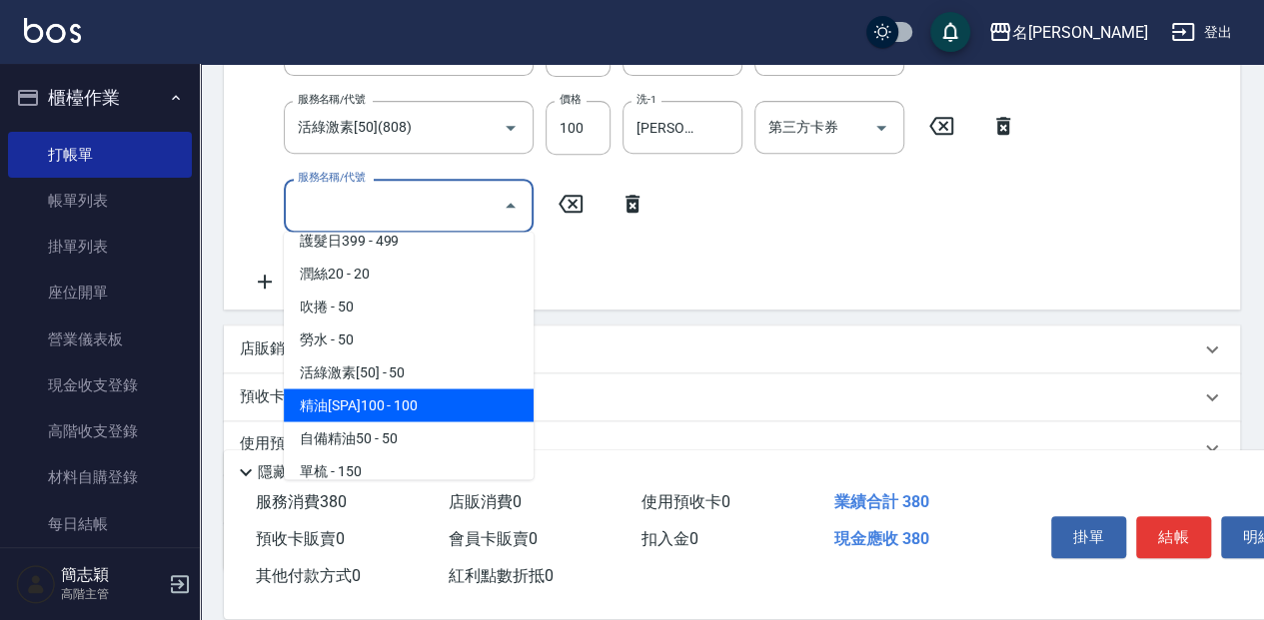
click at [476, 413] on span "精油[SPA]100 - 100" at bounding box center [409, 405] width 250 height 33
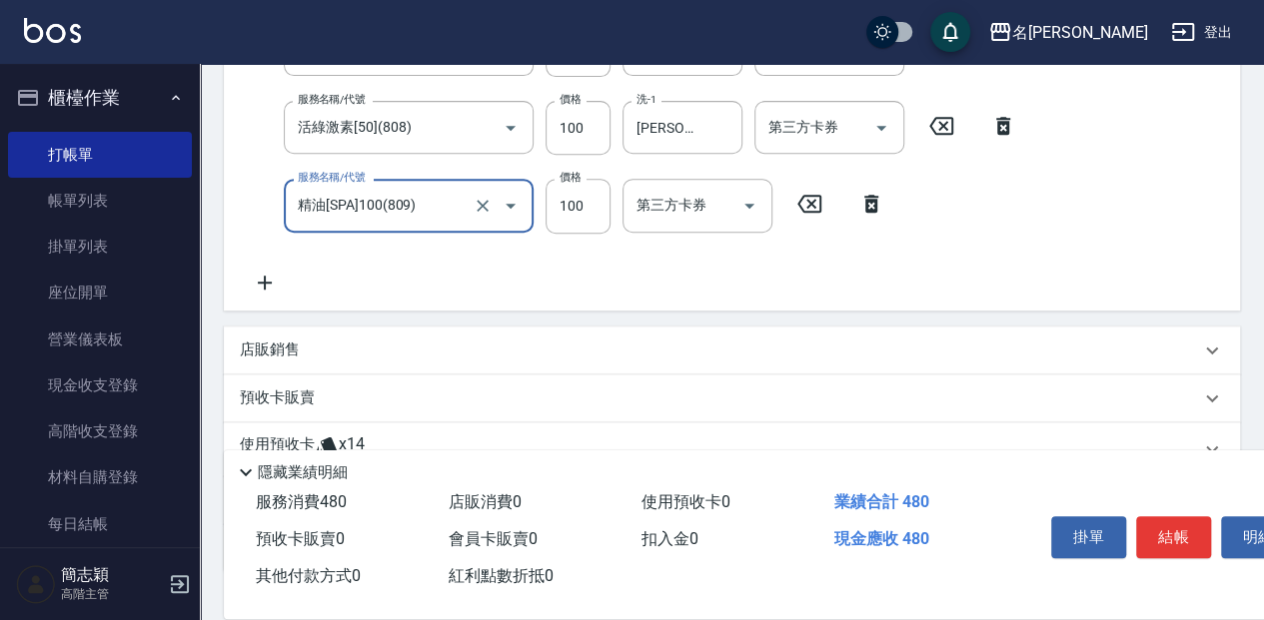
type input "精油[SPA]100(809)"
click at [667, 212] on input "洗-1" at bounding box center [682, 205] width 102 height 35
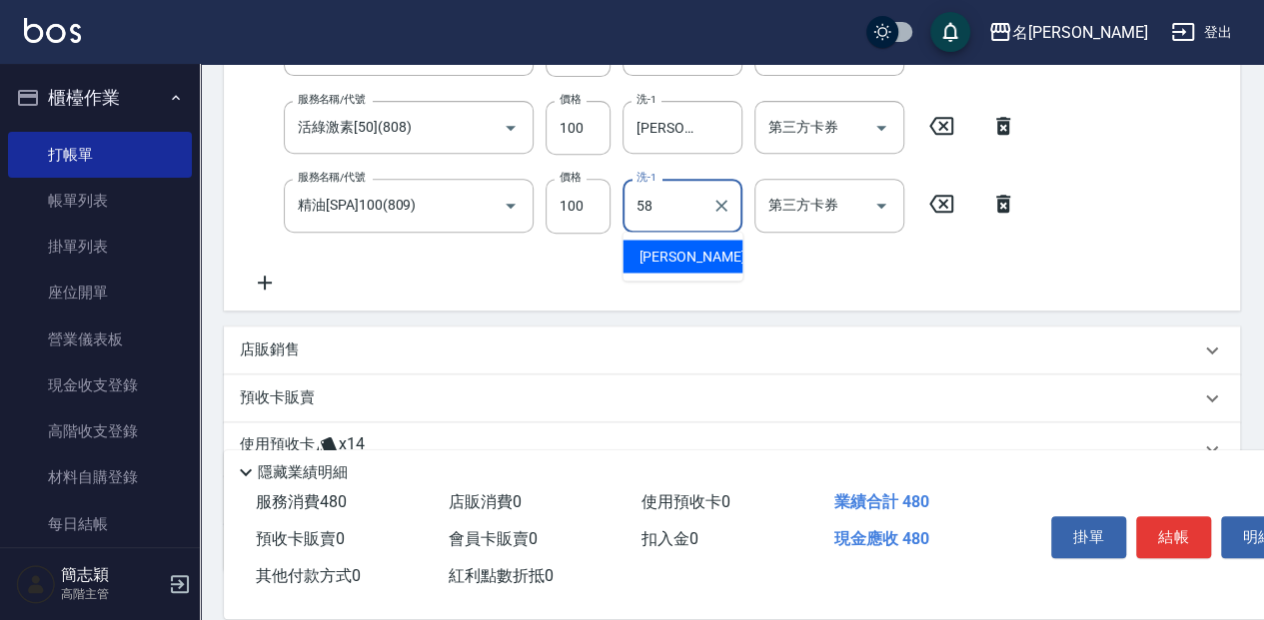
type input "[PERSON_NAME]-58"
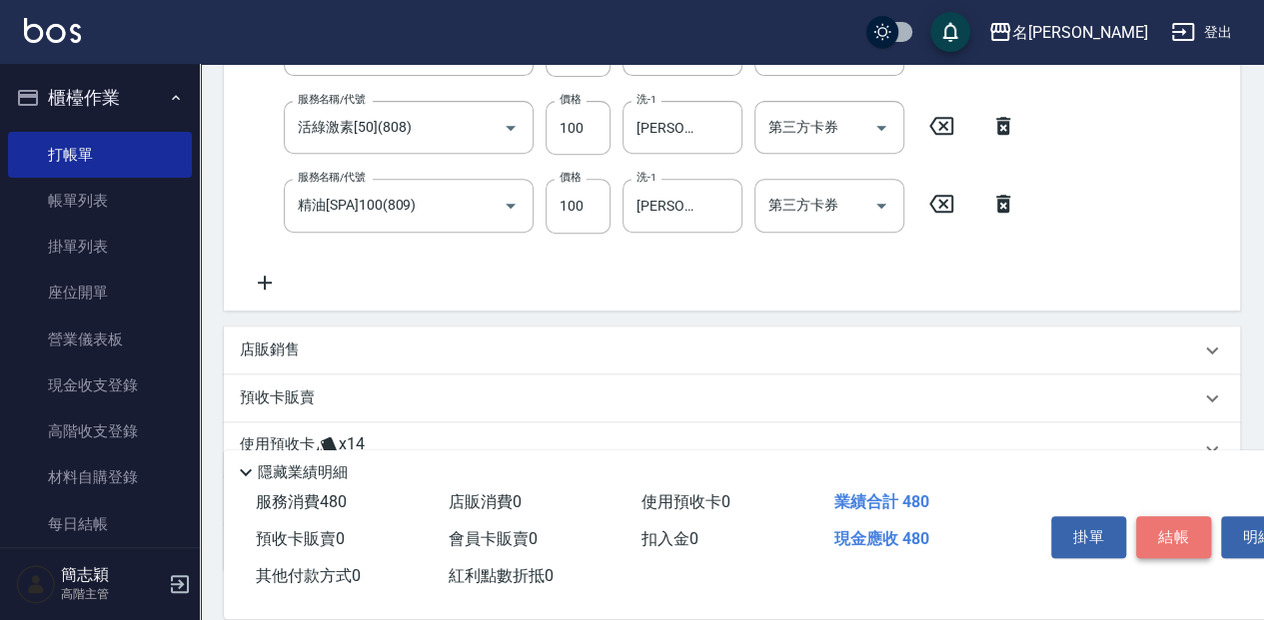
click at [1171, 542] on button "結帳" at bounding box center [1173, 538] width 75 height 42
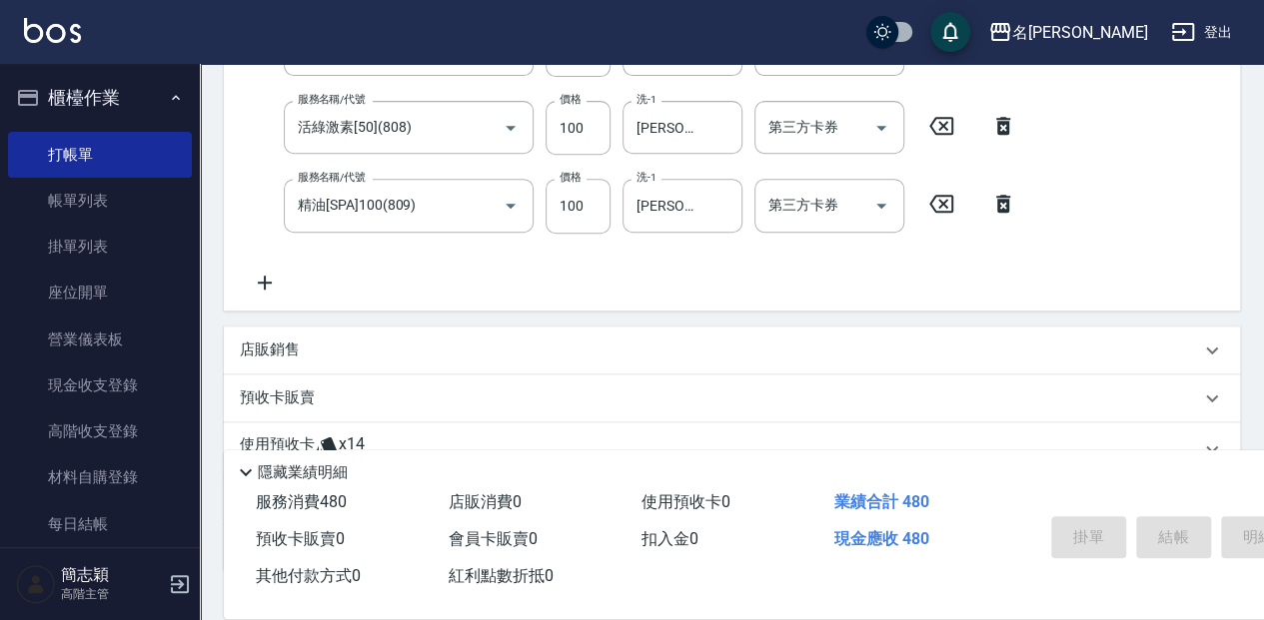
type input "[DATE] 16:23"
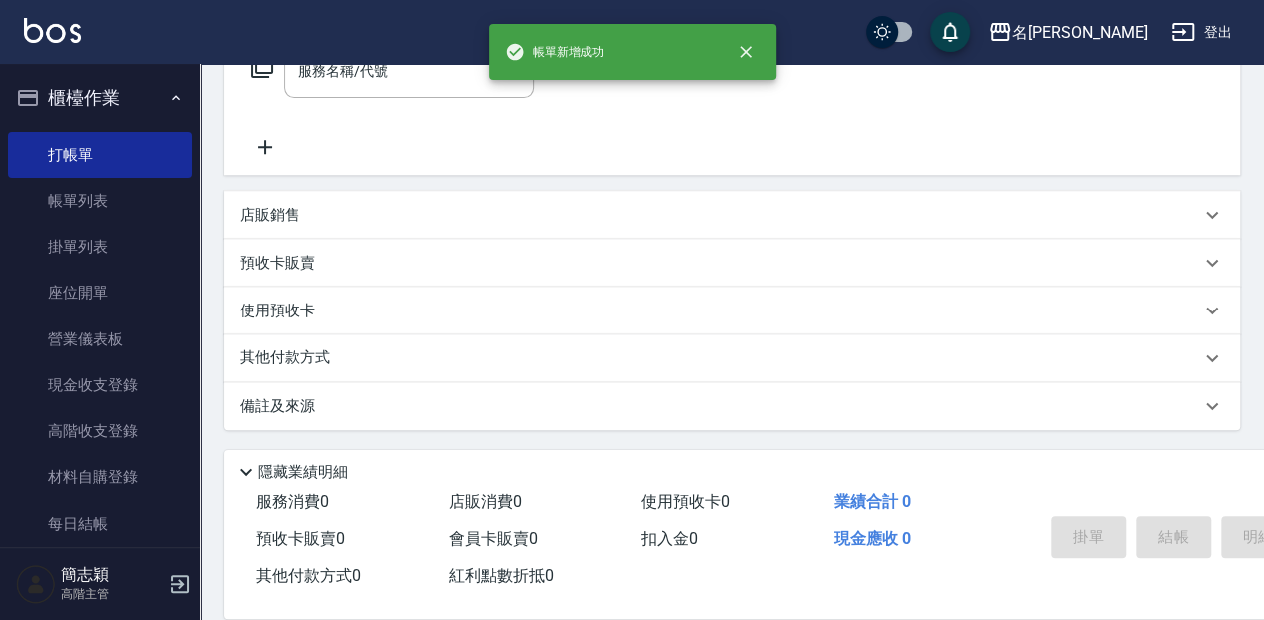
scroll to position [0, 0]
